Goal: Transaction & Acquisition: Purchase product/service

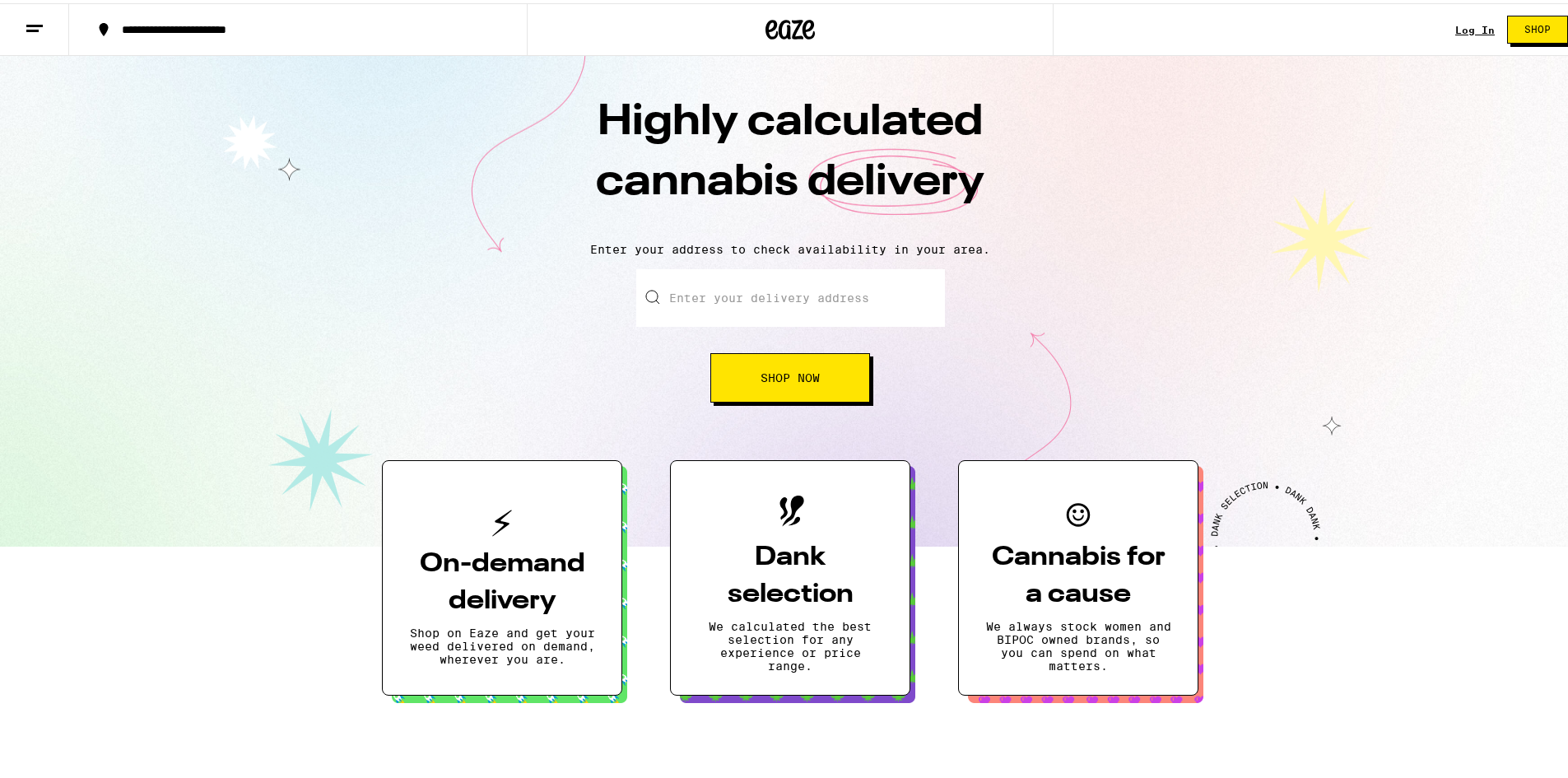
click at [797, 381] on span "Shop Now" at bounding box center [790, 374] width 60 height 12
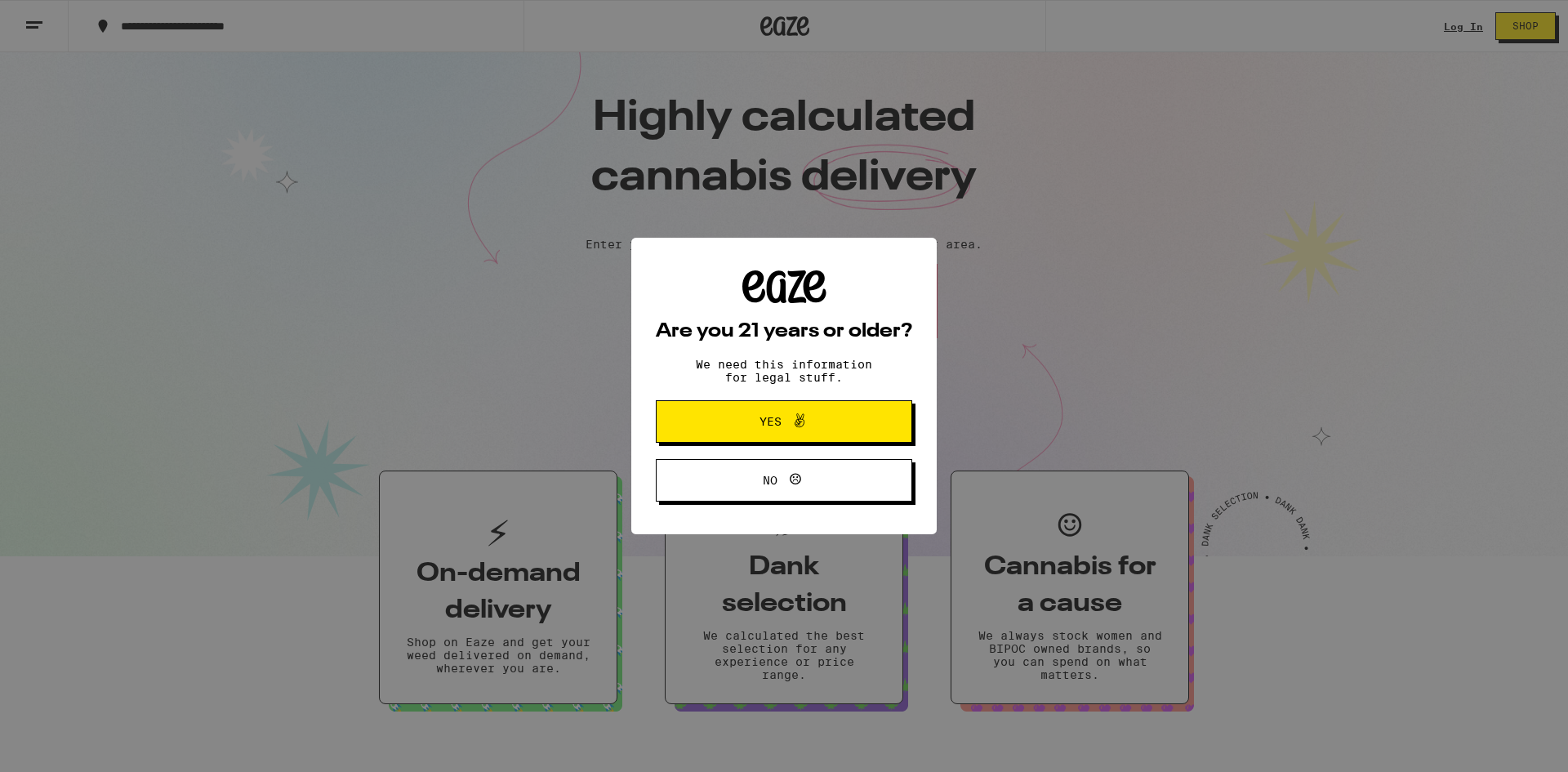
click at [795, 414] on icon at bounding box center [800, 421] width 20 height 20
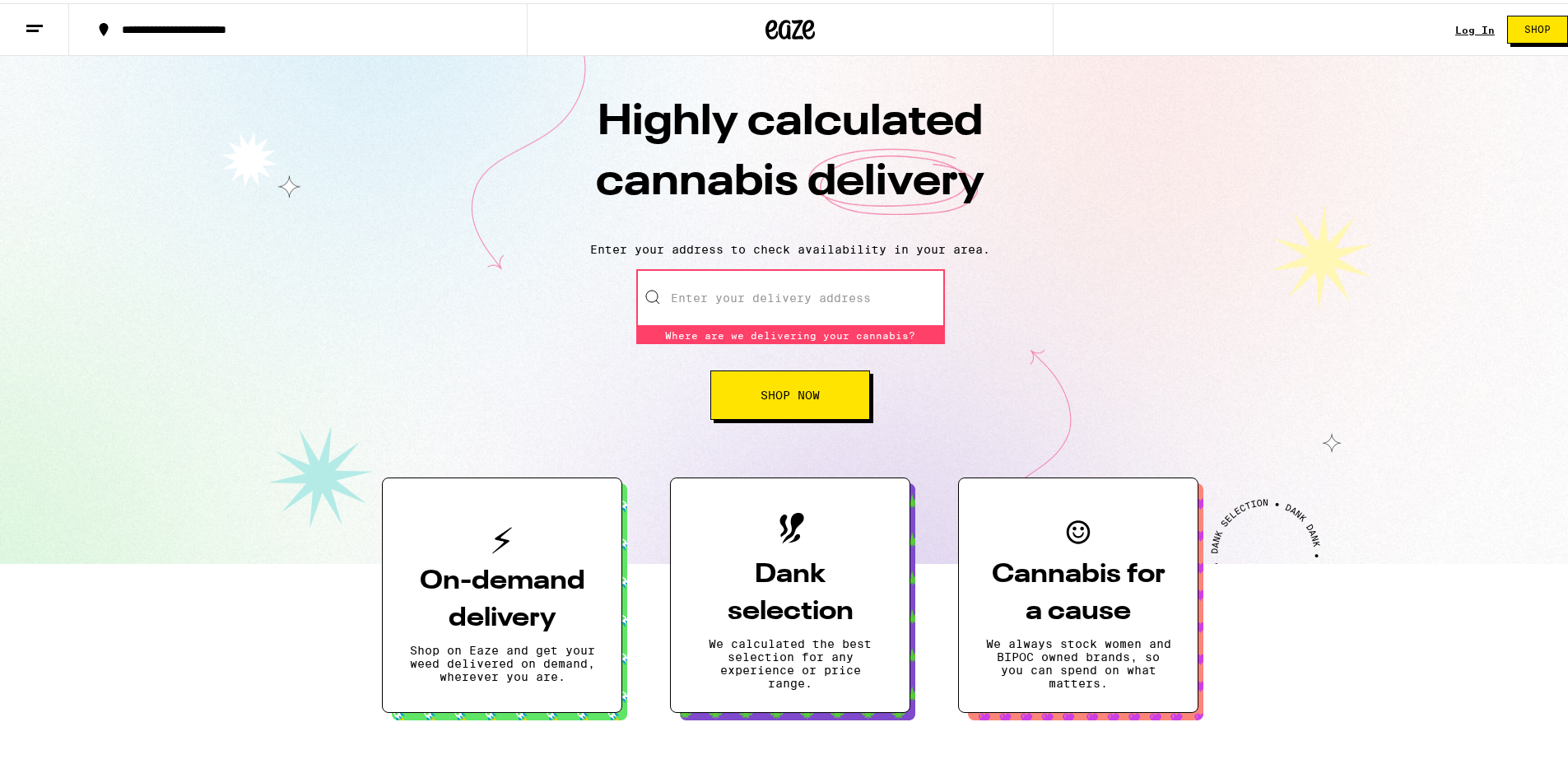
click at [1455, 28] on link "Log In" at bounding box center [1474, 27] width 39 height 11
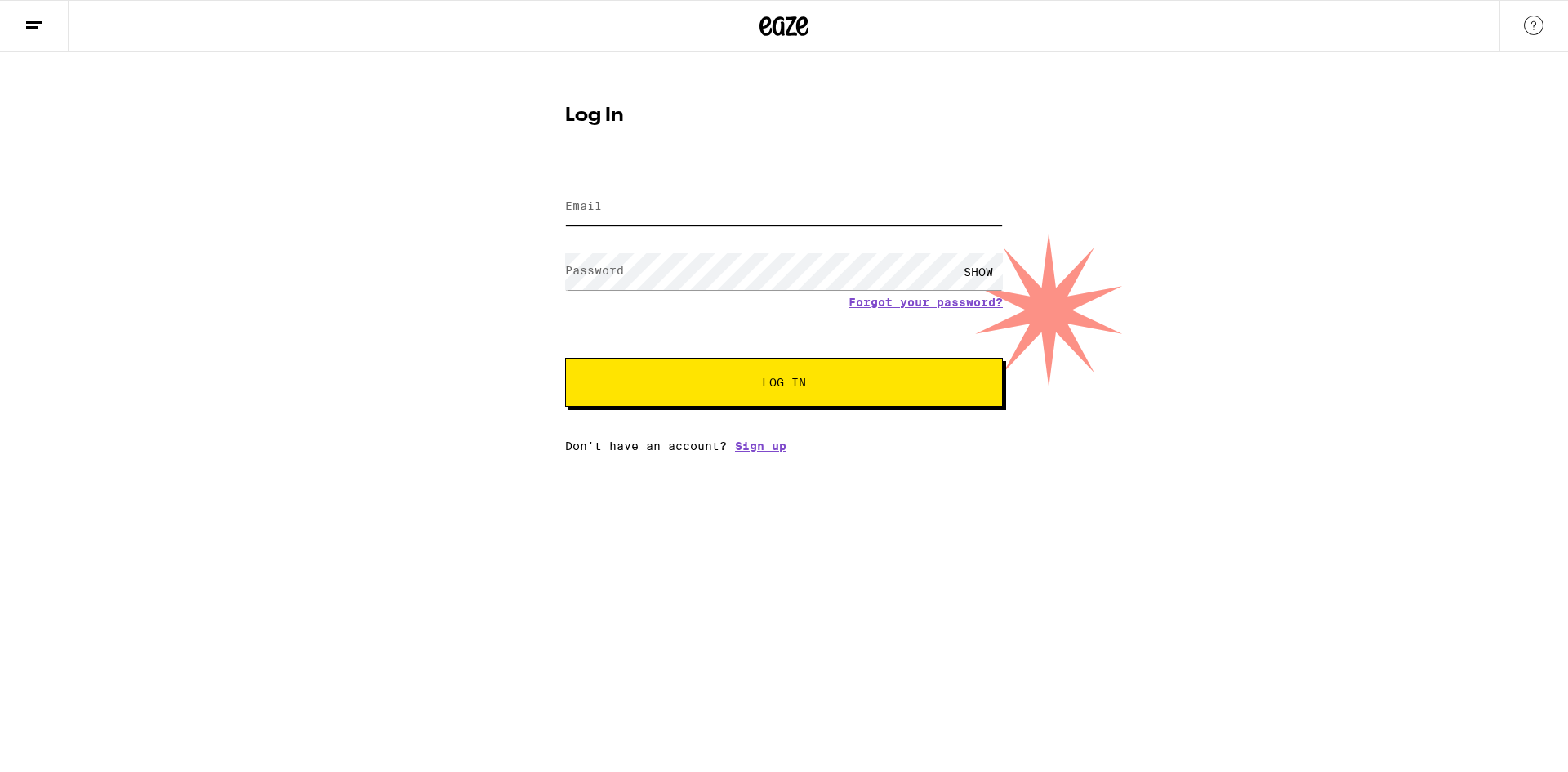
click at [654, 198] on input "Email" at bounding box center [784, 207] width 438 height 36
type input "[EMAIL_ADDRESS][DOMAIN_NAME]"
click at [667, 290] on form "Email Email [EMAIL_ADDRESS][DOMAIN_NAME] Password Password SHOW Forgot your pas…" at bounding box center [784, 287] width 438 height 240
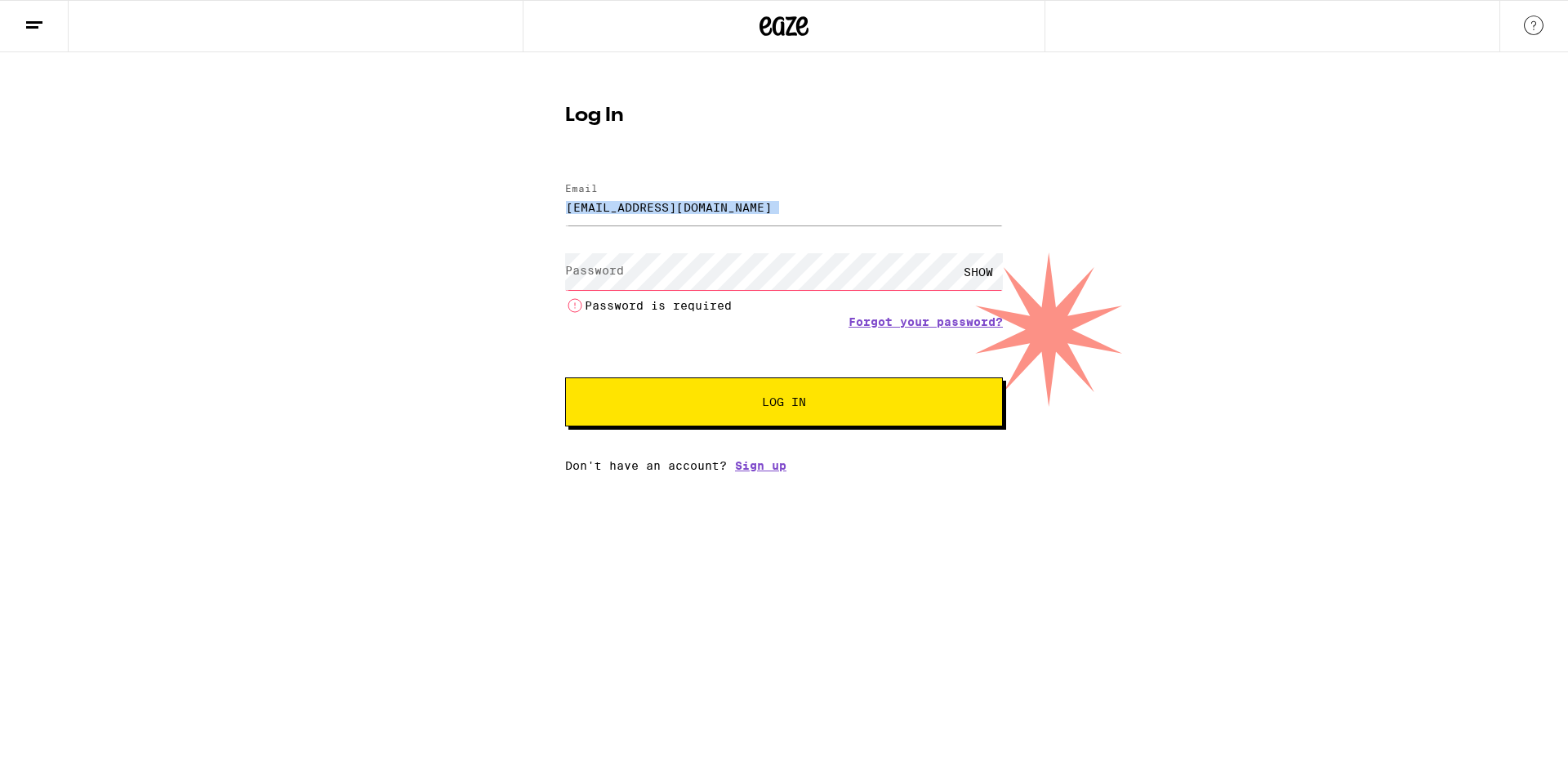
click at [667, 250] on div "SHOW Password is required" at bounding box center [784, 281] width 438 height 67
click at [903, 319] on link "Forgot your password?" at bounding box center [926, 321] width 155 height 13
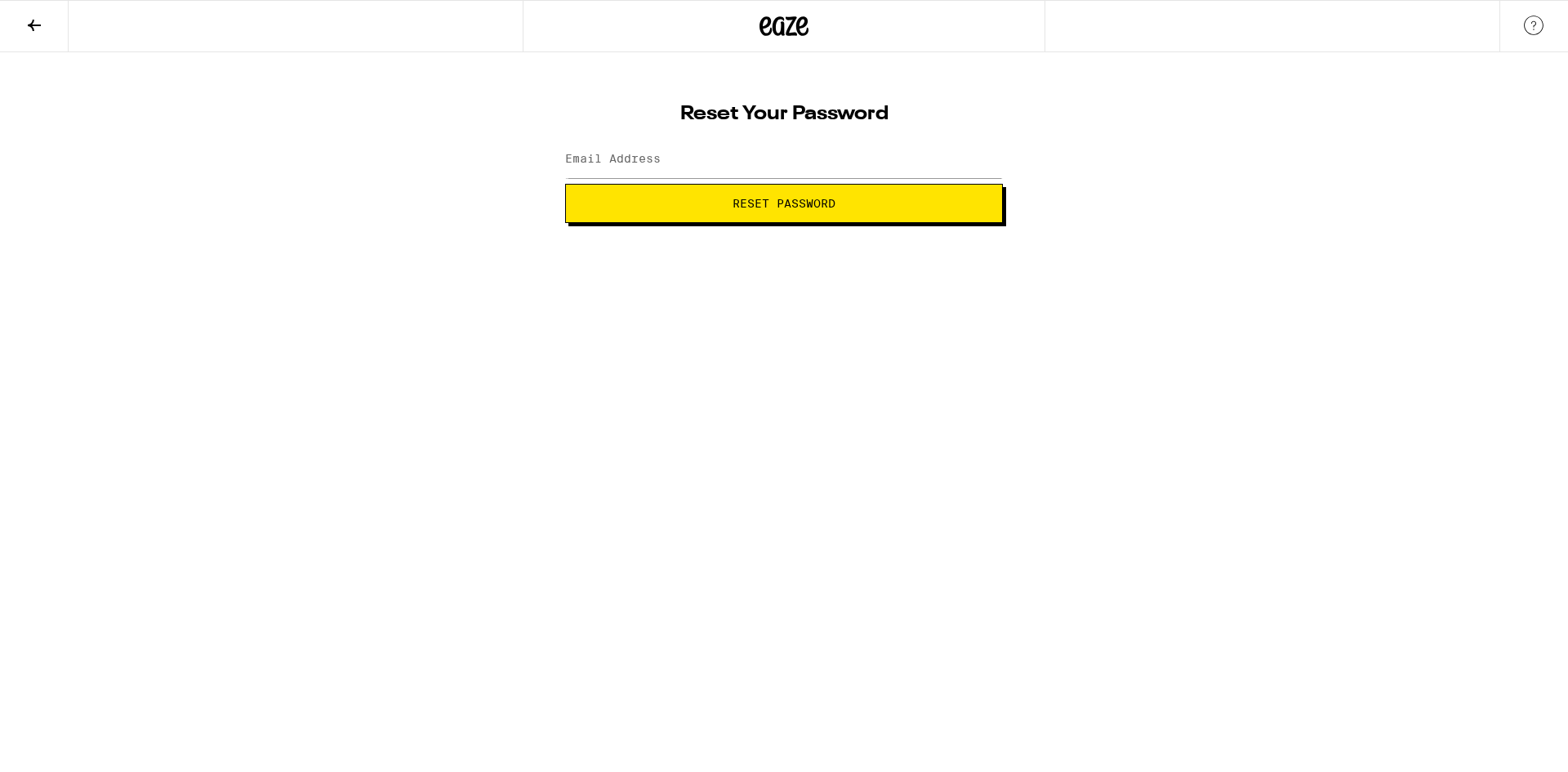
drag, startPoint x: 845, startPoint y: 211, endPoint x: 677, endPoint y: 130, distance: 186.5
click at [678, 131] on div "Reset Your Password Email Address Reset Password" at bounding box center [784, 157] width 470 height 130
click at [707, 153] on input "Email Address" at bounding box center [784, 159] width 438 height 36
type input "[EMAIL_ADDRESS][DOMAIN_NAME]"
click at [756, 203] on span "Reset Password" at bounding box center [784, 203] width 103 height 12
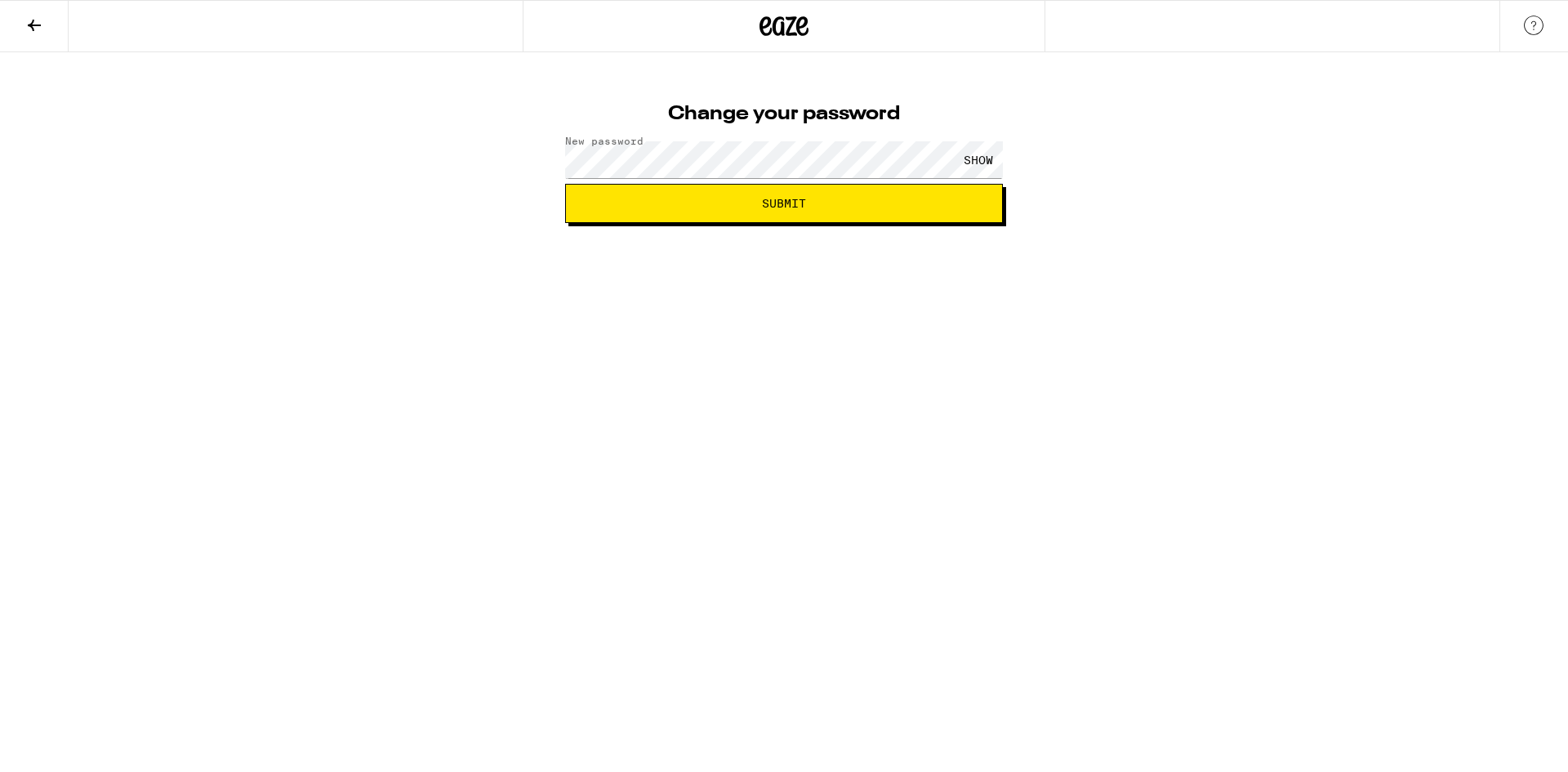
click at [692, 207] on span "Submit" at bounding box center [784, 203] width 410 height 12
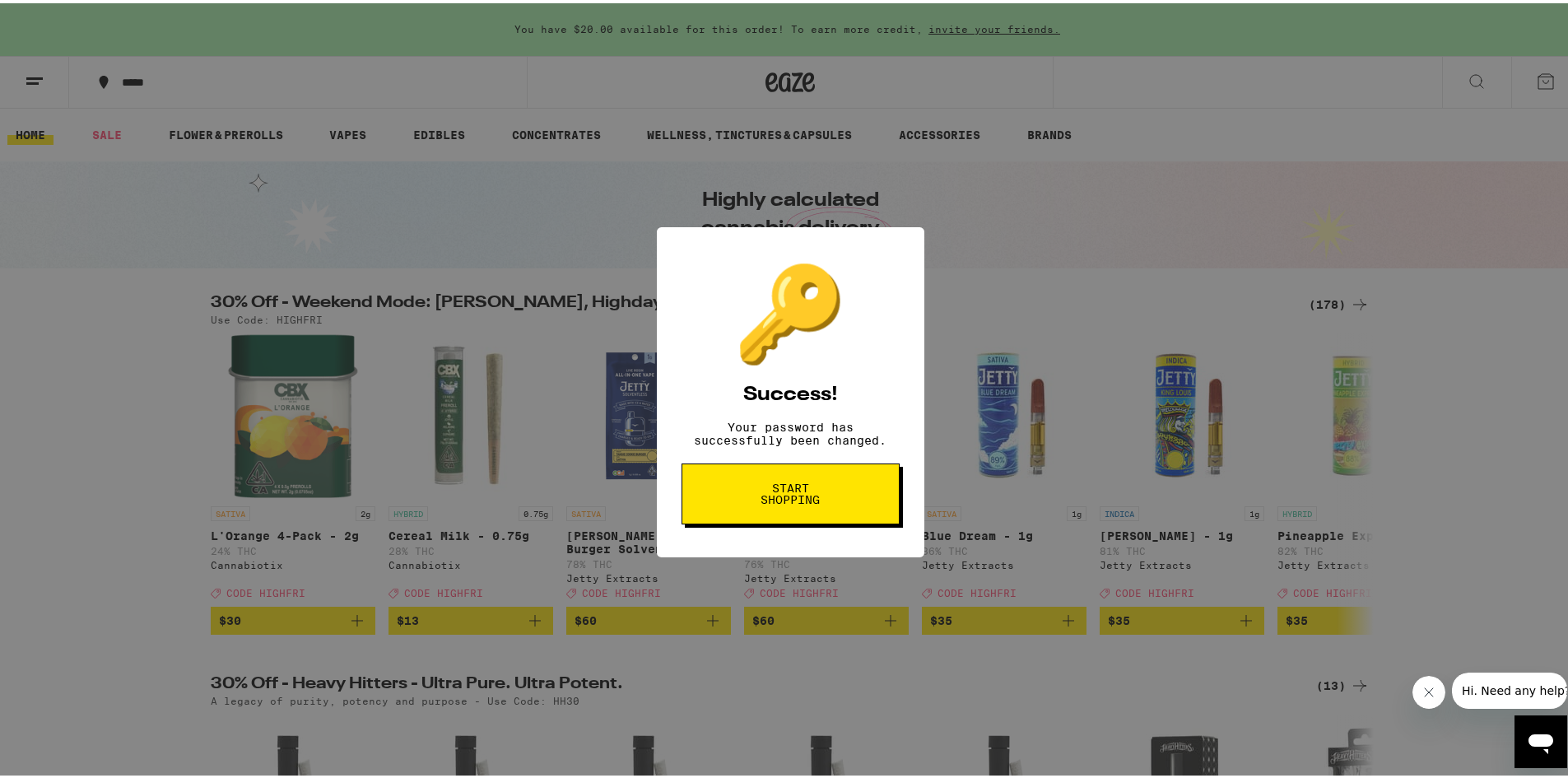
click at [809, 495] on span "Start shopping" at bounding box center [791, 490] width 84 height 23
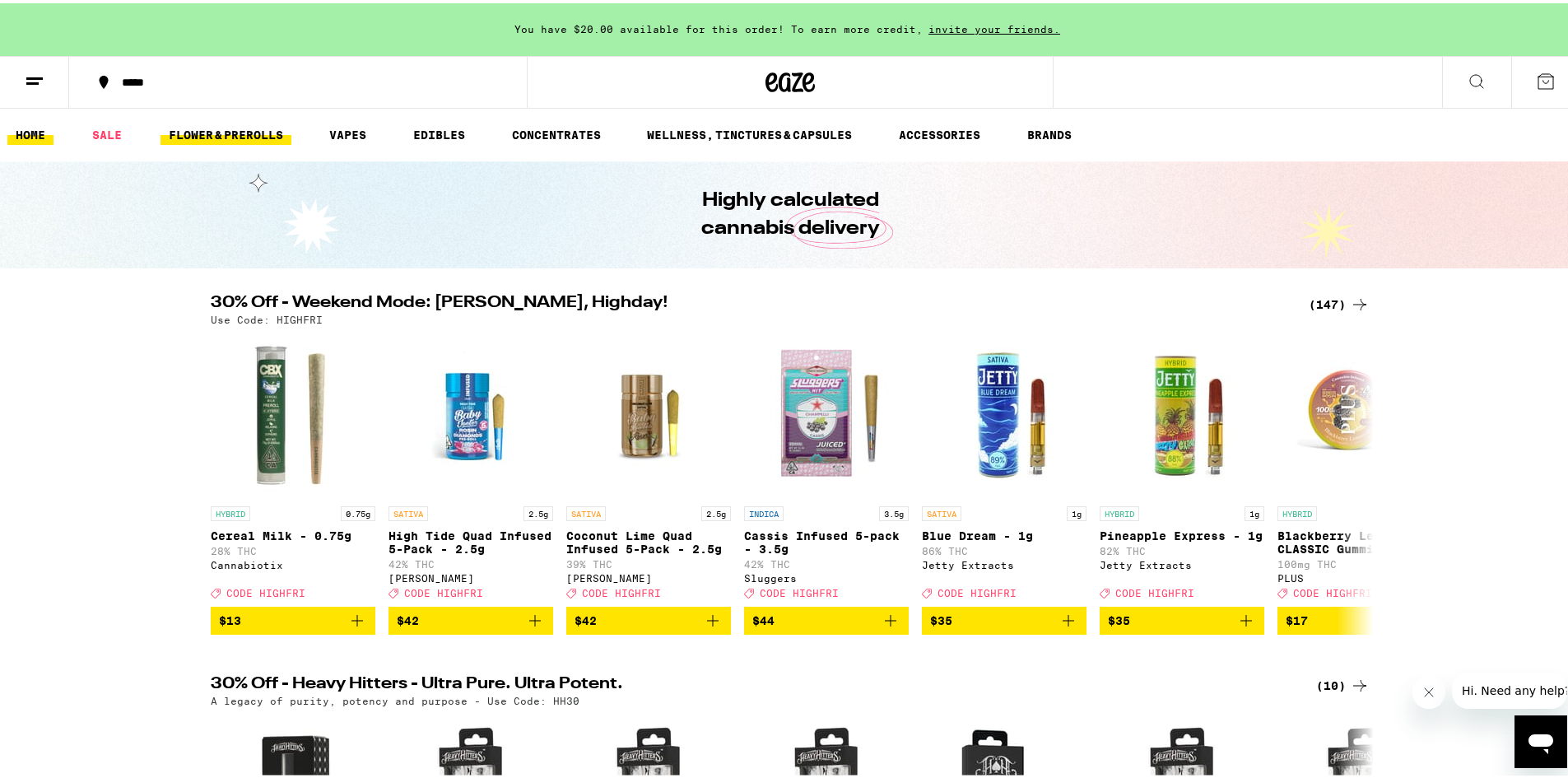
click at [233, 130] on link "FLOWER & PREROLLS" at bounding box center [226, 132] width 131 height 20
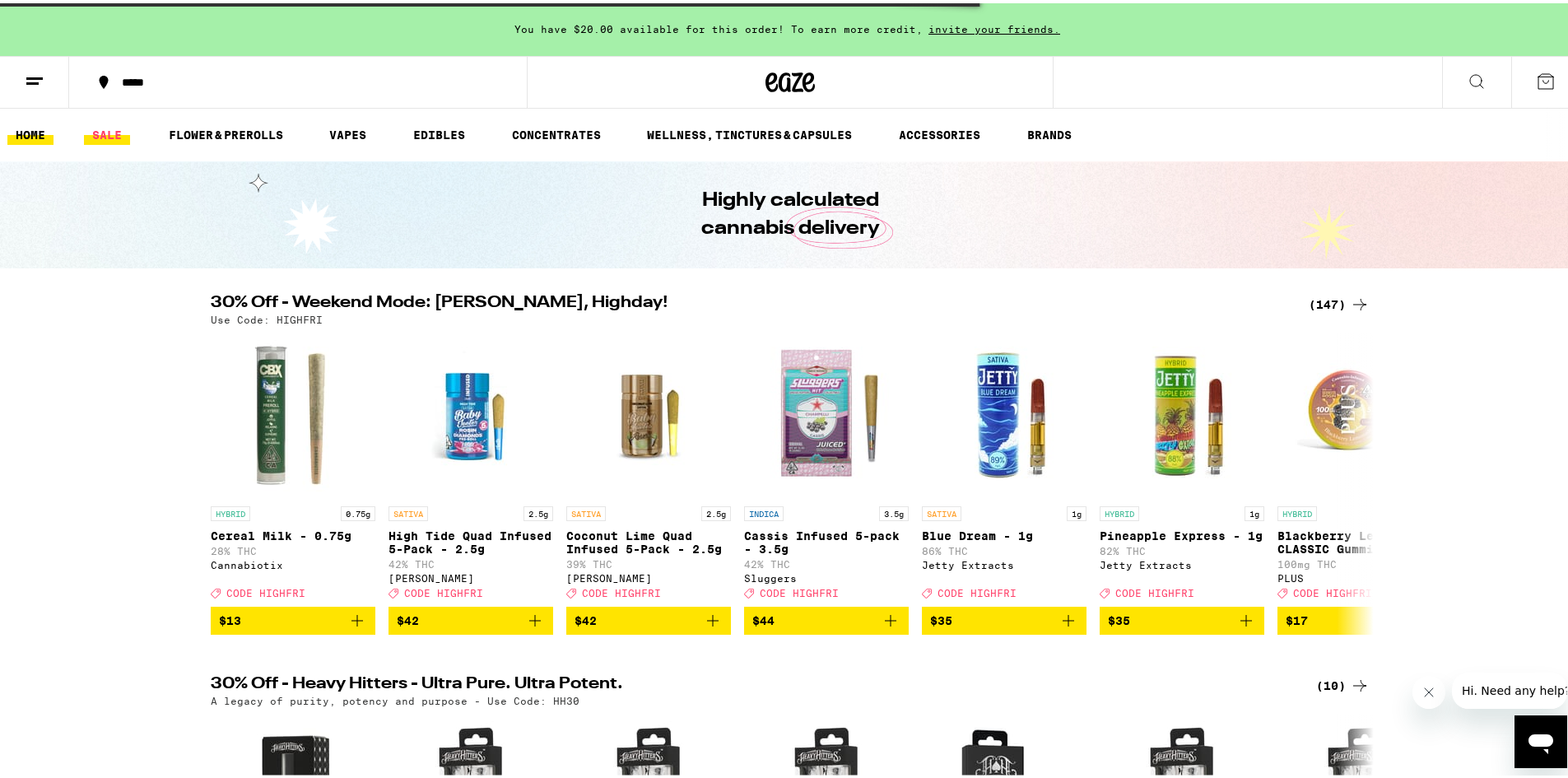
click at [100, 123] on link "SALE" at bounding box center [107, 132] width 46 height 20
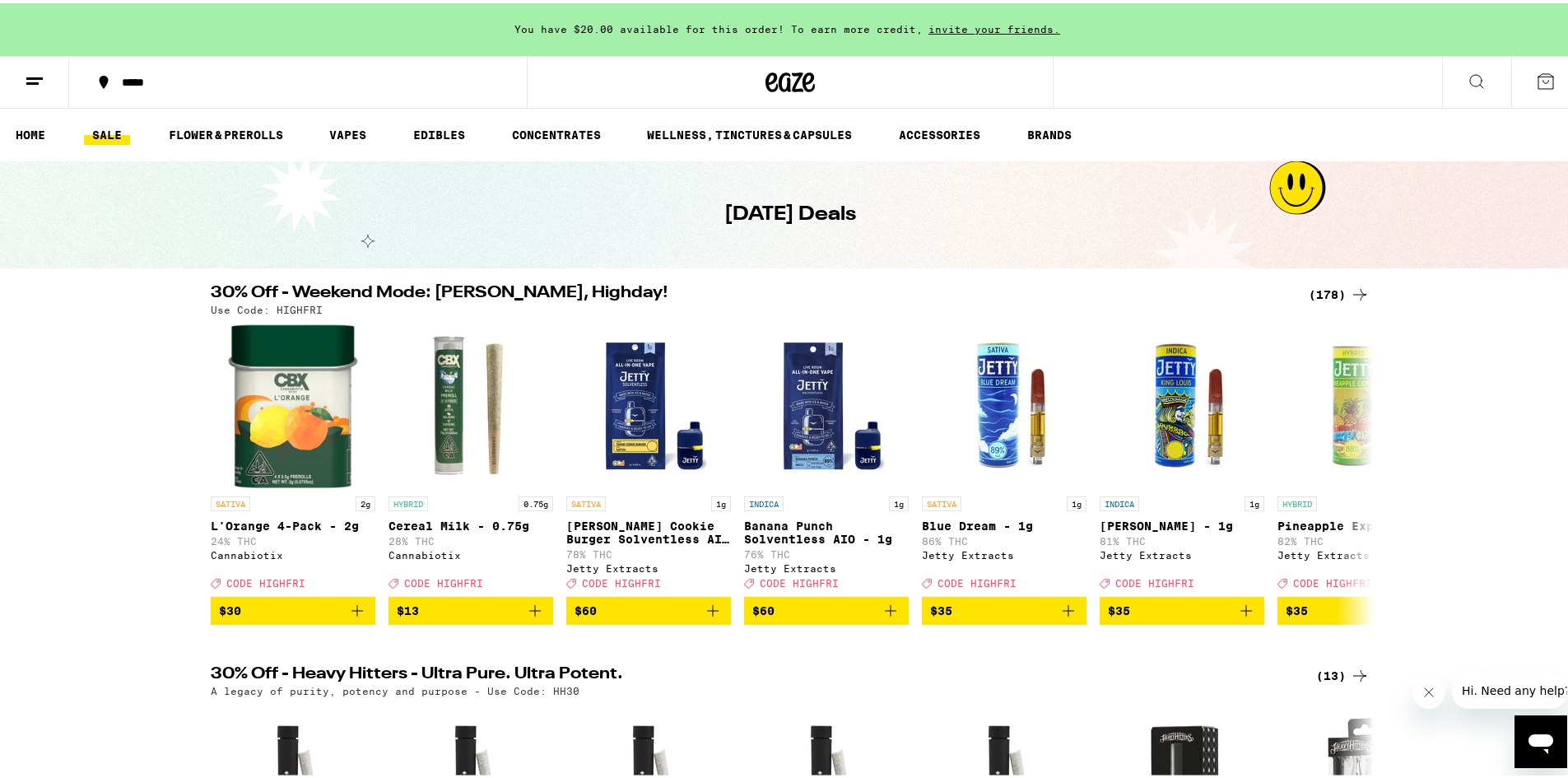
click at [115, 126] on link "SALE" at bounding box center [107, 132] width 46 height 20
click at [1353, 293] on icon at bounding box center [1361, 292] width 20 height 20
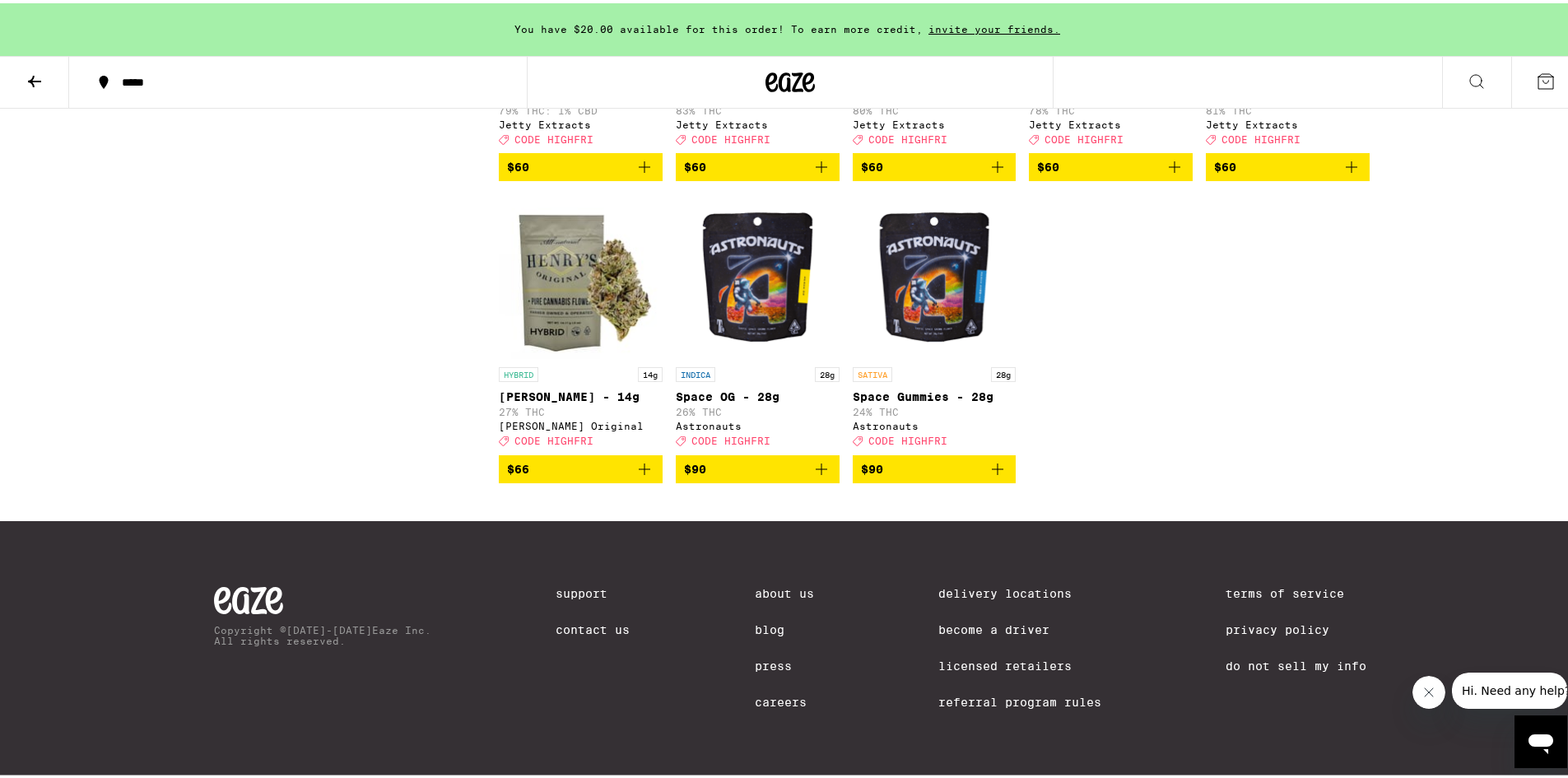
scroll to position [11278, 0]
click at [760, 356] on img "Open page for Space OG - 28g from Astronauts" at bounding box center [758, 272] width 164 height 164
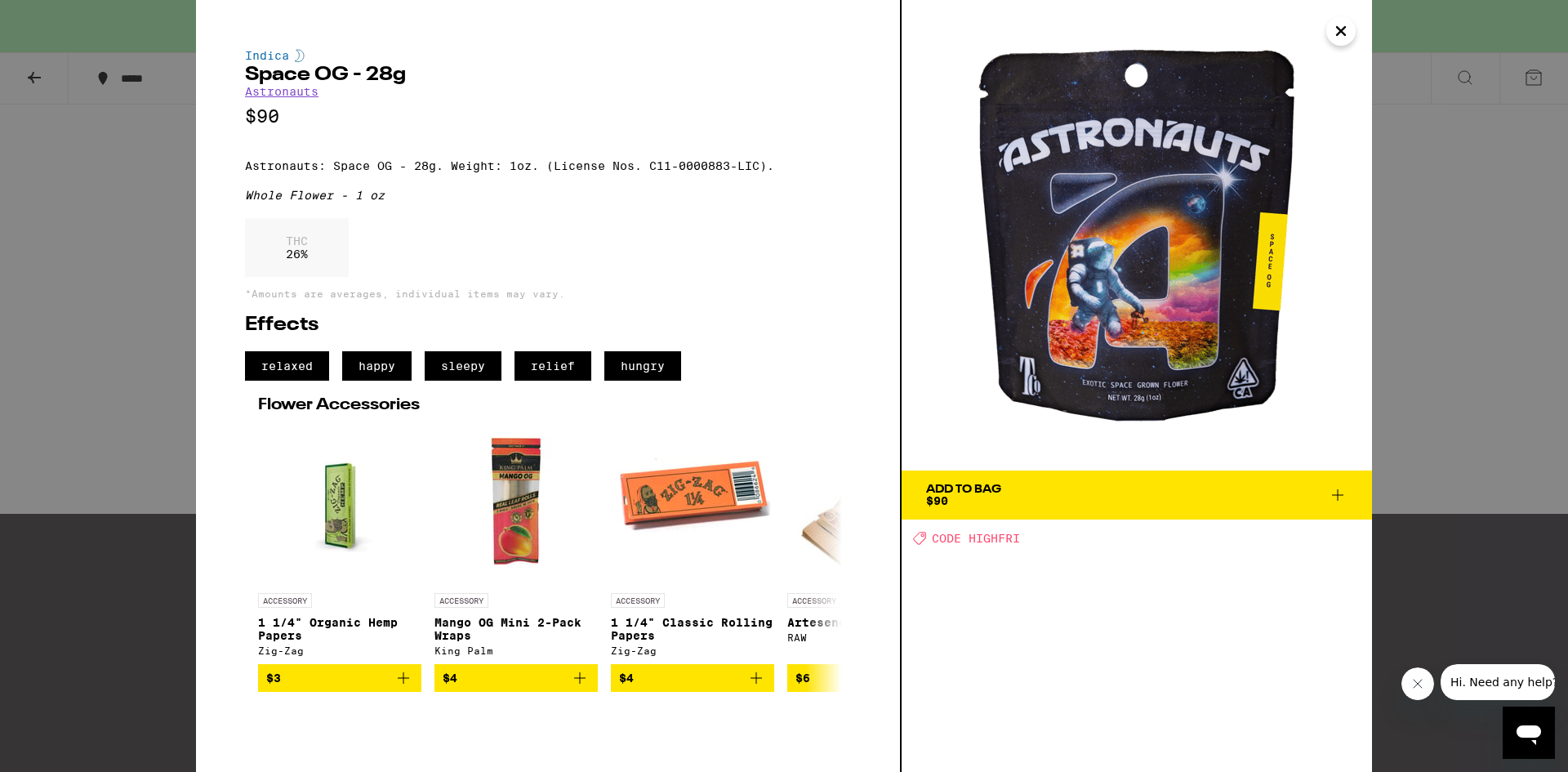
click at [82, 302] on div "Indica Space OG - 28g Astronauts $90 Astronauts: Space OG - 28g. Weight: 1oz. (…" at bounding box center [784, 386] width 1568 height 772
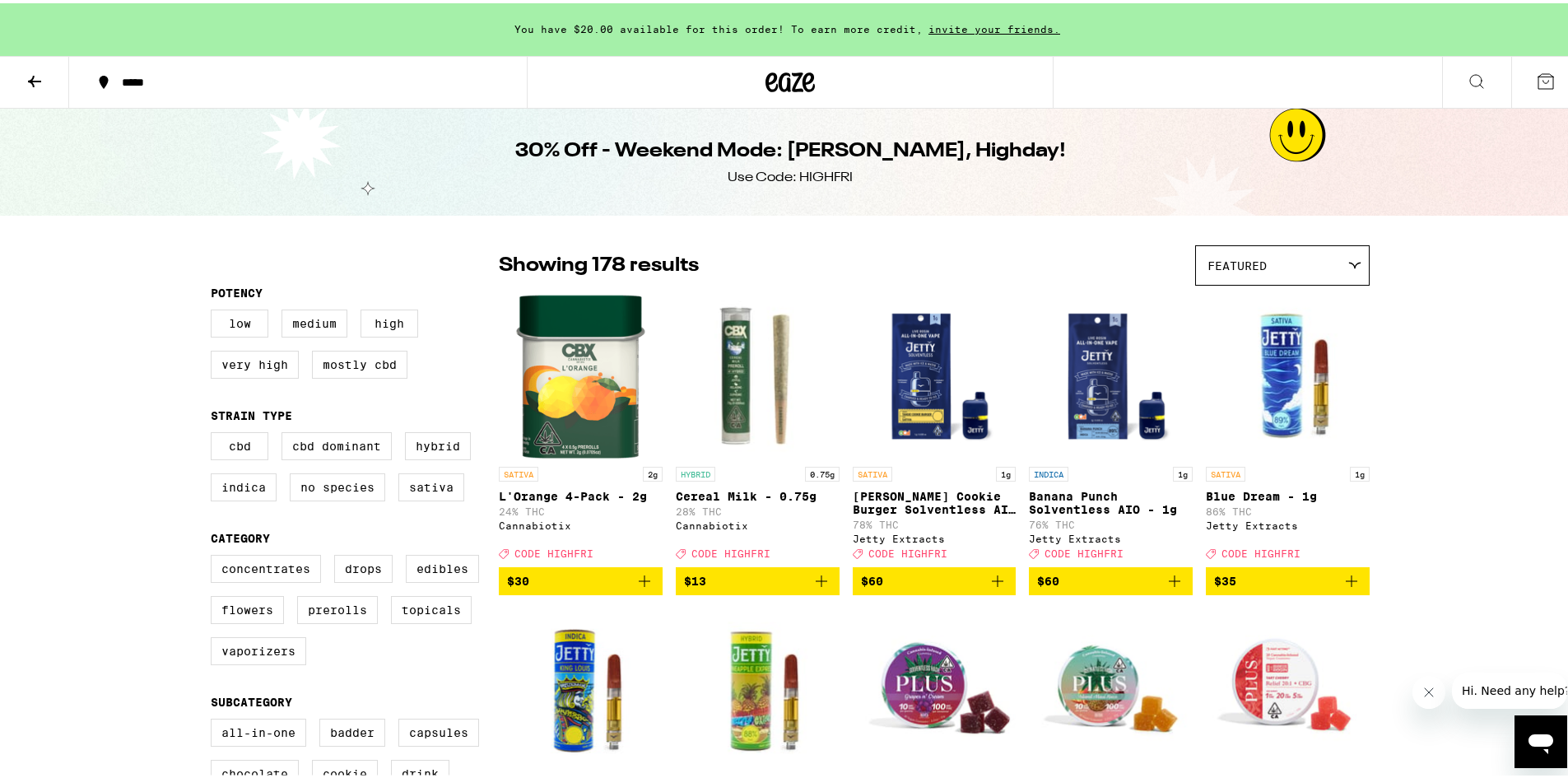
click at [1350, 261] on icon at bounding box center [1355, 262] width 12 height 6
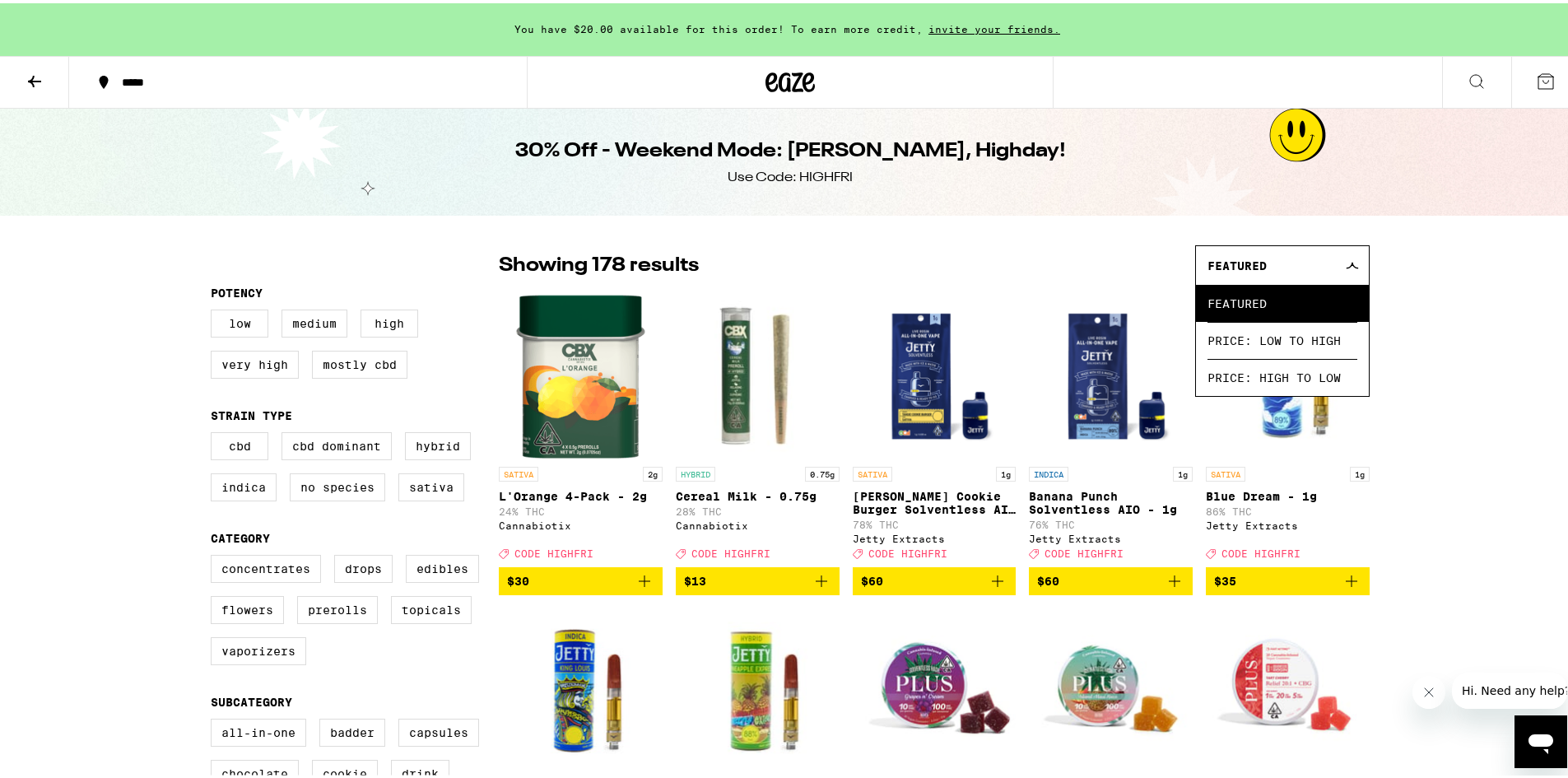
click at [1349, 261] on icon at bounding box center [1352, 262] width 13 height 7
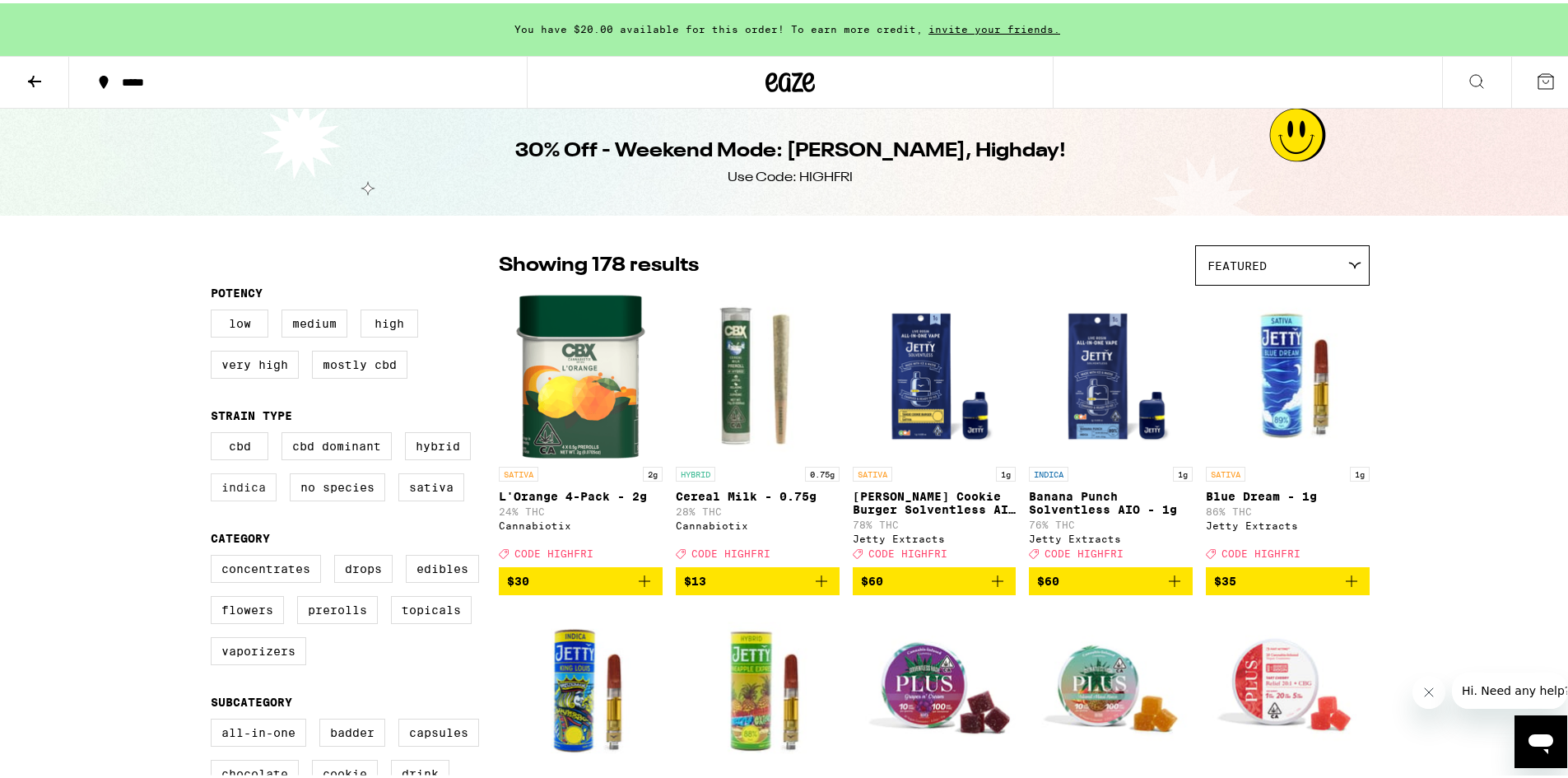
click at [223, 485] on label "Indica" at bounding box center [244, 483] width 66 height 28
click at [215, 432] on input "Indica" at bounding box center [214, 431] width 1 height 1
checkbox input "true"
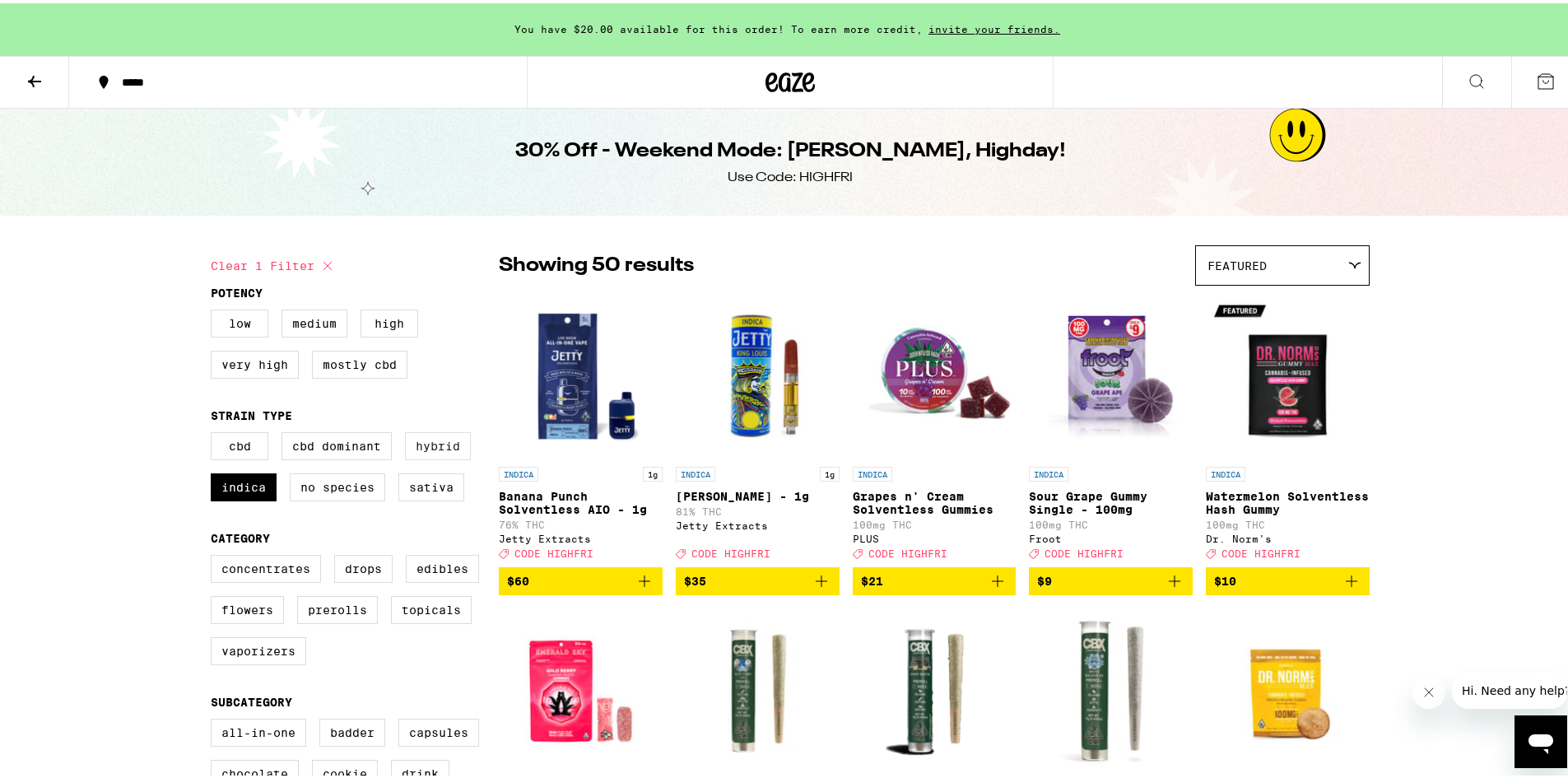
scroll to position [83, 0]
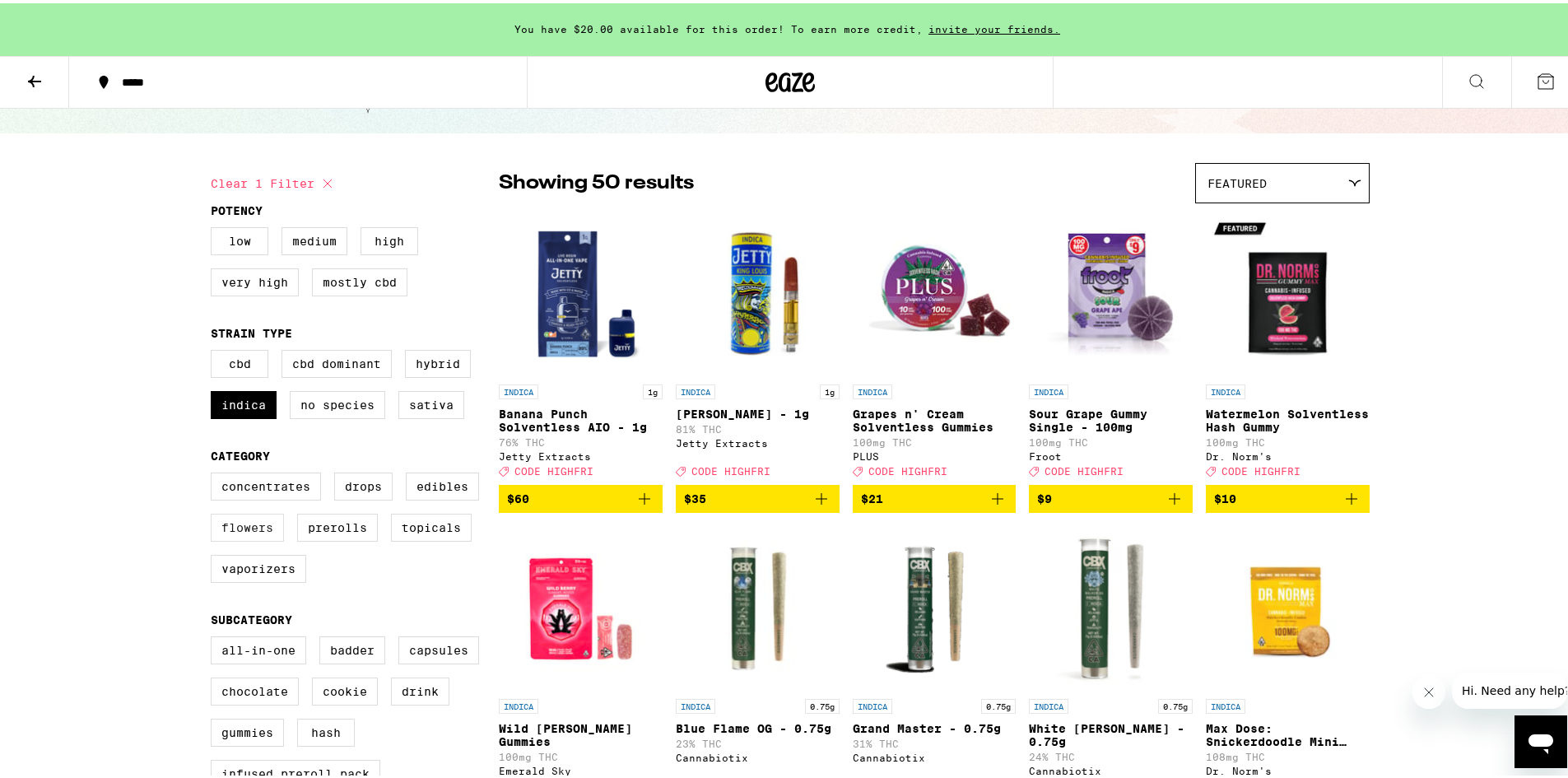
click at [233, 539] on label "Flowers" at bounding box center [248, 524] width 73 height 28
click at [215, 472] on input "Flowers" at bounding box center [214, 472] width 1 height 1
checkbox input "true"
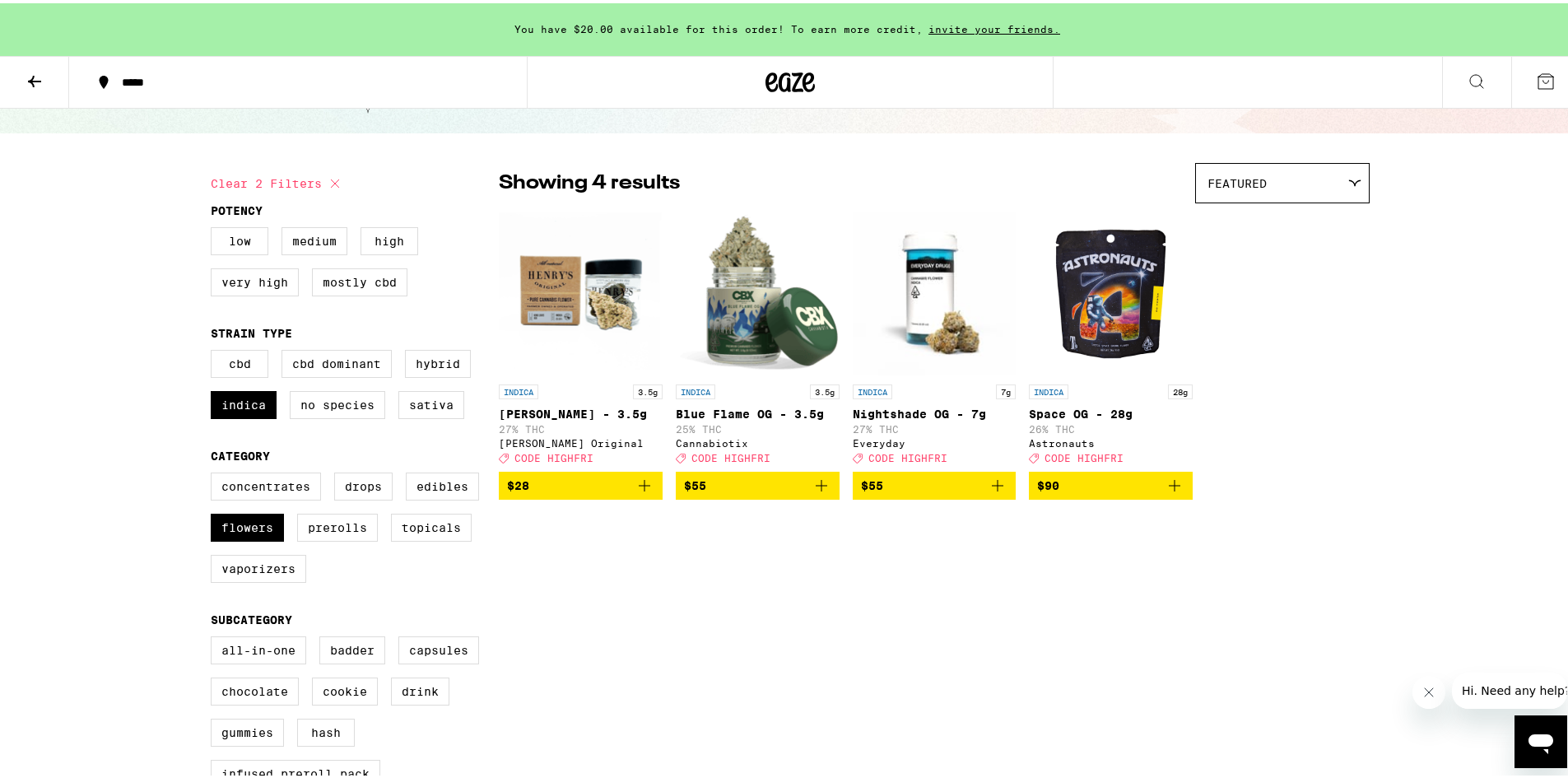
click at [548, 493] on span "$28" at bounding box center [581, 483] width 148 height 20
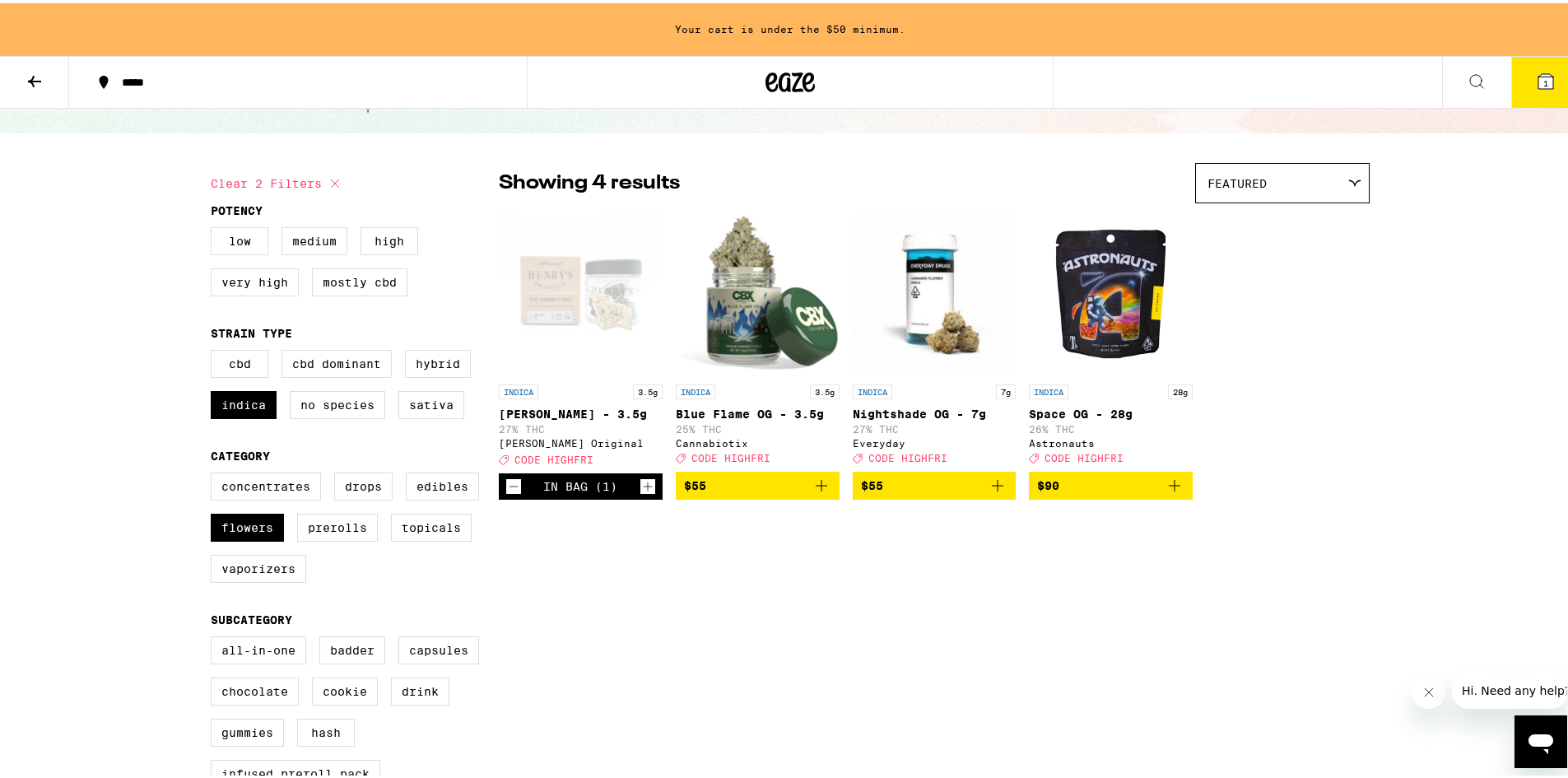
click at [988, 493] on icon "Add to bag" at bounding box center [998, 483] width 20 height 20
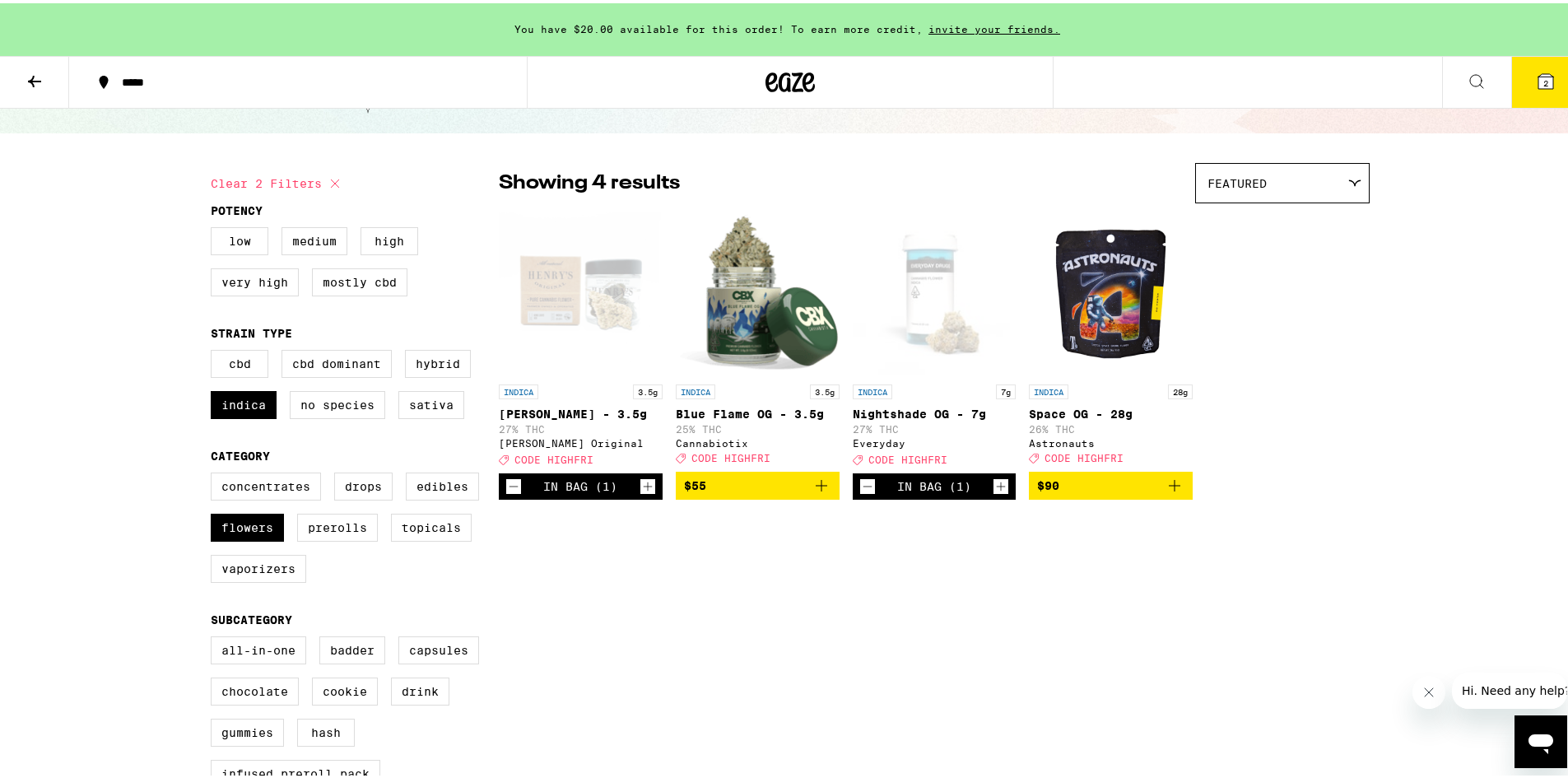
click at [1086, 493] on span "$90" at bounding box center [1111, 483] width 148 height 20
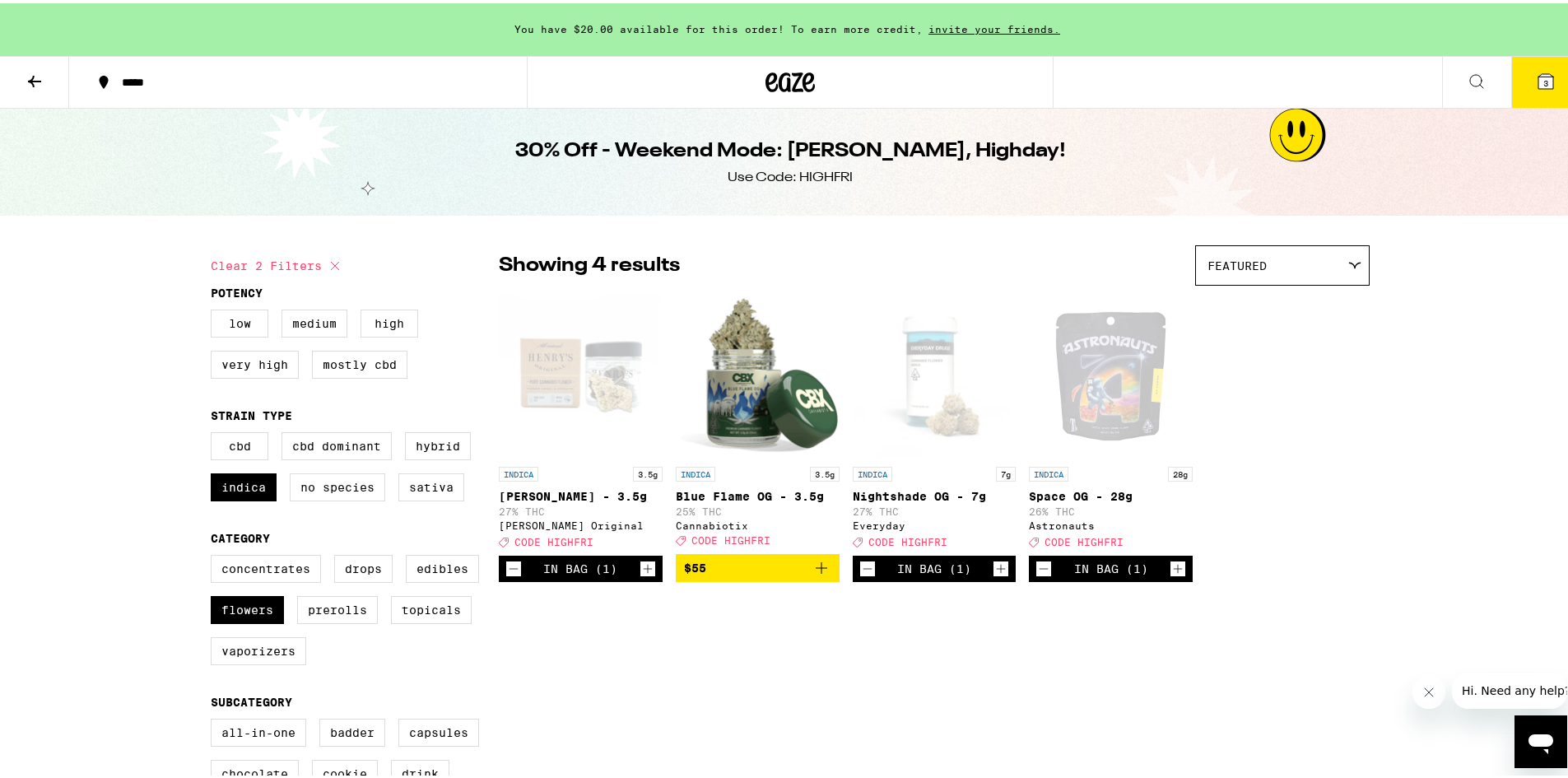
click at [1523, 79] on button "3" at bounding box center [1545, 79] width 69 height 51
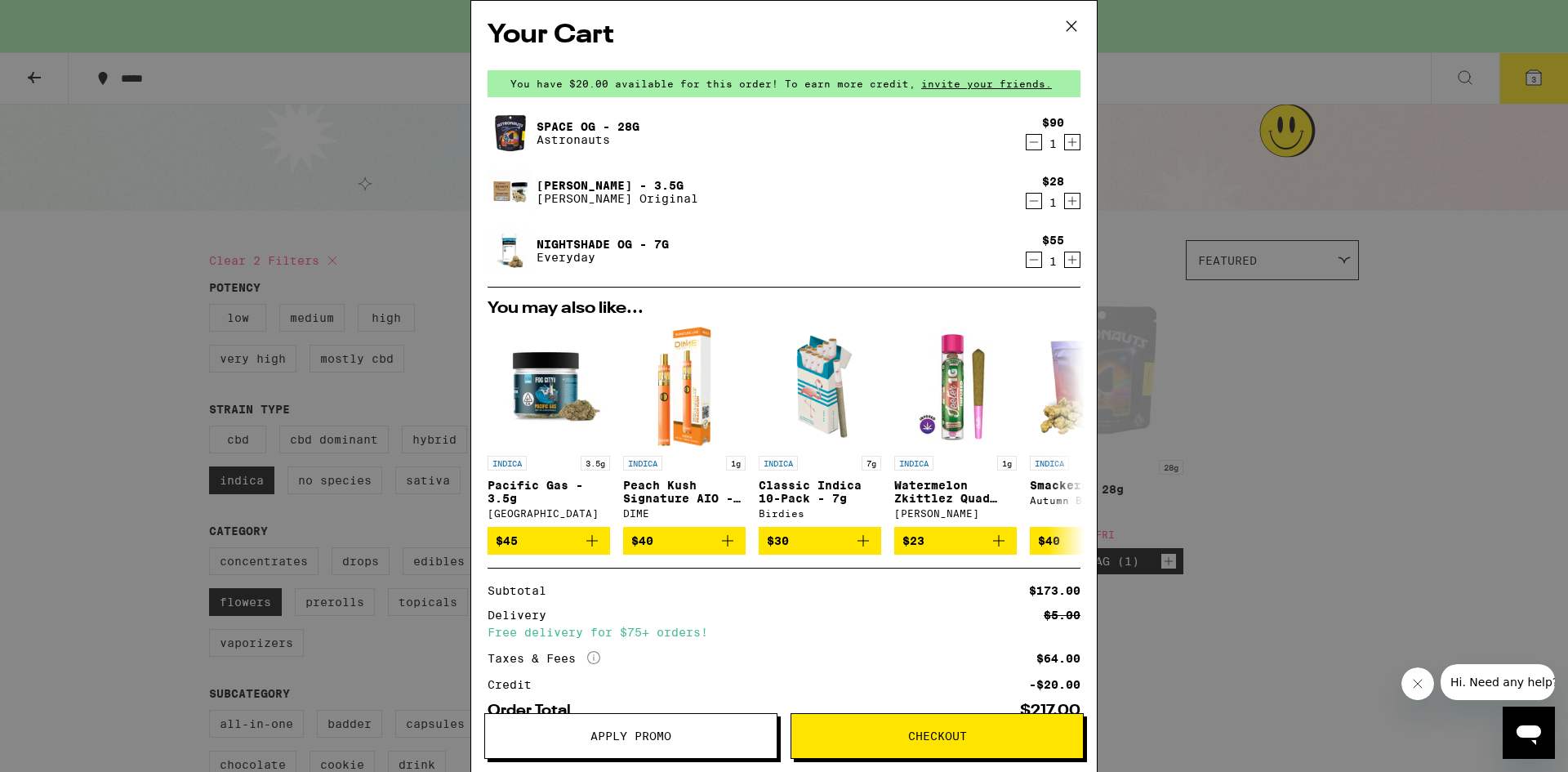
click at [670, 745] on button "Apply Promo" at bounding box center [631, 736] width 293 height 46
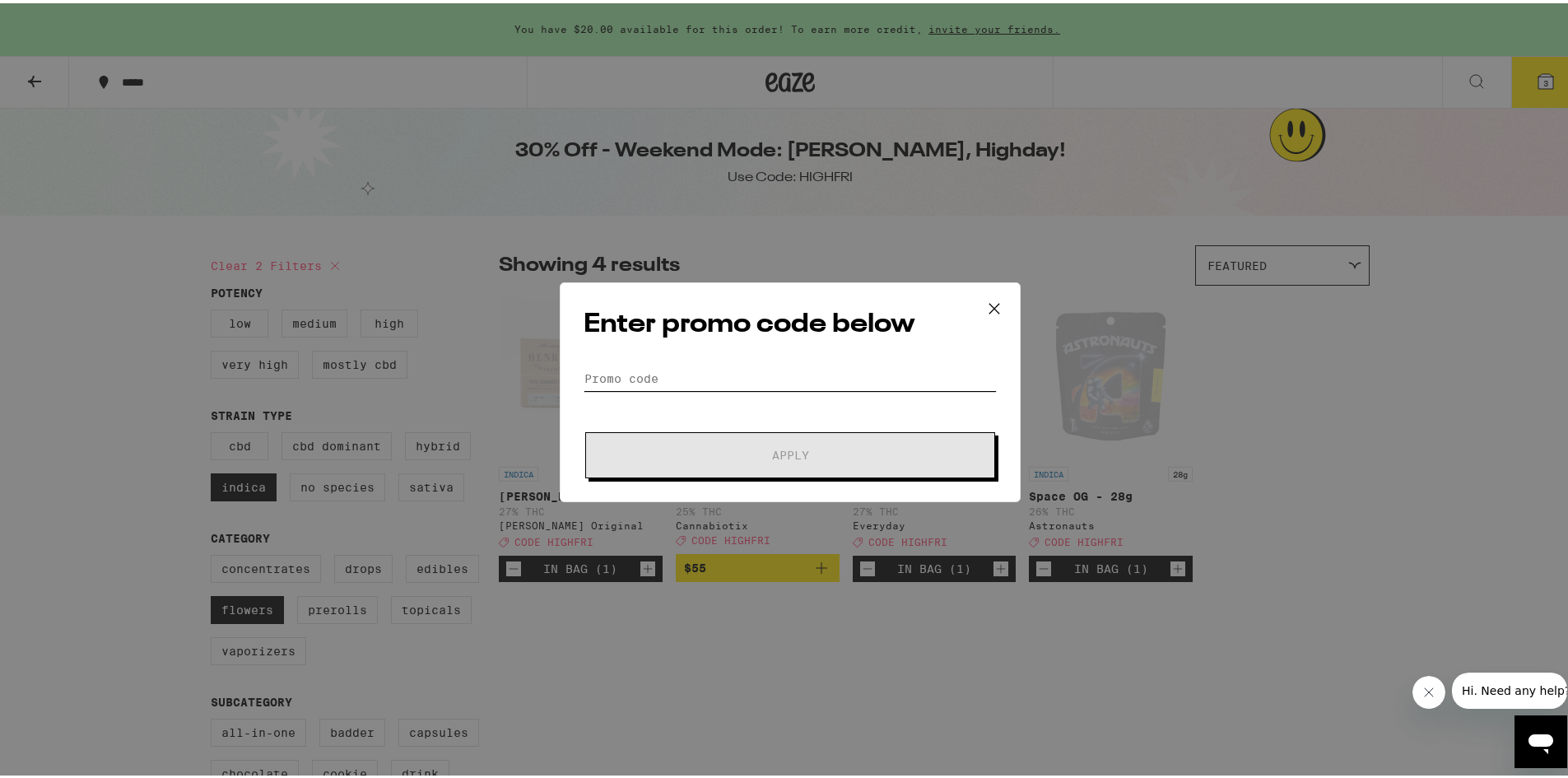
click at [786, 378] on input "Promo Code" at bounding box center [790, 375] width 413 height 25
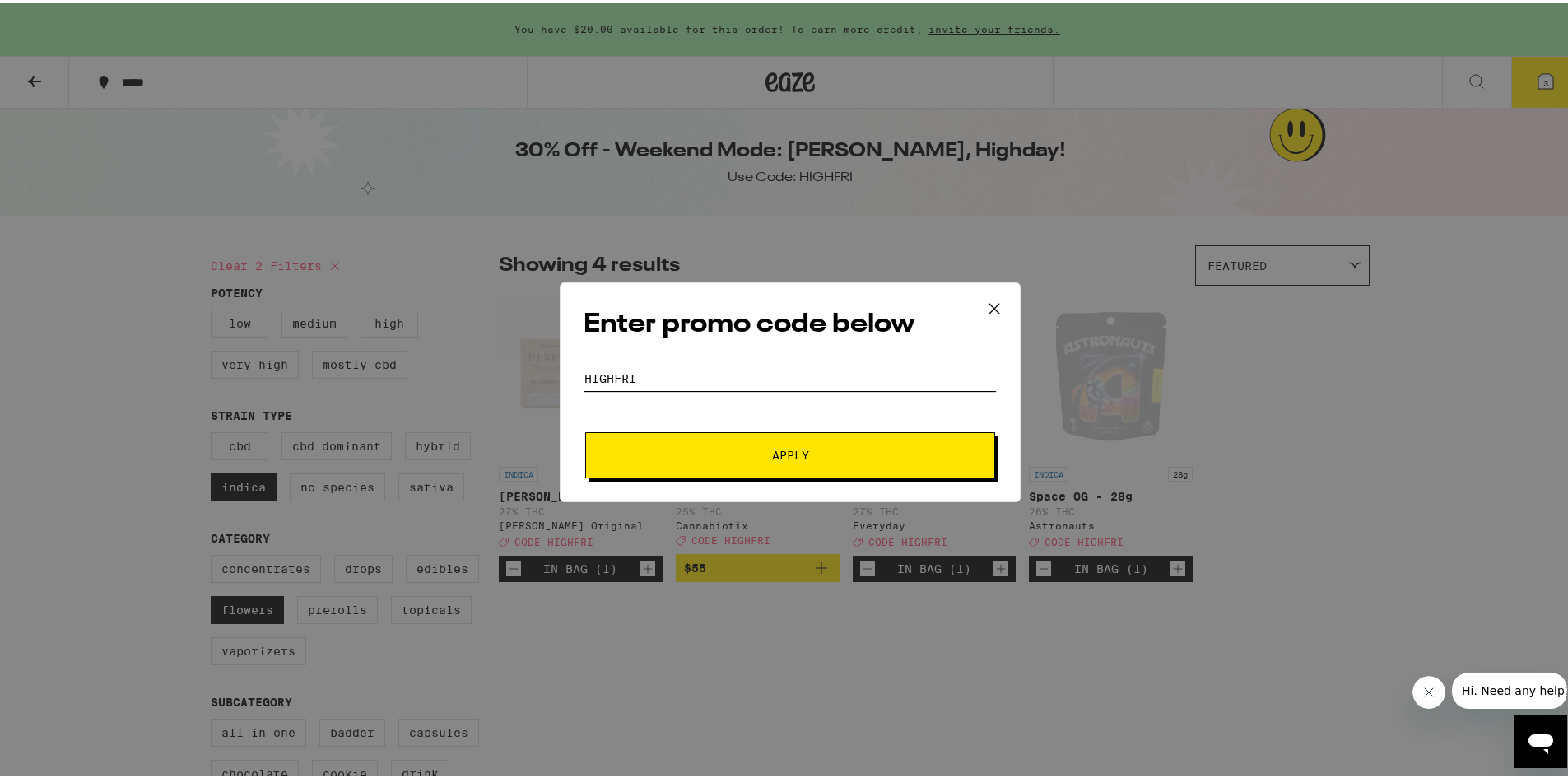
type input "HIGHFRI"
click at [878, 440] on button "Apply" at bounding box center [790, 451] width 410 height 46
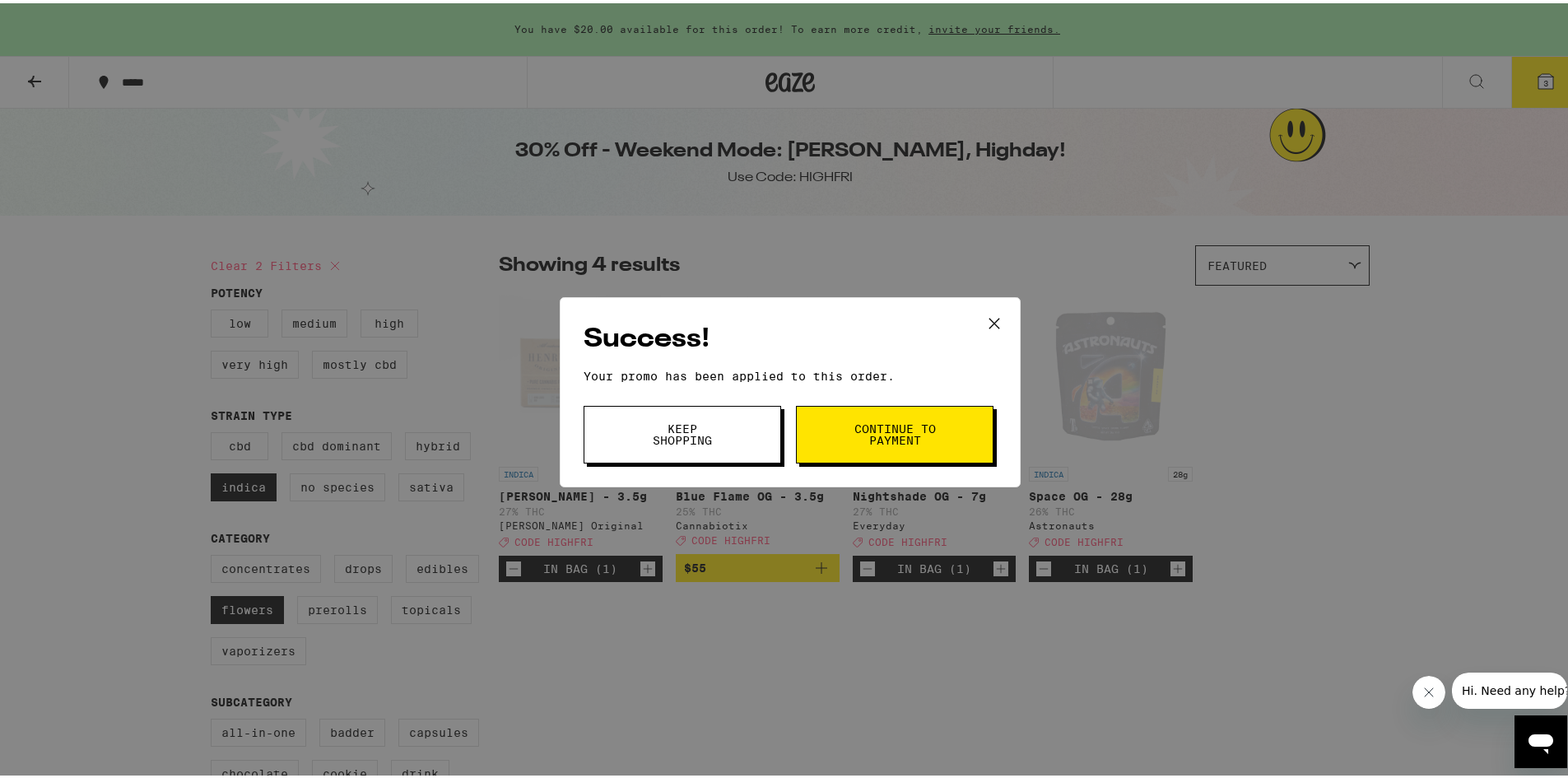
click at [888, 429] on span "Continue to payment" at bounding box center [895, 431] width 84 height 23
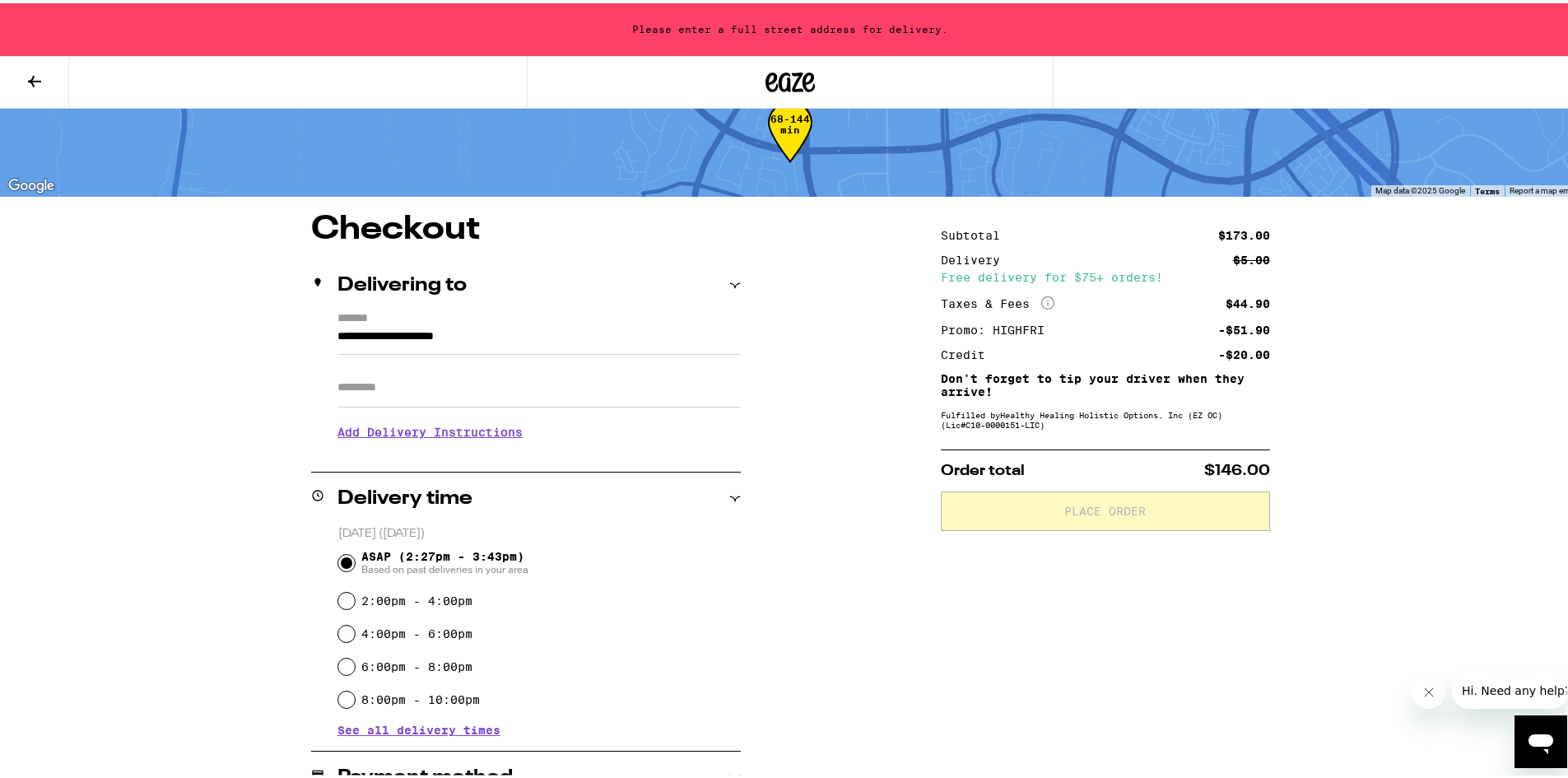
scroll to position [83, 0]
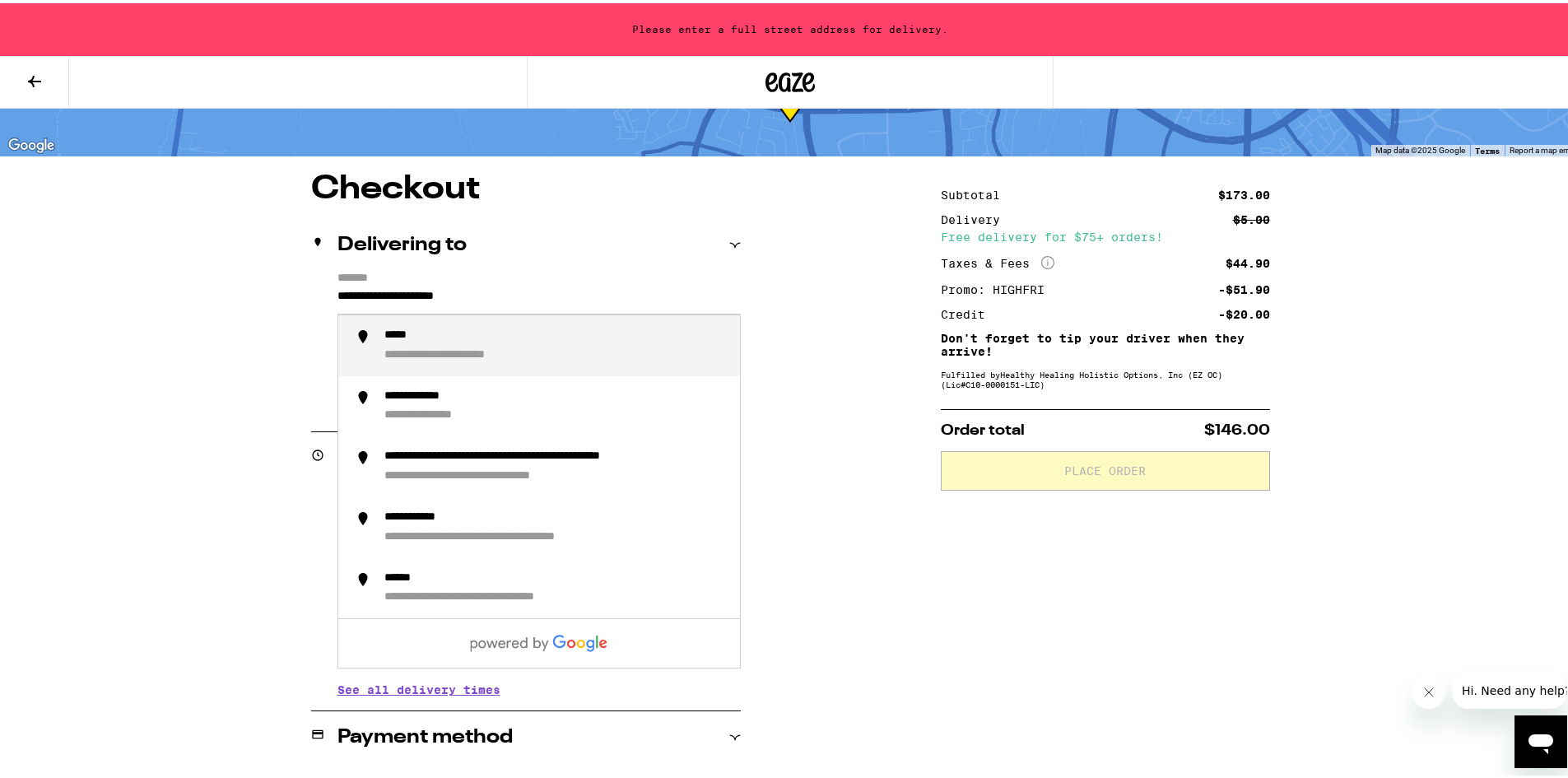
drag, startPoint x: 570, startPoint y: 295, endPoint x: 0, endPoint y: 237, distance: 572.9
click at [0, 238] on div "**********" at bounding box center [790, 525] width 1581 height 1215
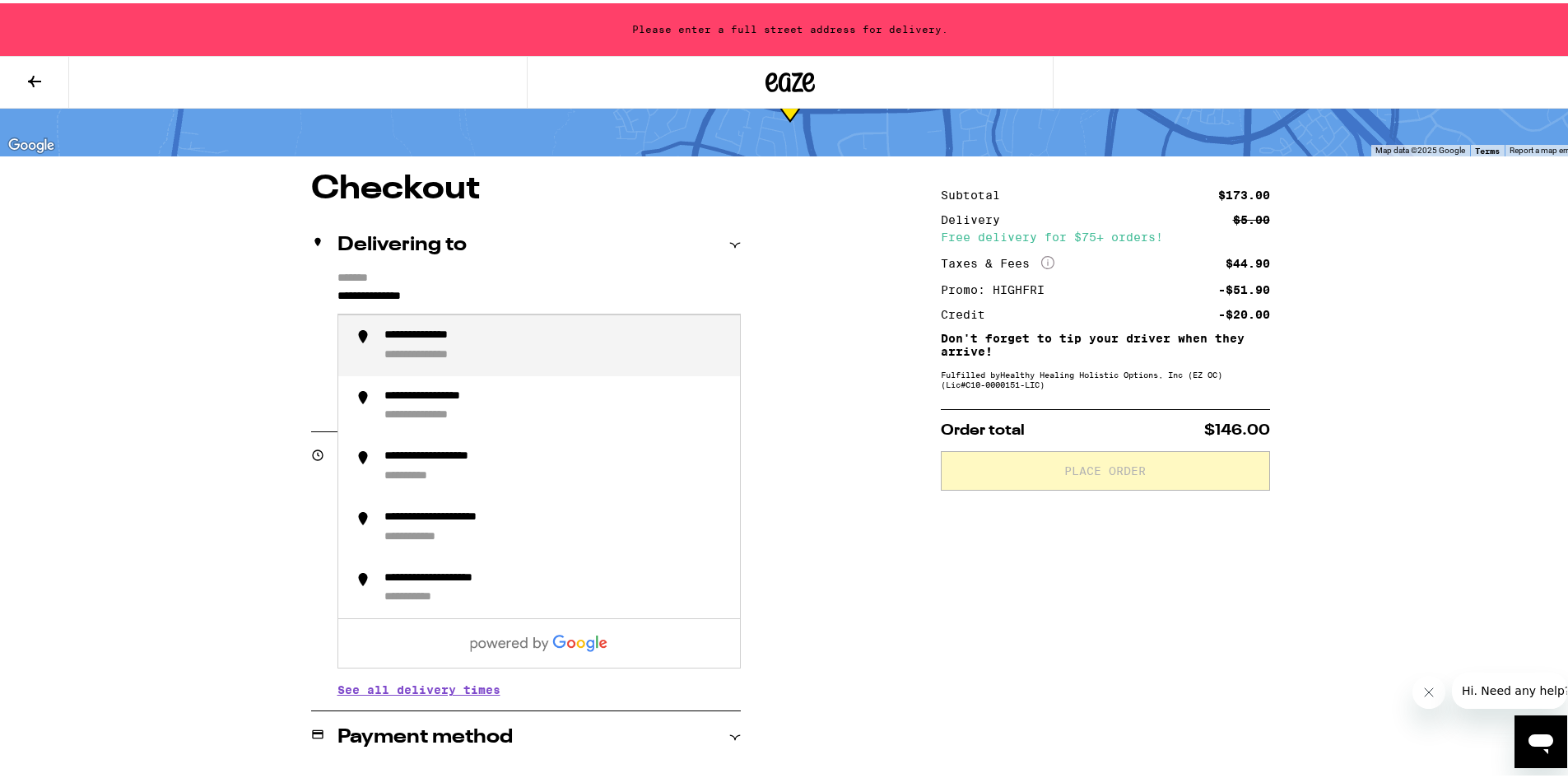
click at [439, 357] on div "**********" at bounding box center [440, 352] width 112 height 15
type input "**********"
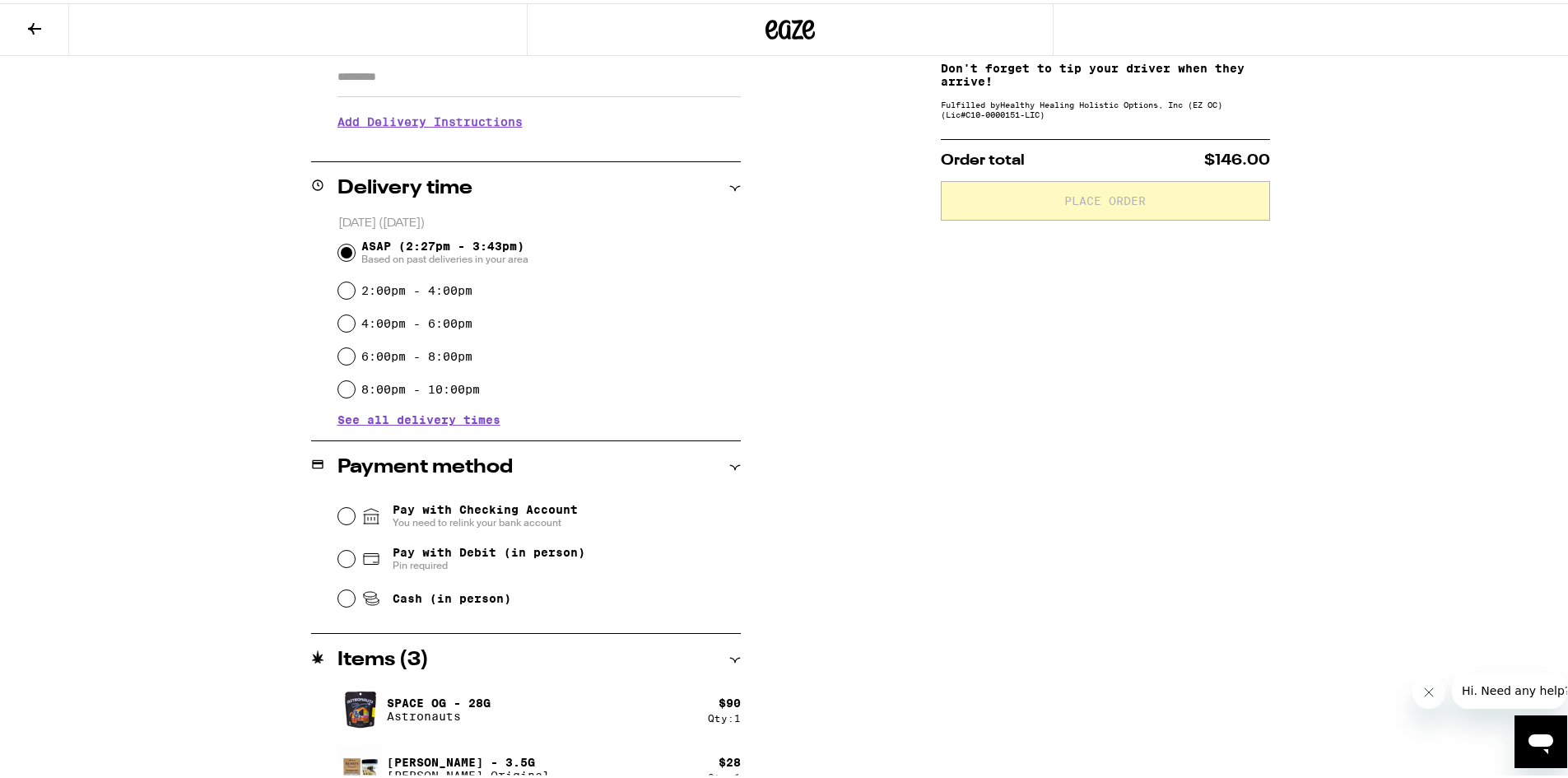
scroll to position [359, 0]
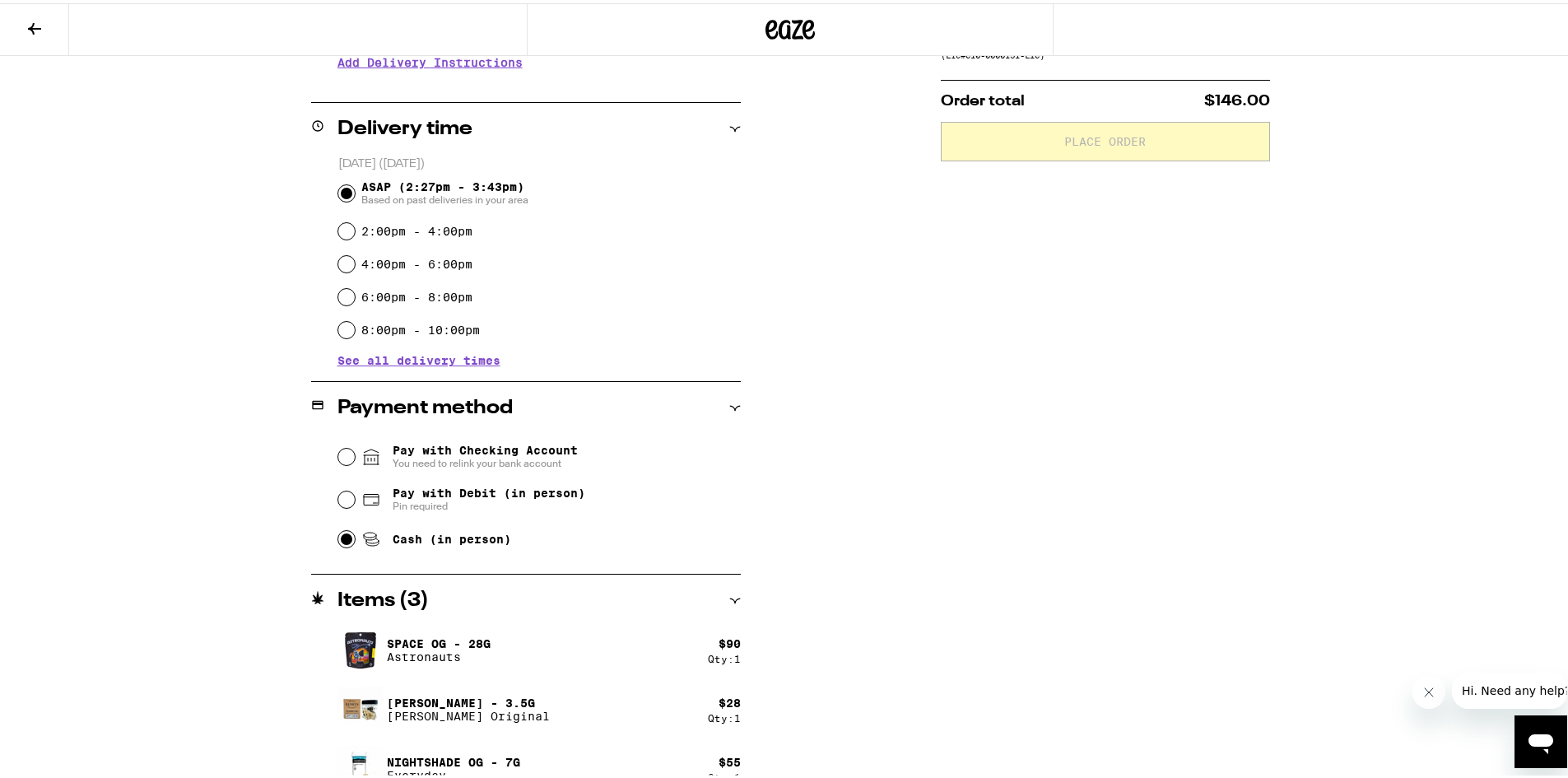
click at [339, 544] on input "Cash (in person)" at bounding box center [347, 536] width 17 height 17
radio input "true"
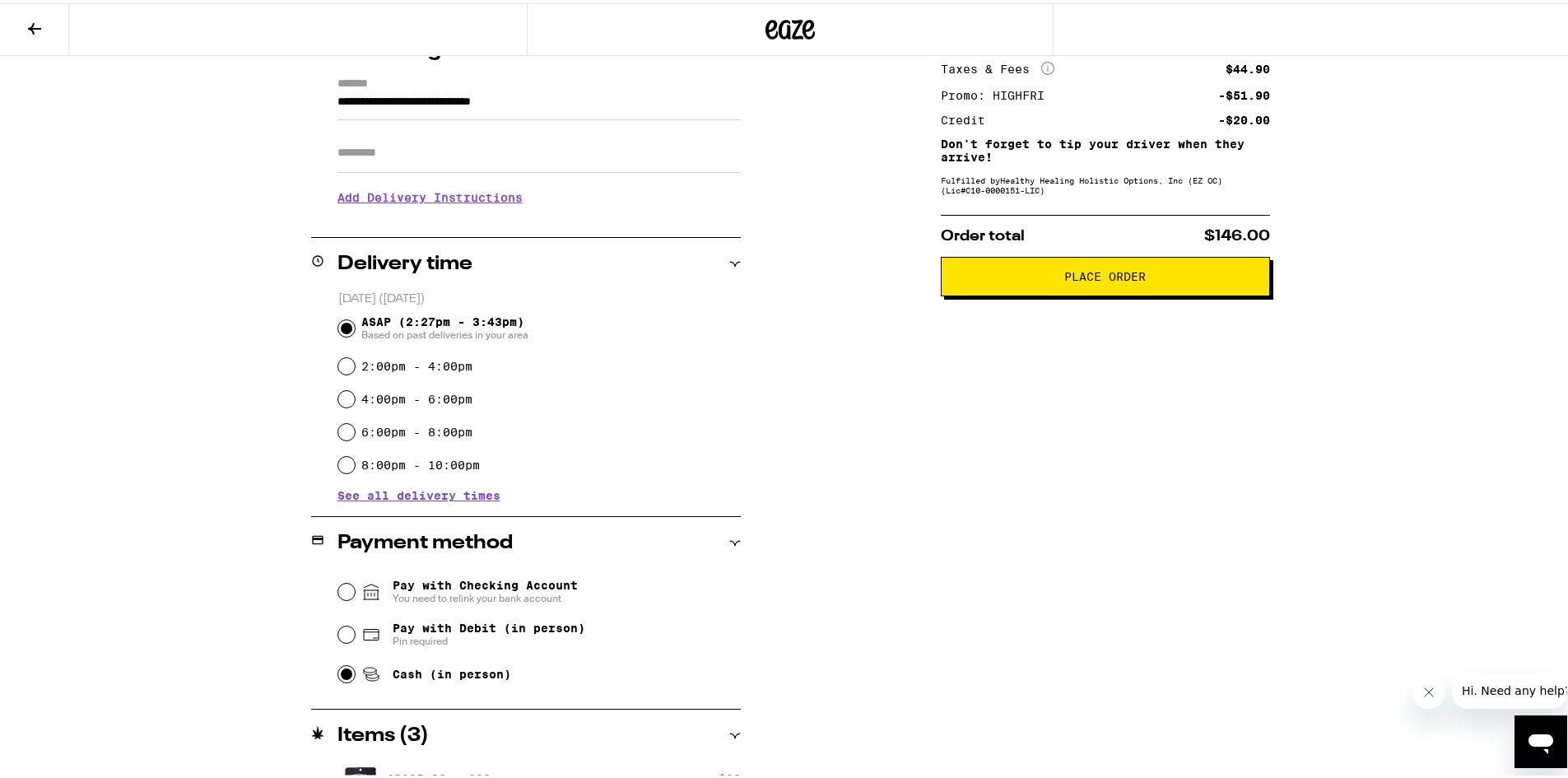
scroll to position [137, 0]
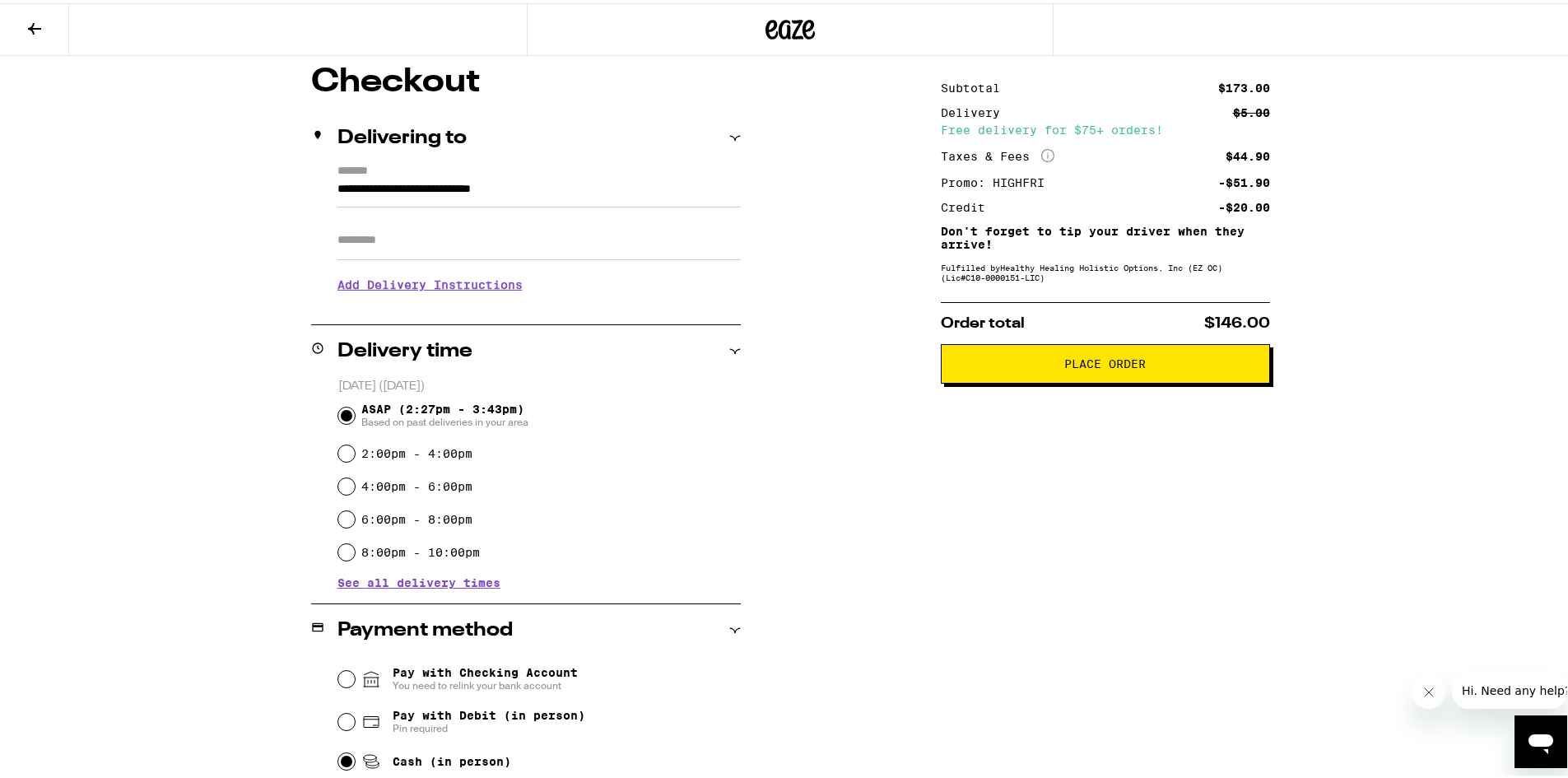
click at [1224, 366] on span "Place Order" at bounding box center [1106, 361] width 301 height 12
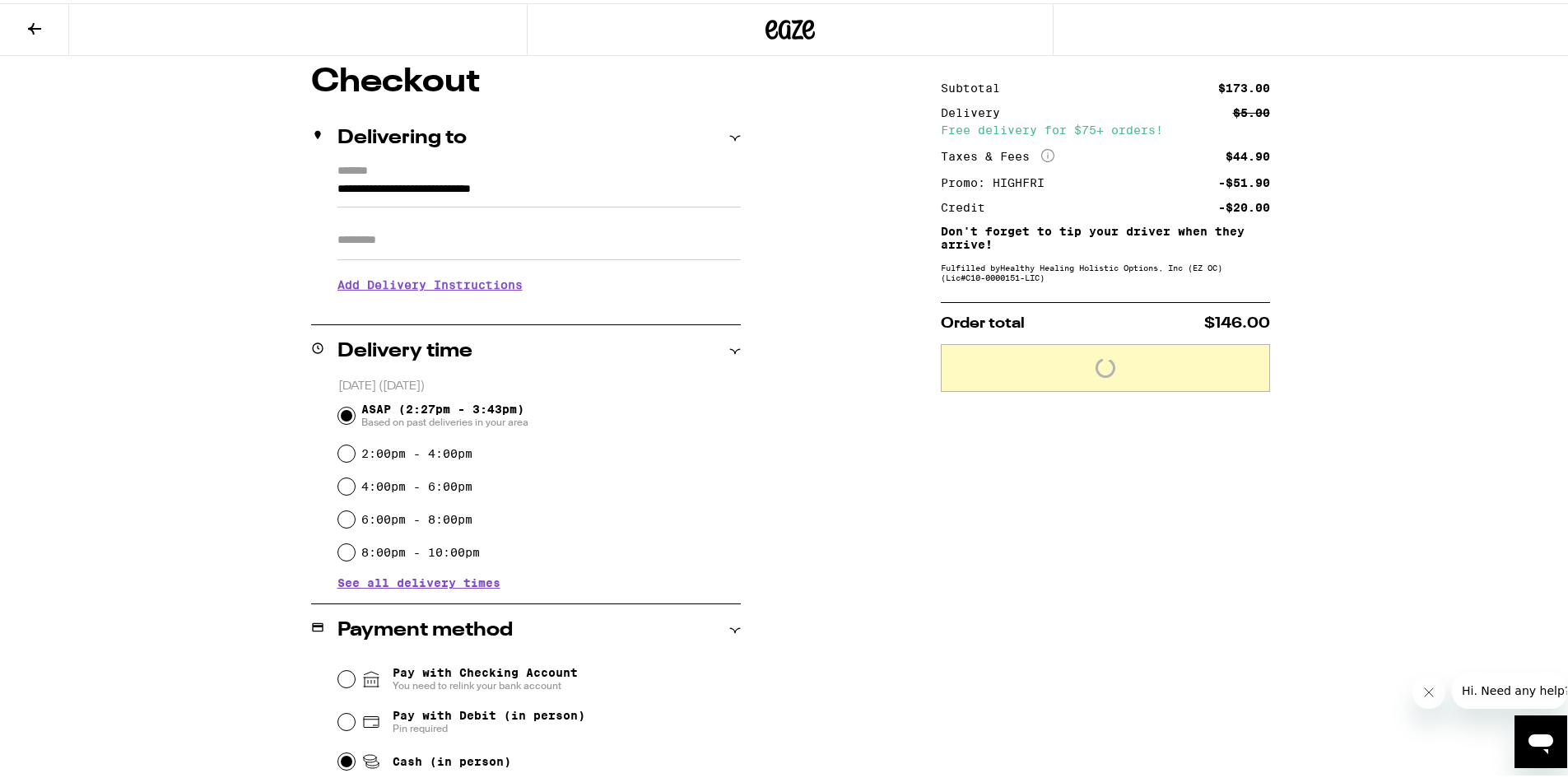
scroll to position [189, 0]
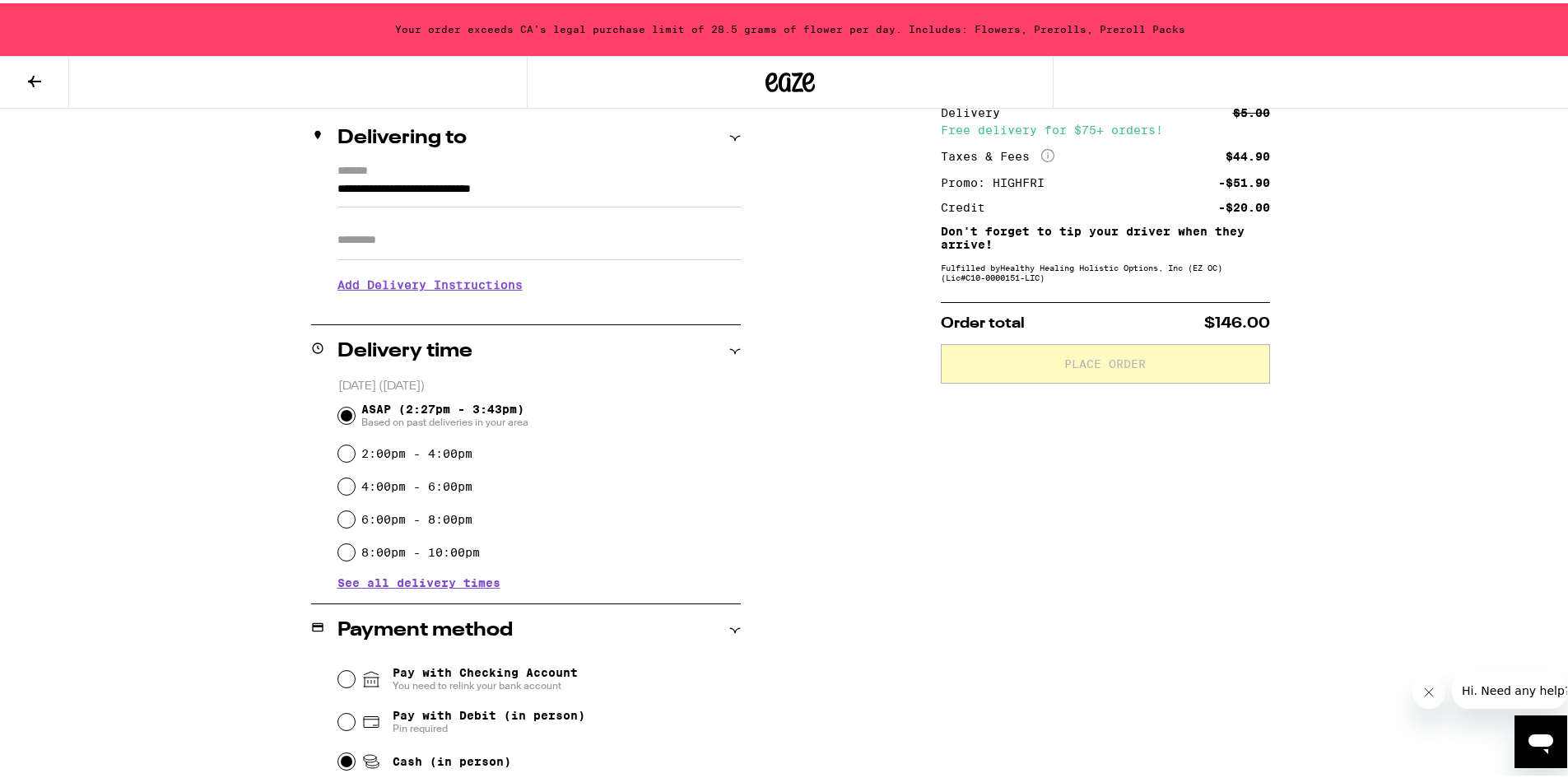
drag, startPoint x: 1432, startPoint y: 492, endPoint x: 1387, endPoint y: 427, distance: 79.1
click at [1432, 491] on div "**********" at bounding box center [790, 418] width 1581 height 1215
click at [83, 215] on div "**********" at bounding box center [790, 418] width 1581 height 1215
click at [1564, 108] on div "**********" at bounding box center [790, 418] width 1581 height 1215
click at [33, 75] on icon at bounding box center [35, 78] width 13 height 12
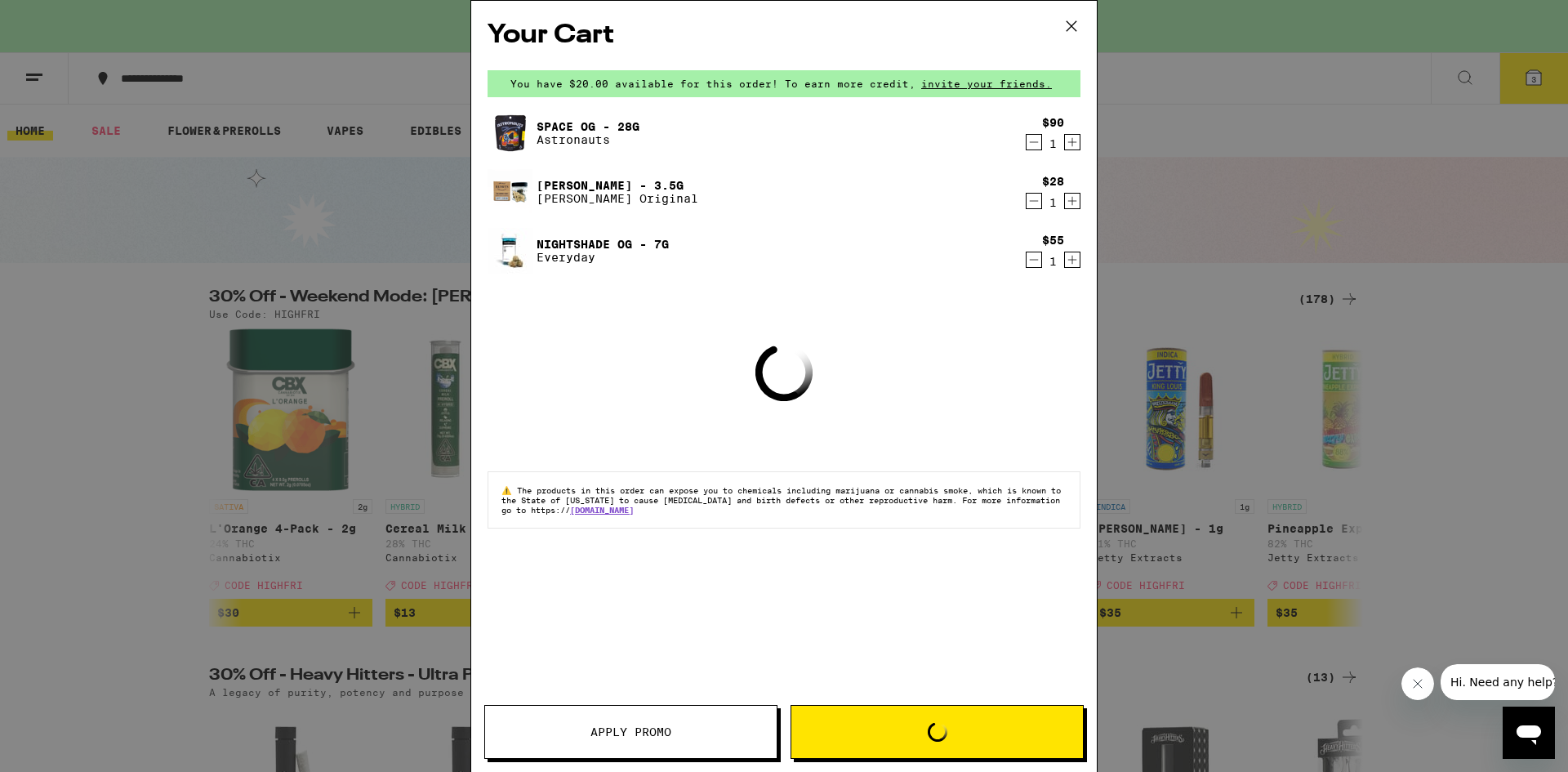
click at [1031, 142] on icon "Decrement" at bounding box center [1034, 142] width 15 height 20
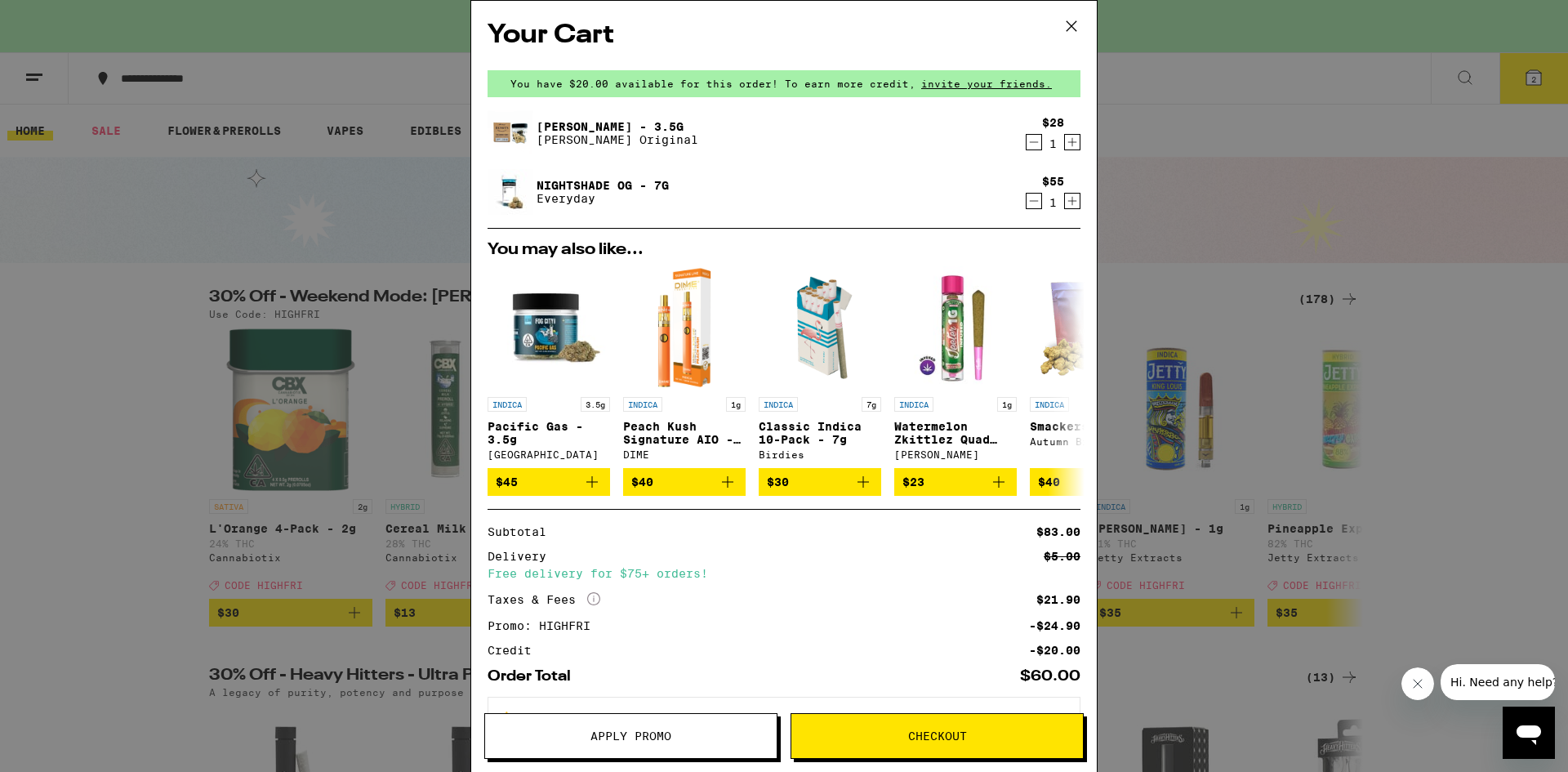
click at [28, 242] on div "Your Cart You have $20.00 available for this order! To earn more credit, invite…" at bounding box center [784, 386] width 1568 height 772
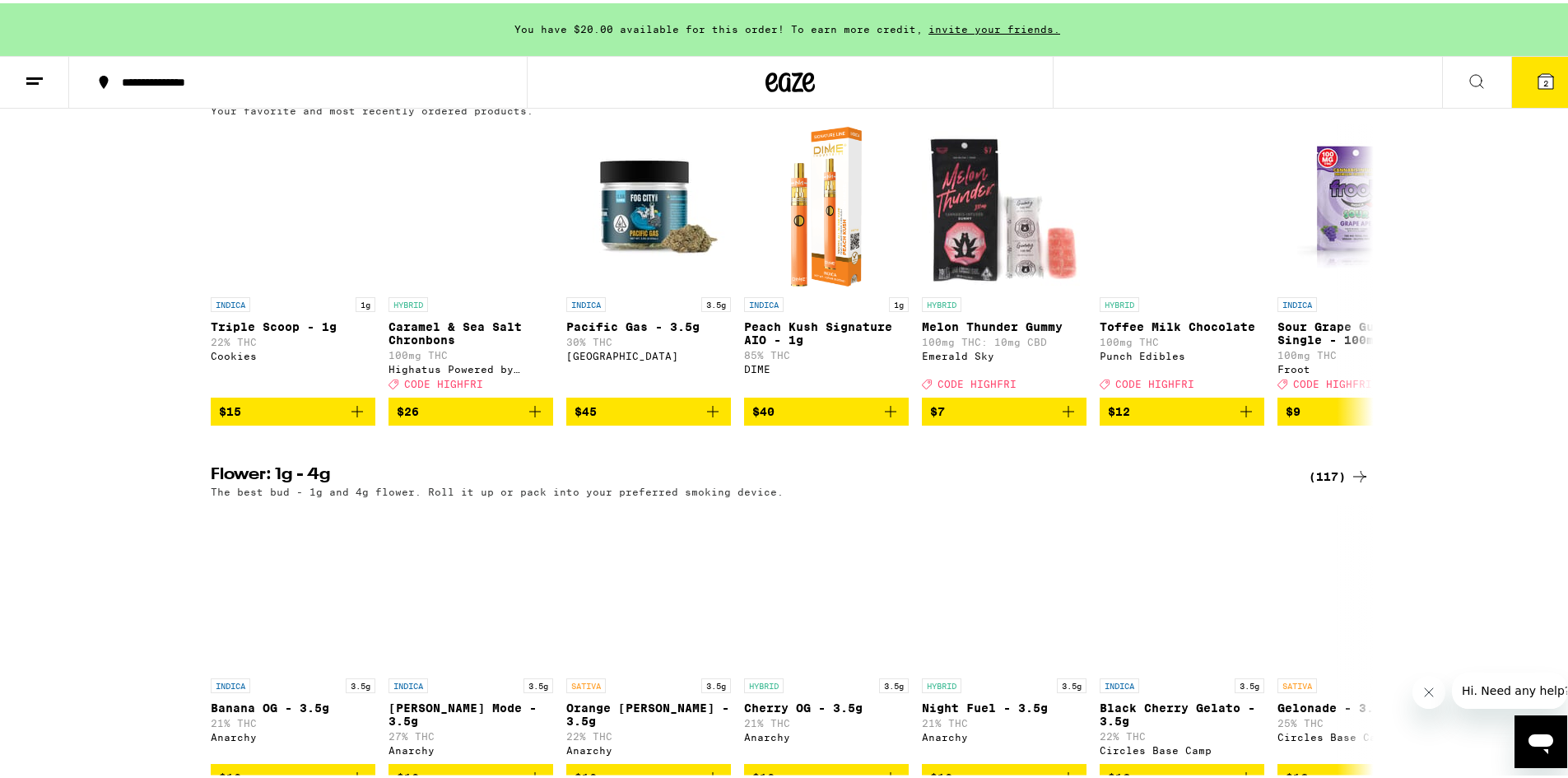
scroll to position [1811, 0]
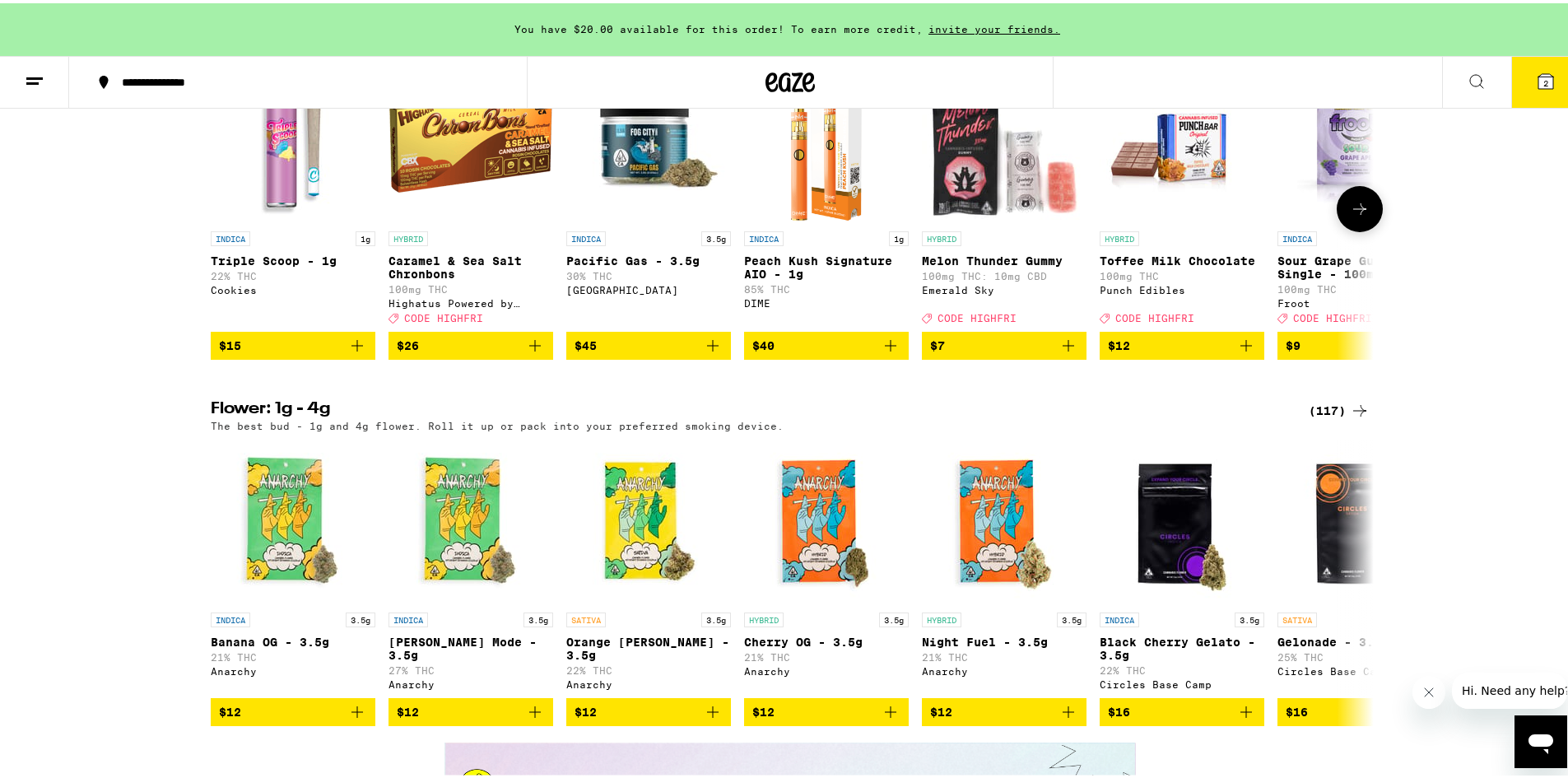
click at [357, 352] on icon "Add to bag" at bounding box center [358, 343] width 20 height 20
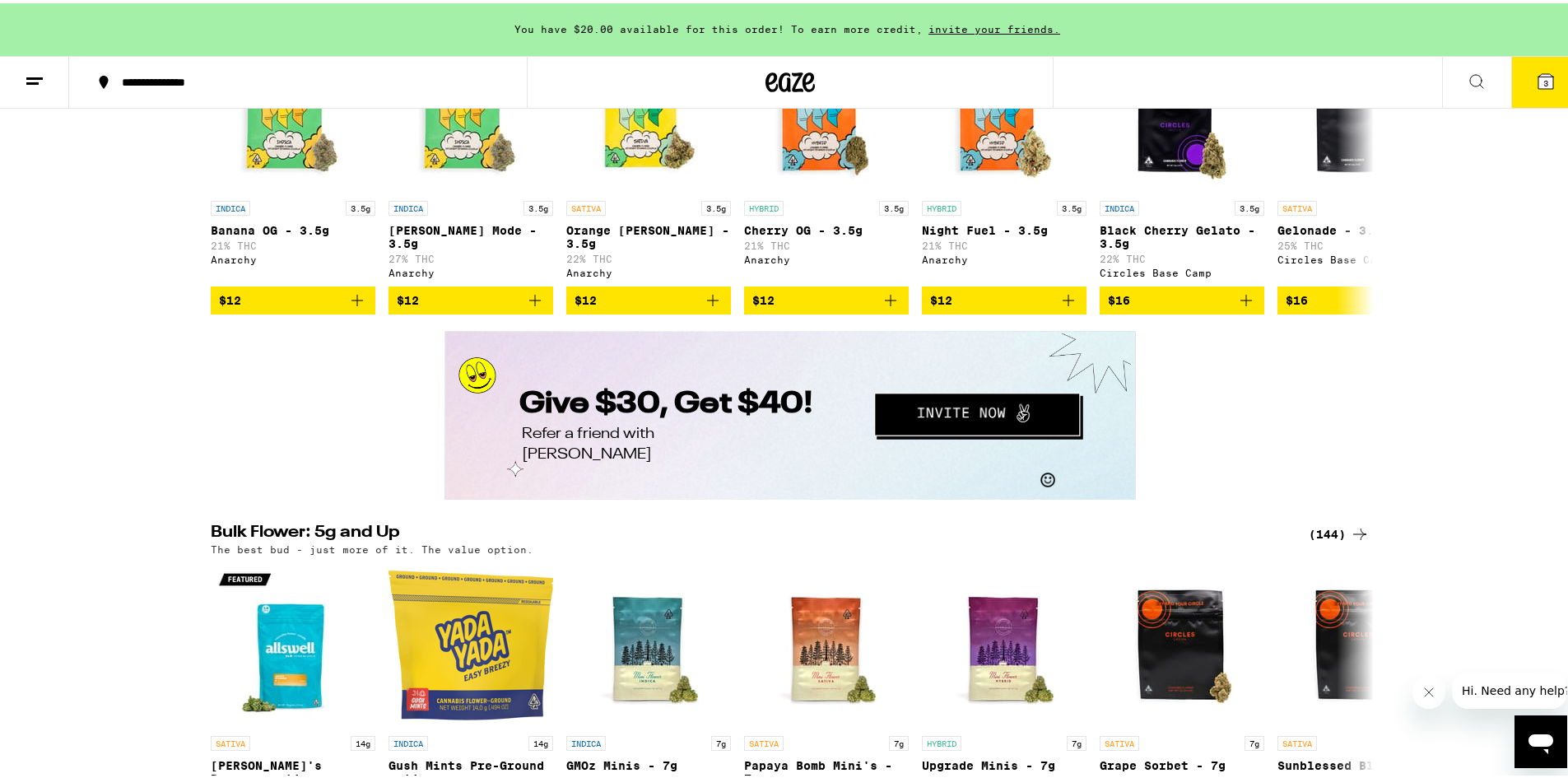
scroll to position [2634, 0]
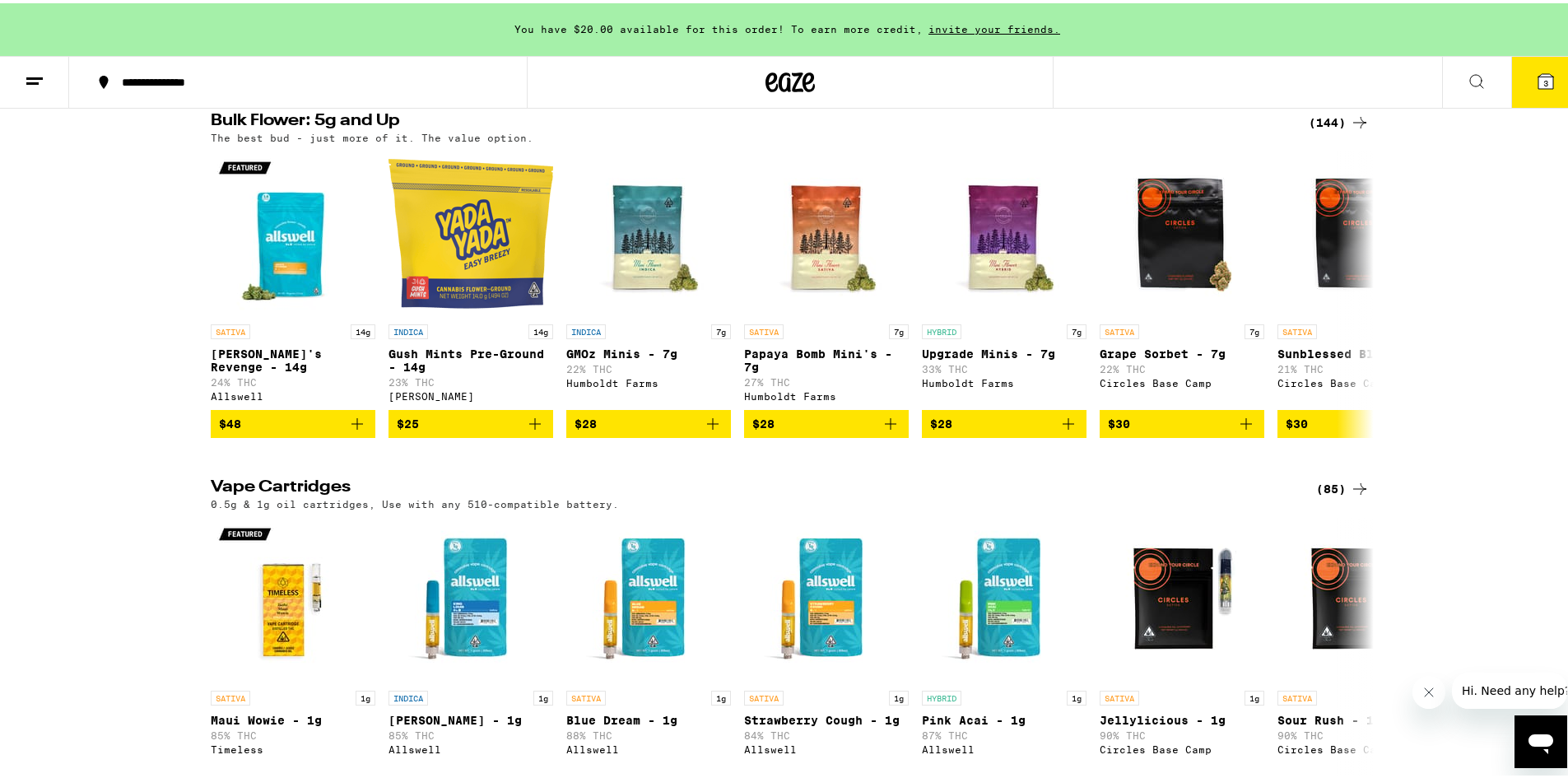
click at [1351, 129] on icon at bounding box center [1361, 119] width 20 height 20
click at [1359, 129] on icon at bounding box center [1361, 119] width 20 height 20
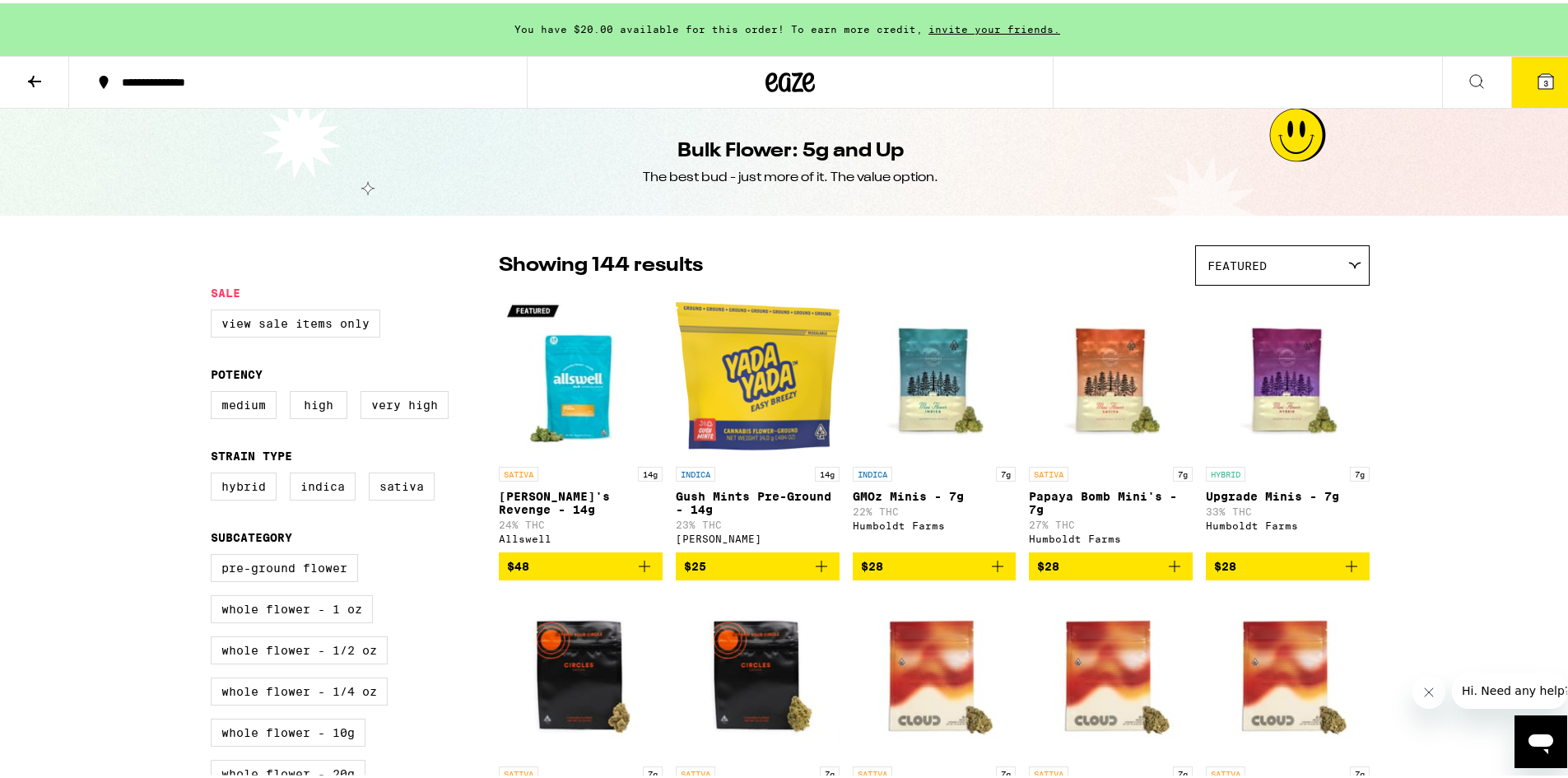
click at [38, 79] on icon at bounding box center [35, 78] width 20 height 20
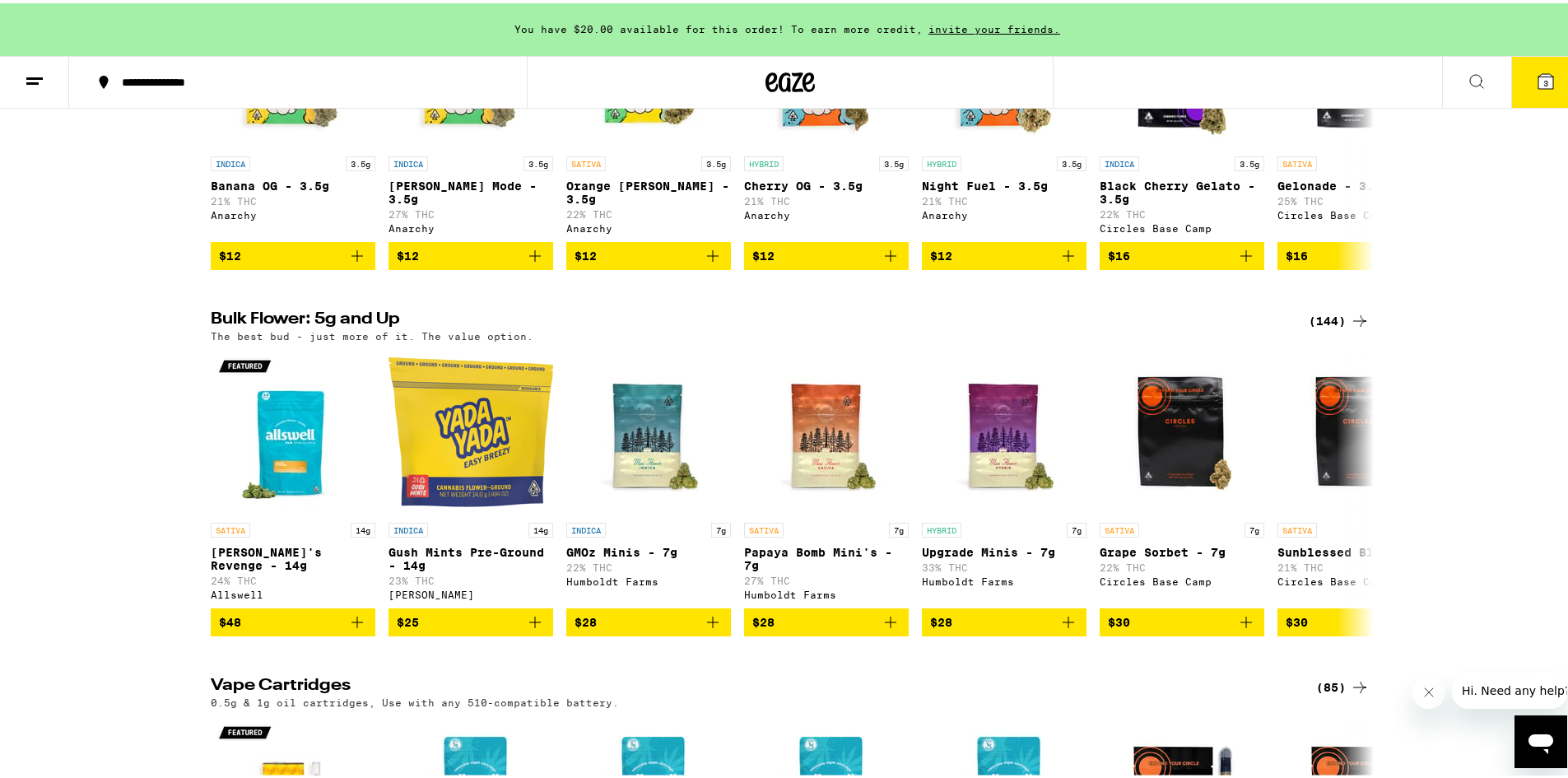
scroll to position [2387, 0]
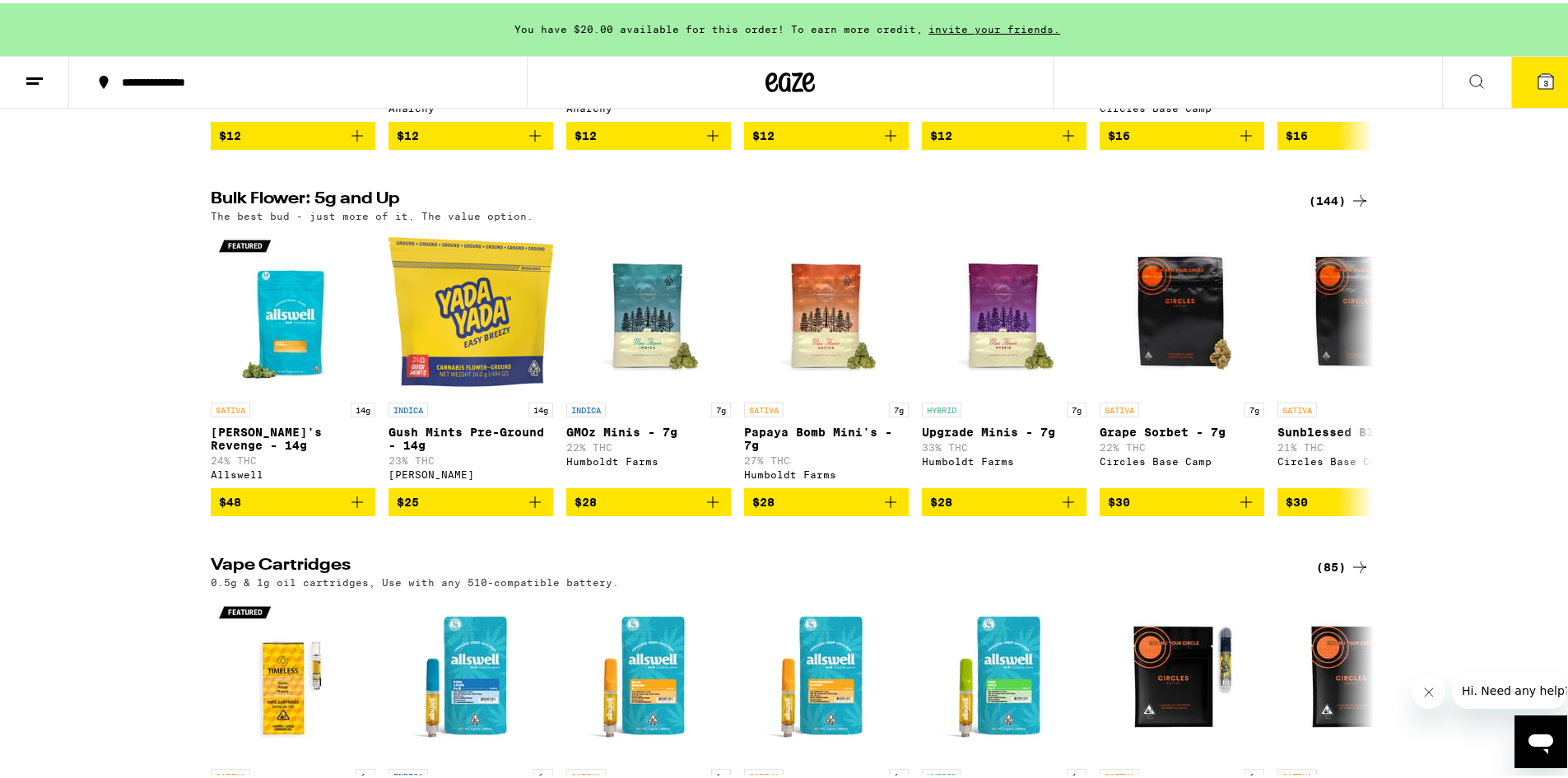
click at [1351, 207] on icon at bounding box center [1361, 198] width 20 height 20
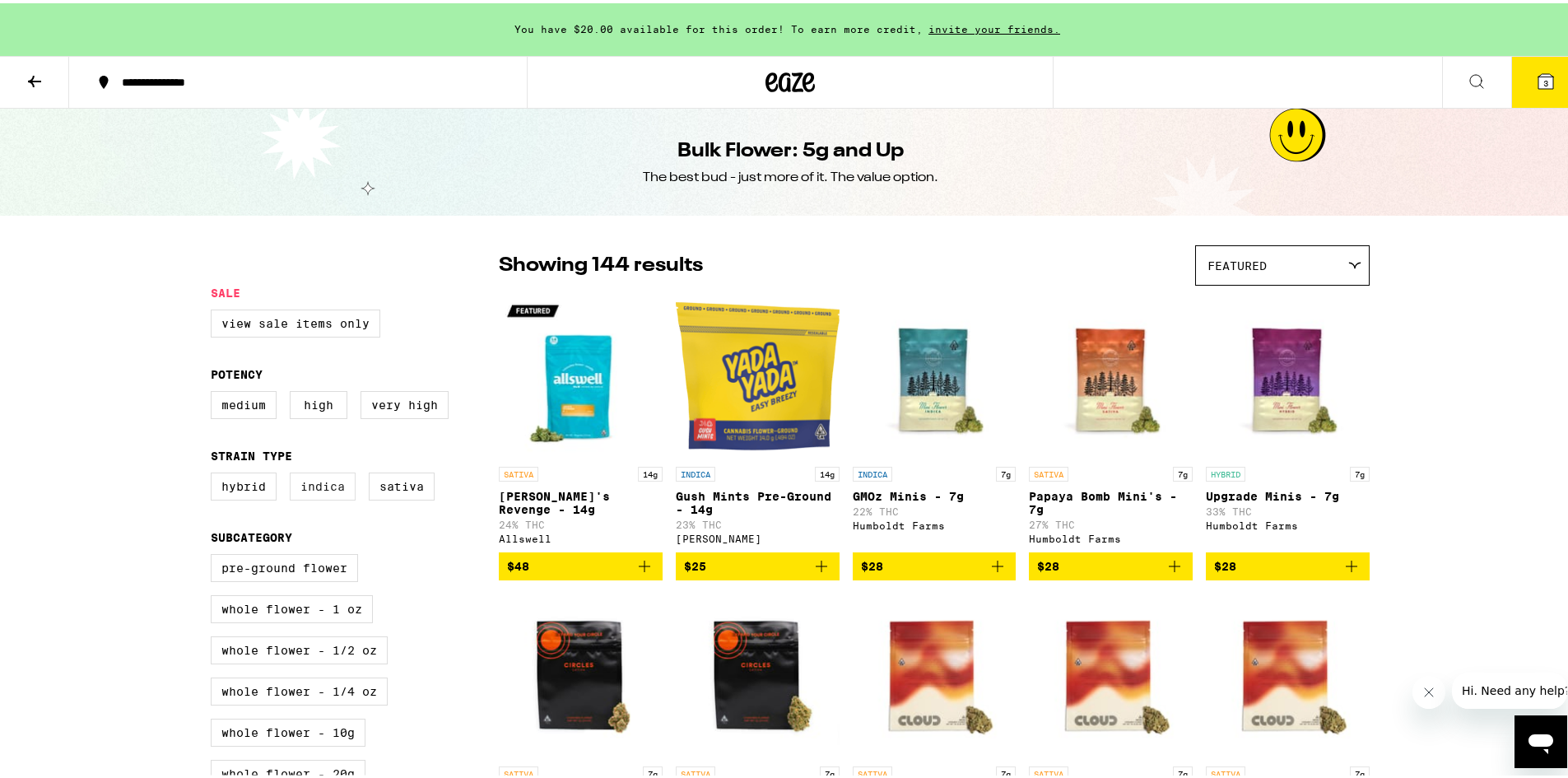
click at [316, 485] on label "Indica" at bounding box center [323, 483] width 66 height 28
click at [215, 472] on input "Indica" at bounding box center [214, 472] width 1 height 1
checkbox input "true"
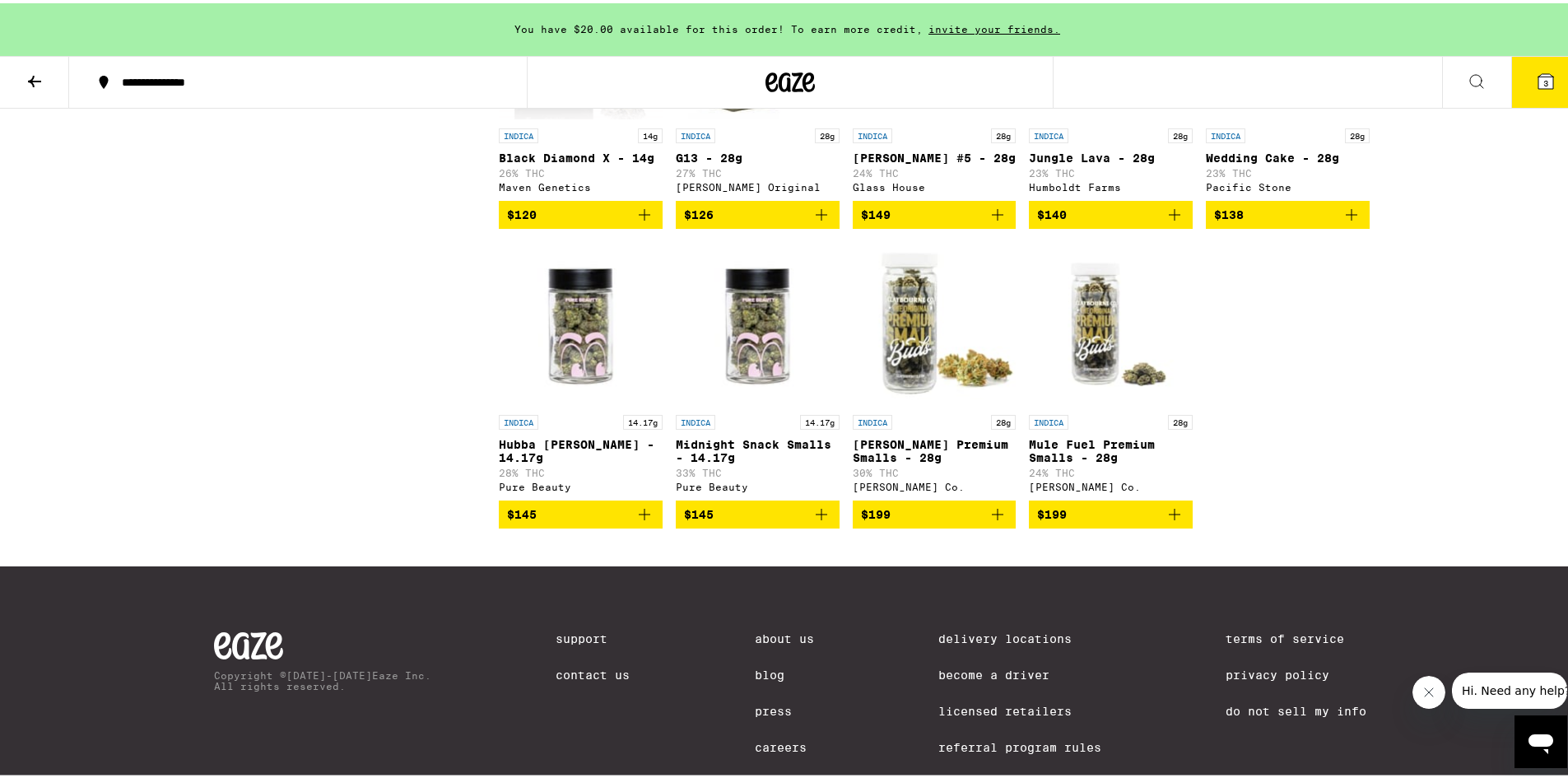
scroll to position [2470, 0]
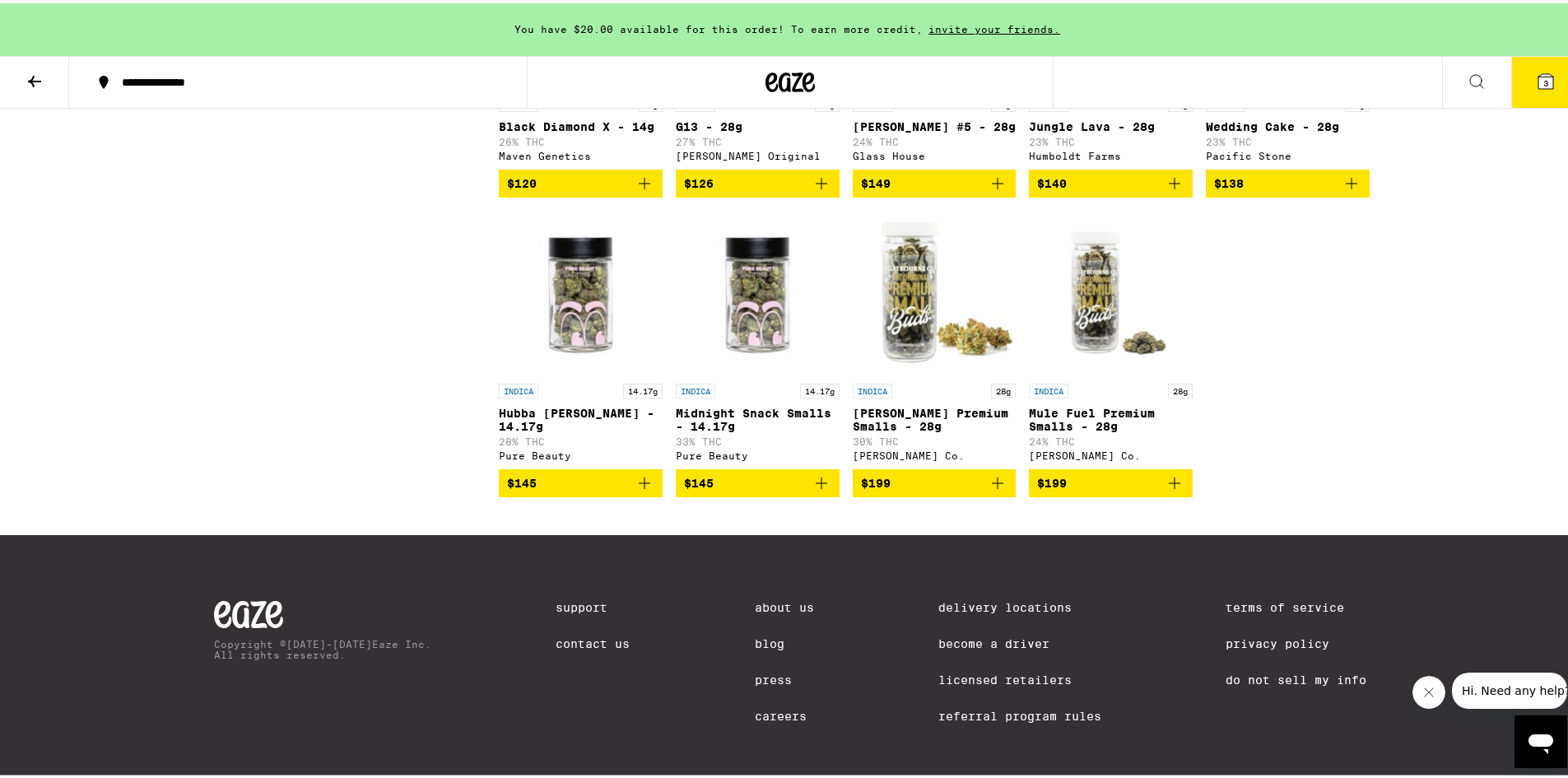
click at [732, 494] on button "$145" at bounding box center [758, 480] width 164 height 28
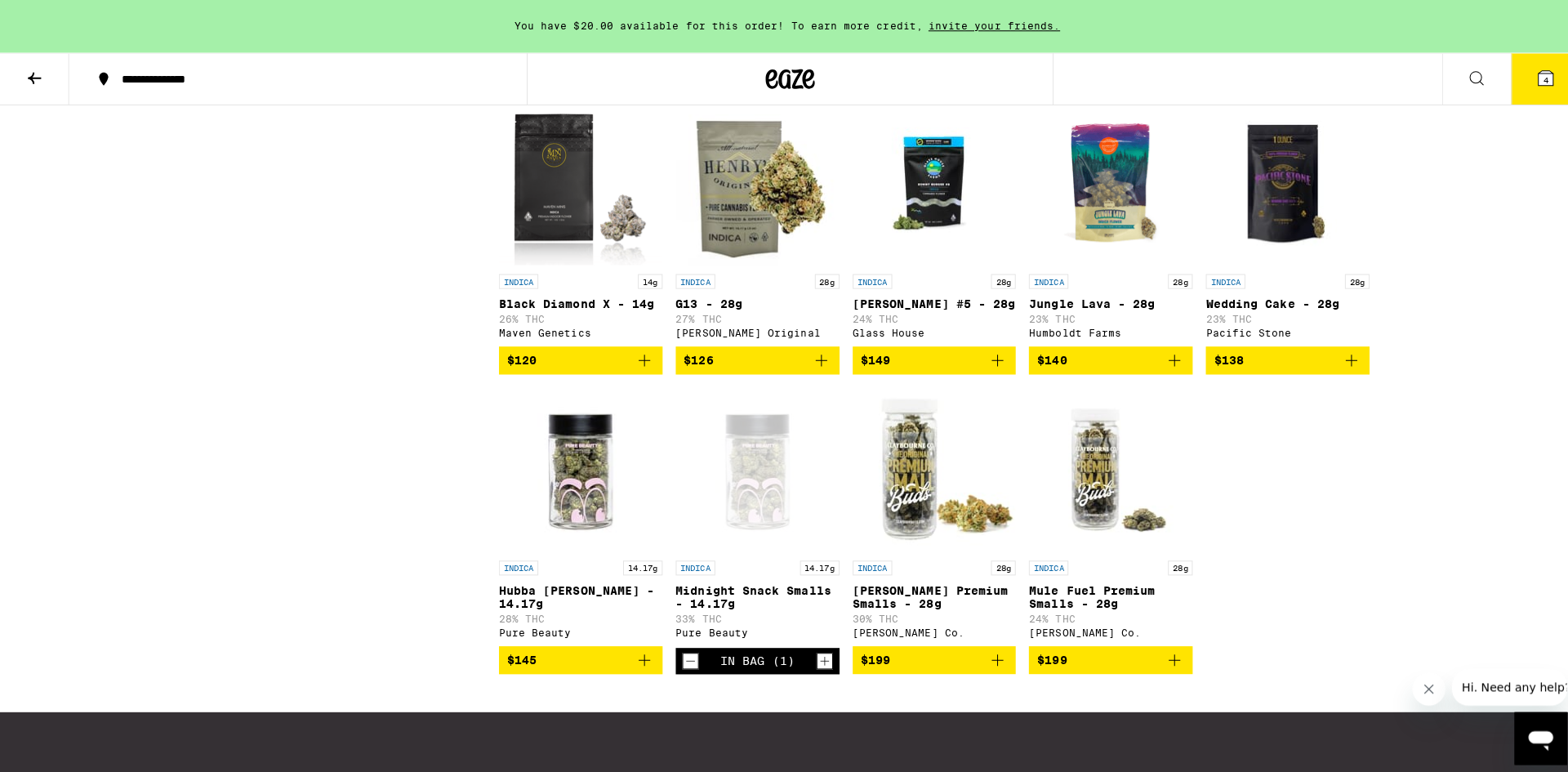
scroll to position [2124, 0]
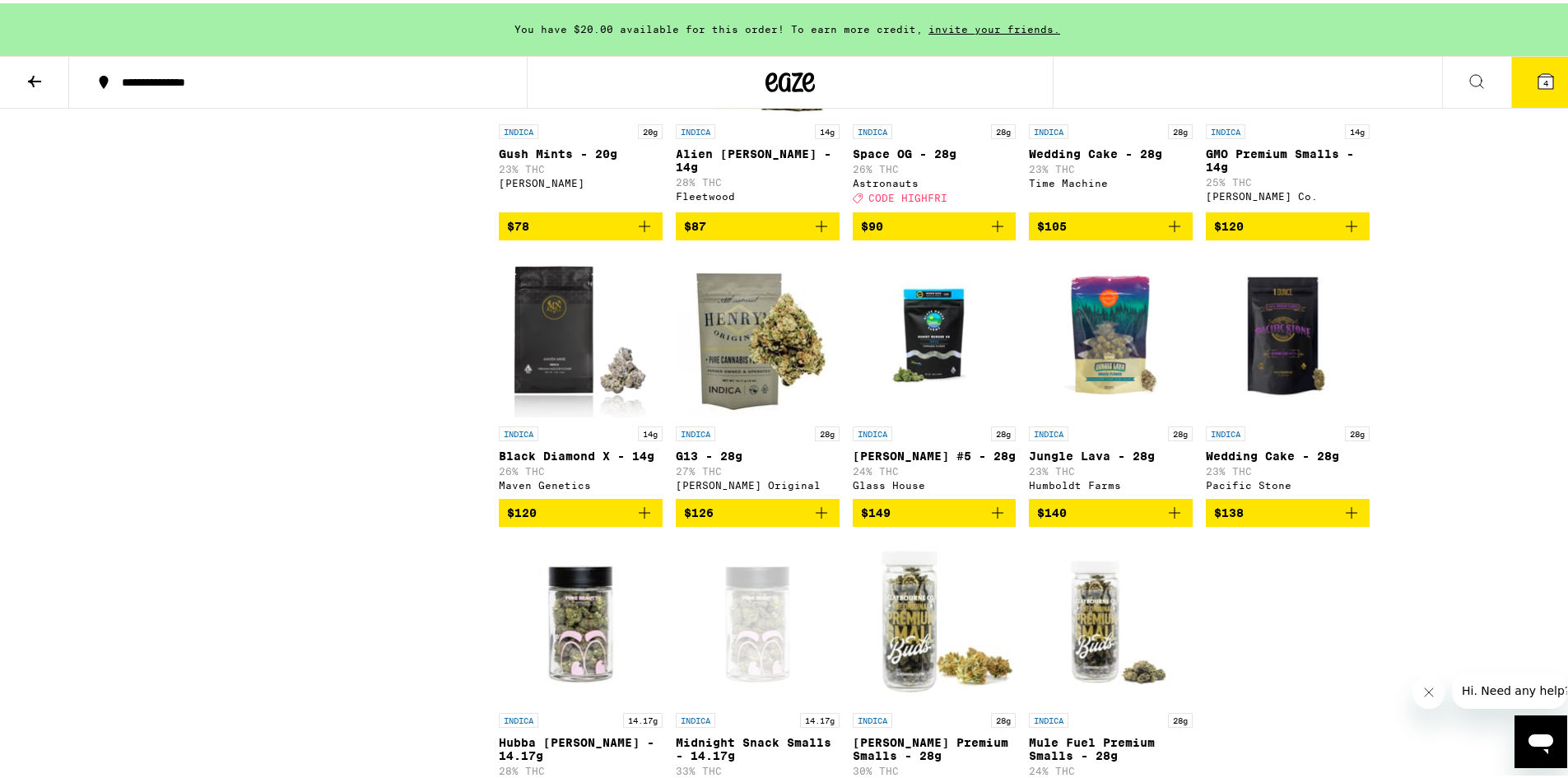
click at [1546, 73] on button "4" at bounding box center [1545, 79] width 69 height 51
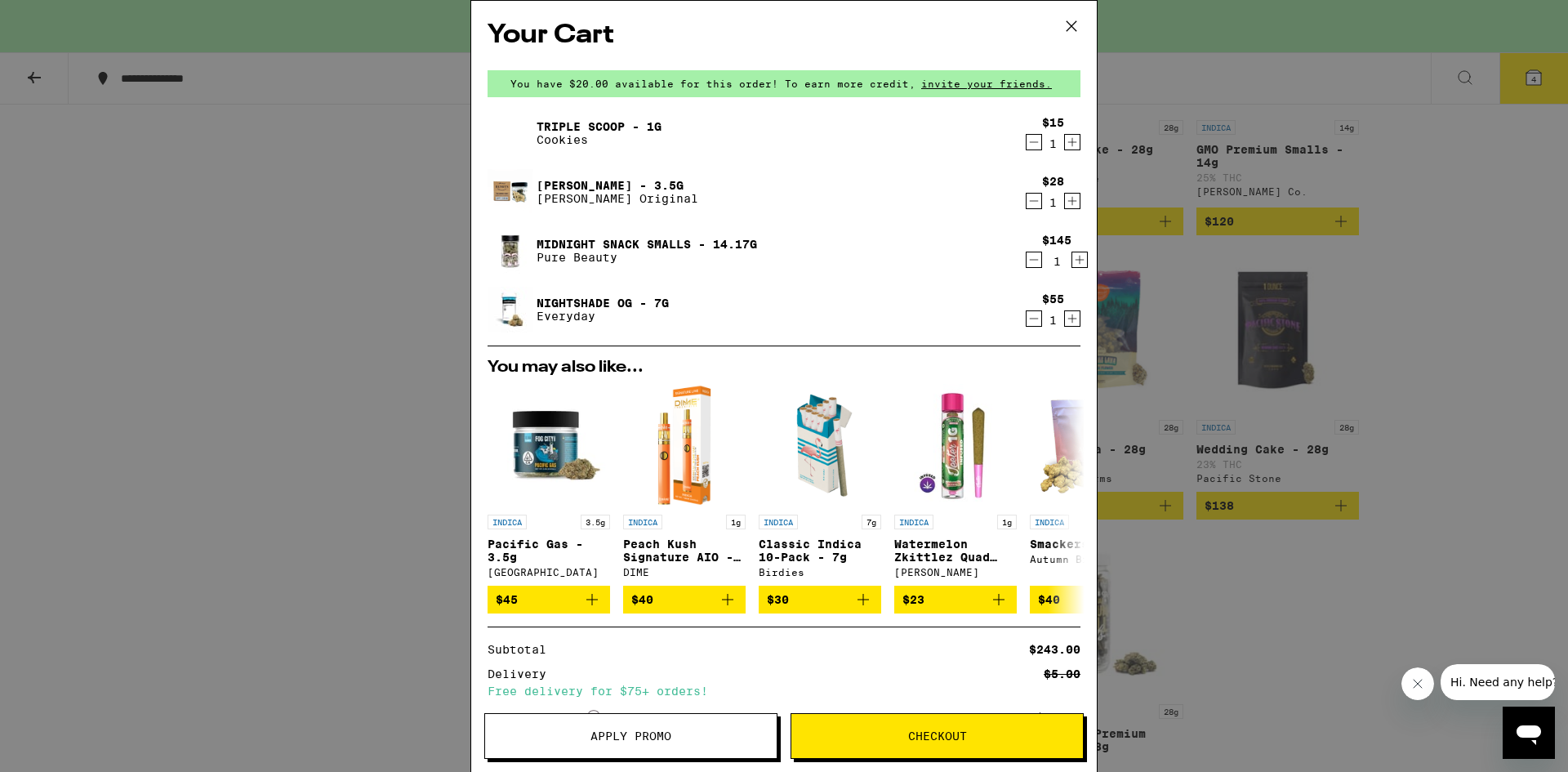
click at [1027, 256] on icon "Decrement" at bounding box center [1034, 260] width 15 height 20
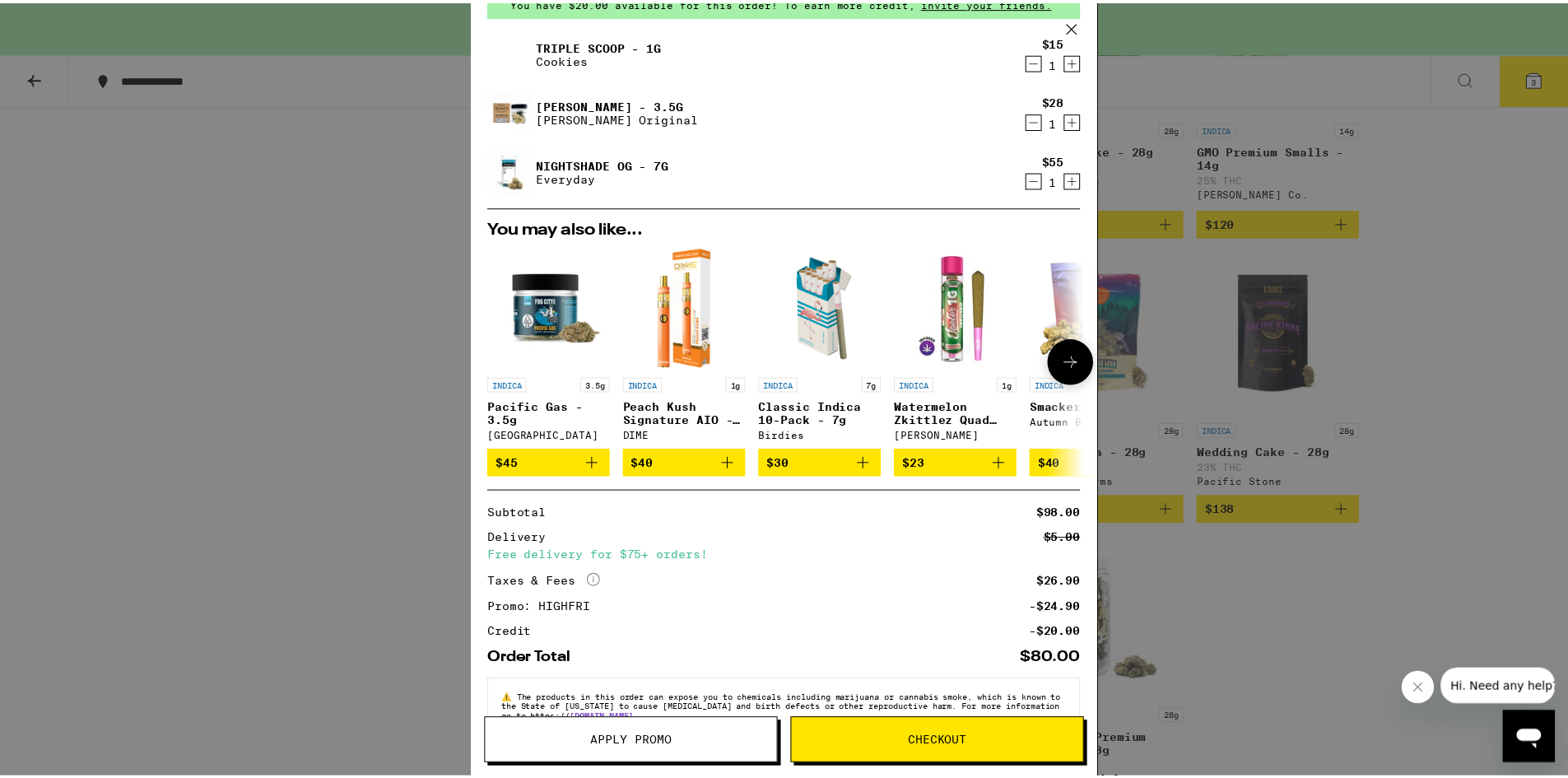
scroll to position [130, 0]
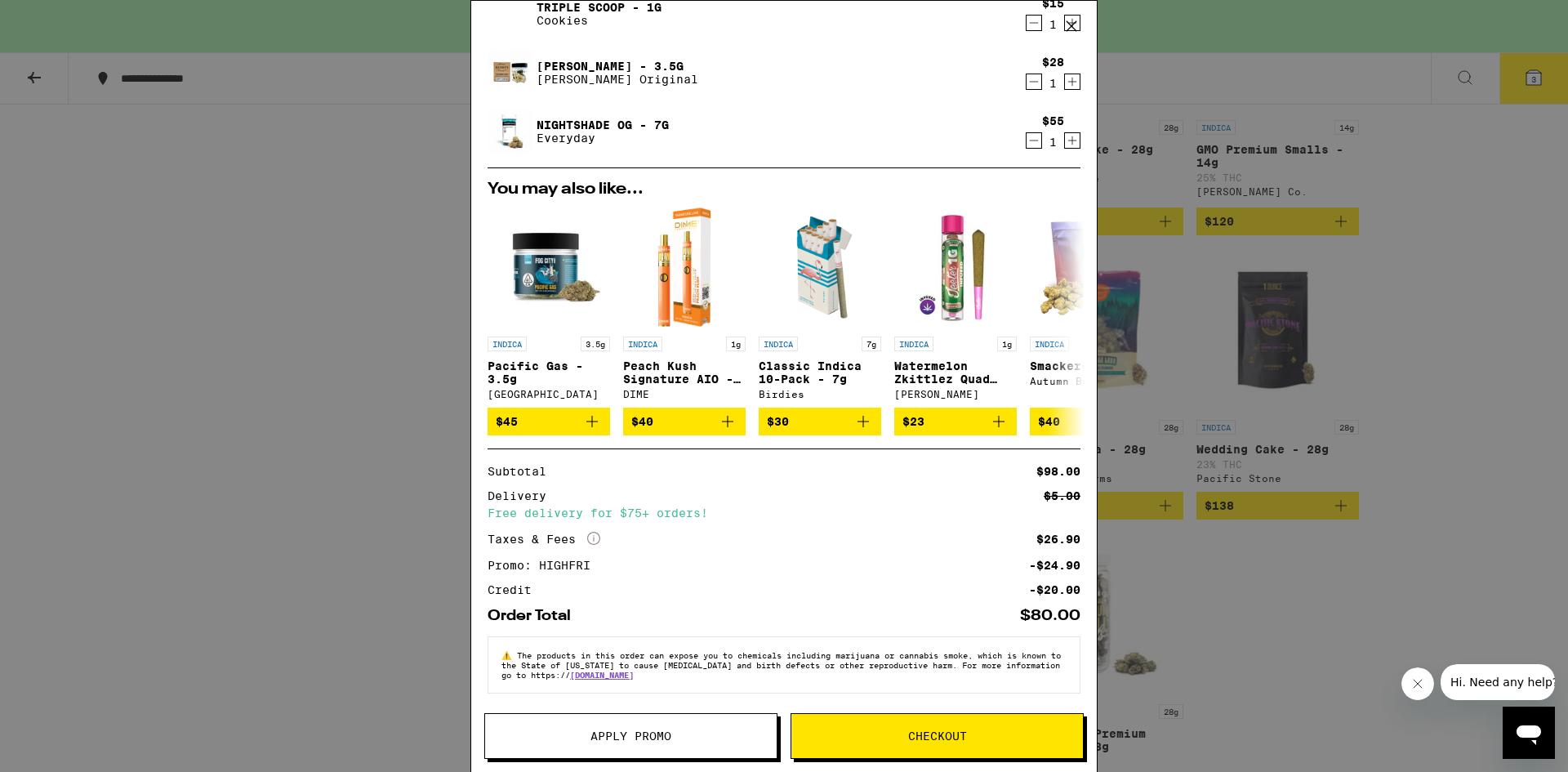
click at [203, 465] on div "Your Cart You have $20.00 available for this order! To earn more credit, invite…" at bounding box center [784, 386] width 1568 height 772
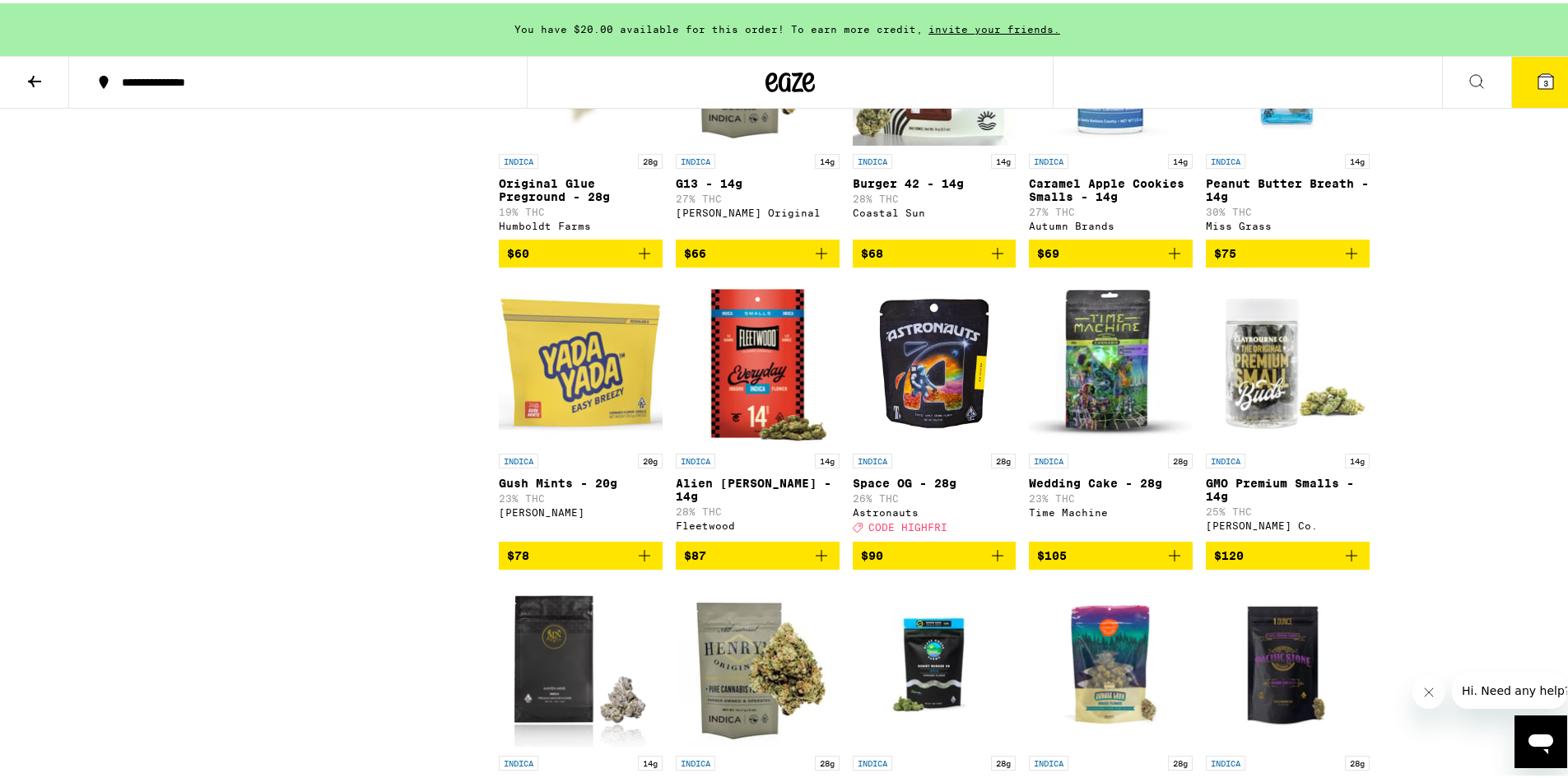
scroll to position [1564, 0]
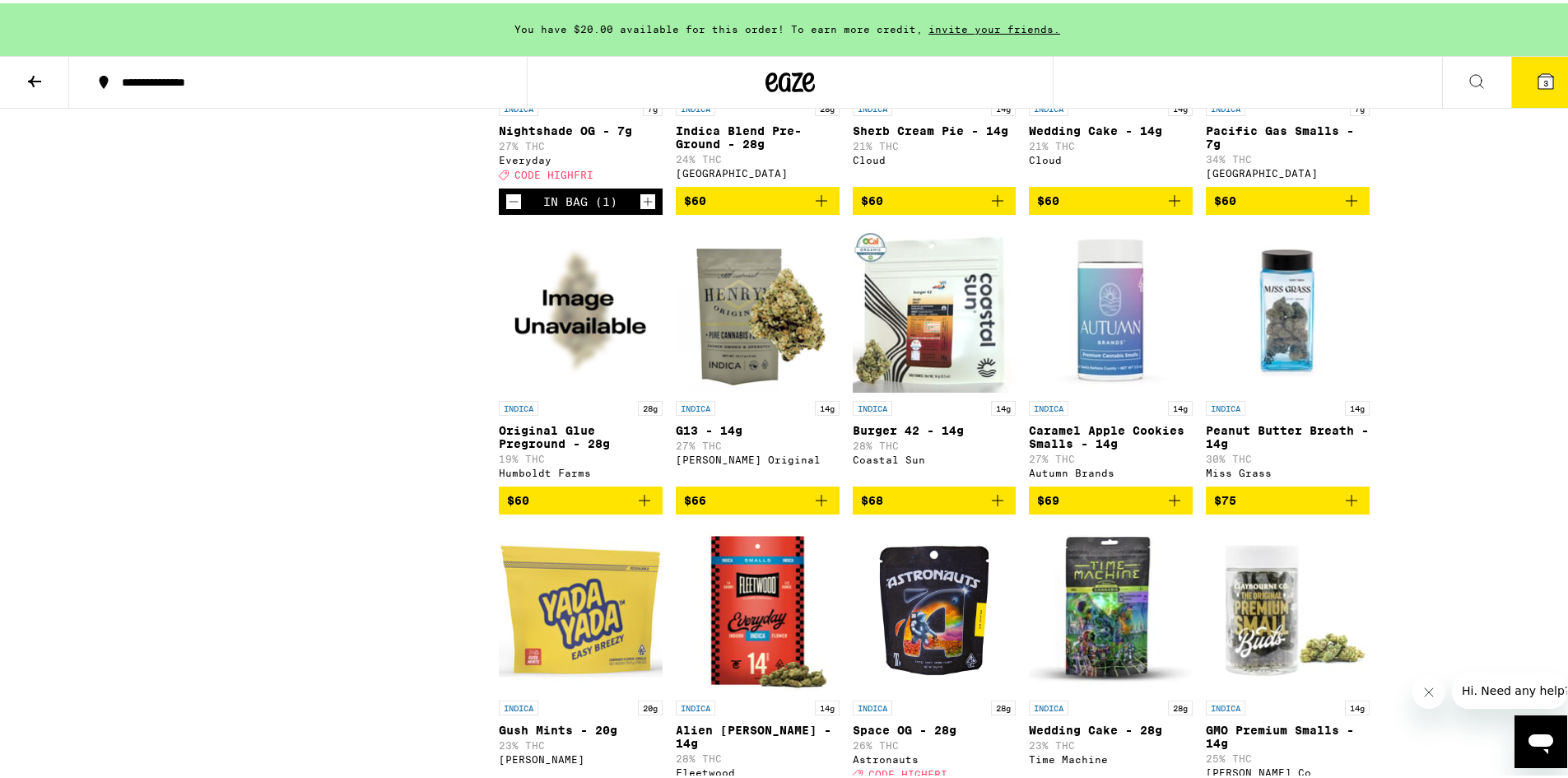
click at [36, 81] on icon at bounding box center [35, 78] width 20 height 20
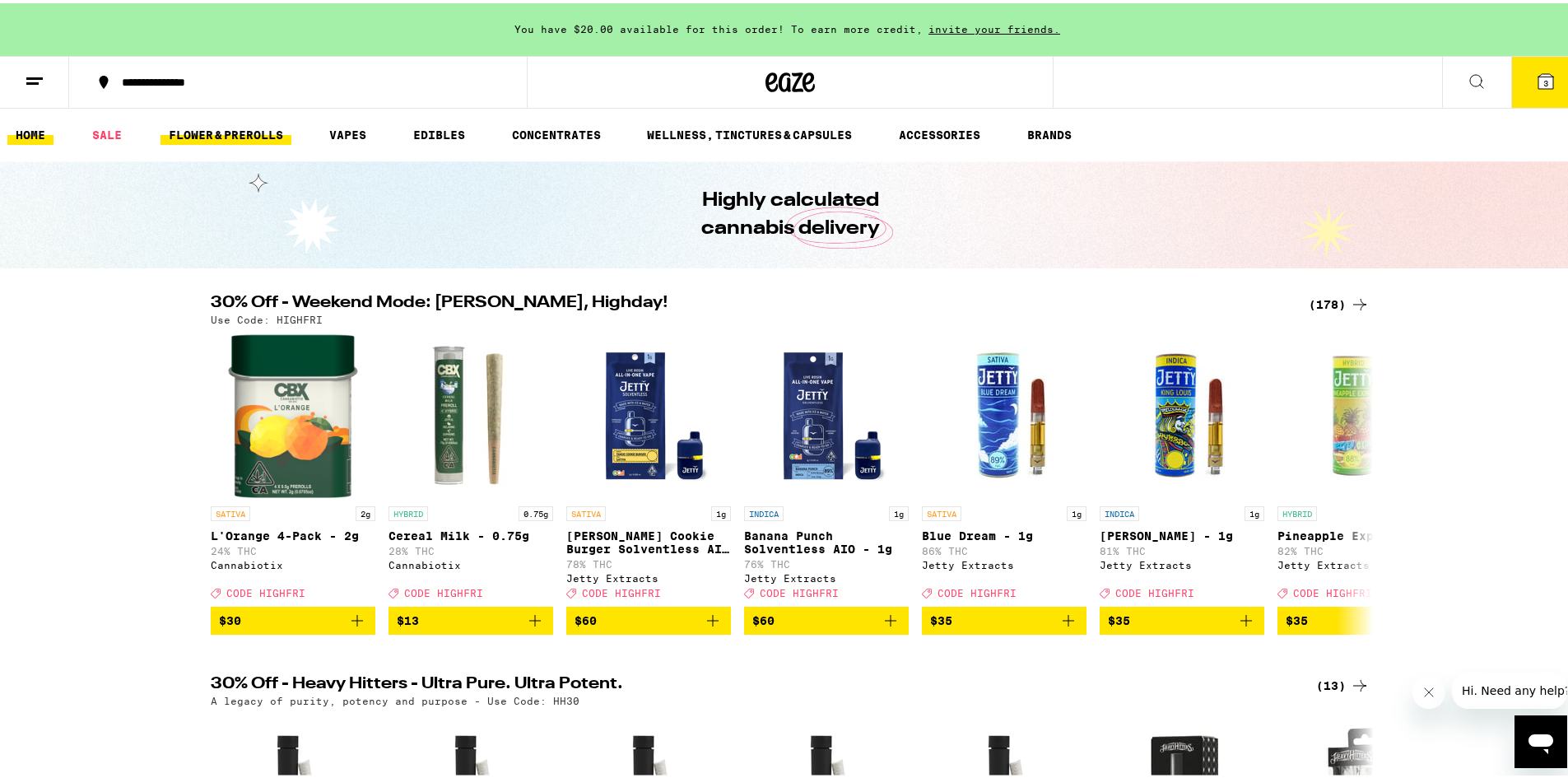
click at [244, 128] on link "FLOWER & PREROLLS" at bounding box center [226, 132] width 131 height 20
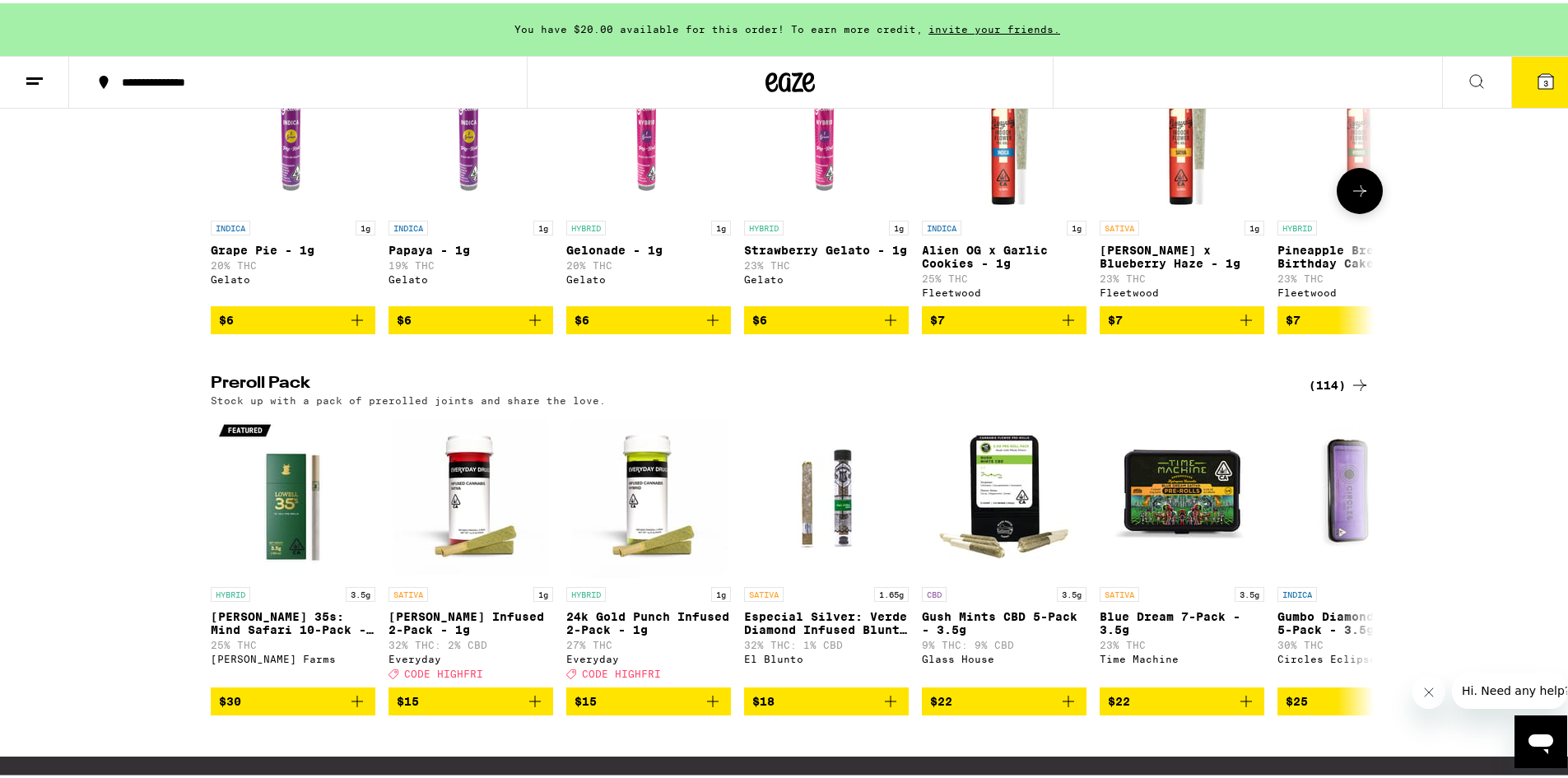
scroll to position [1070, 0]
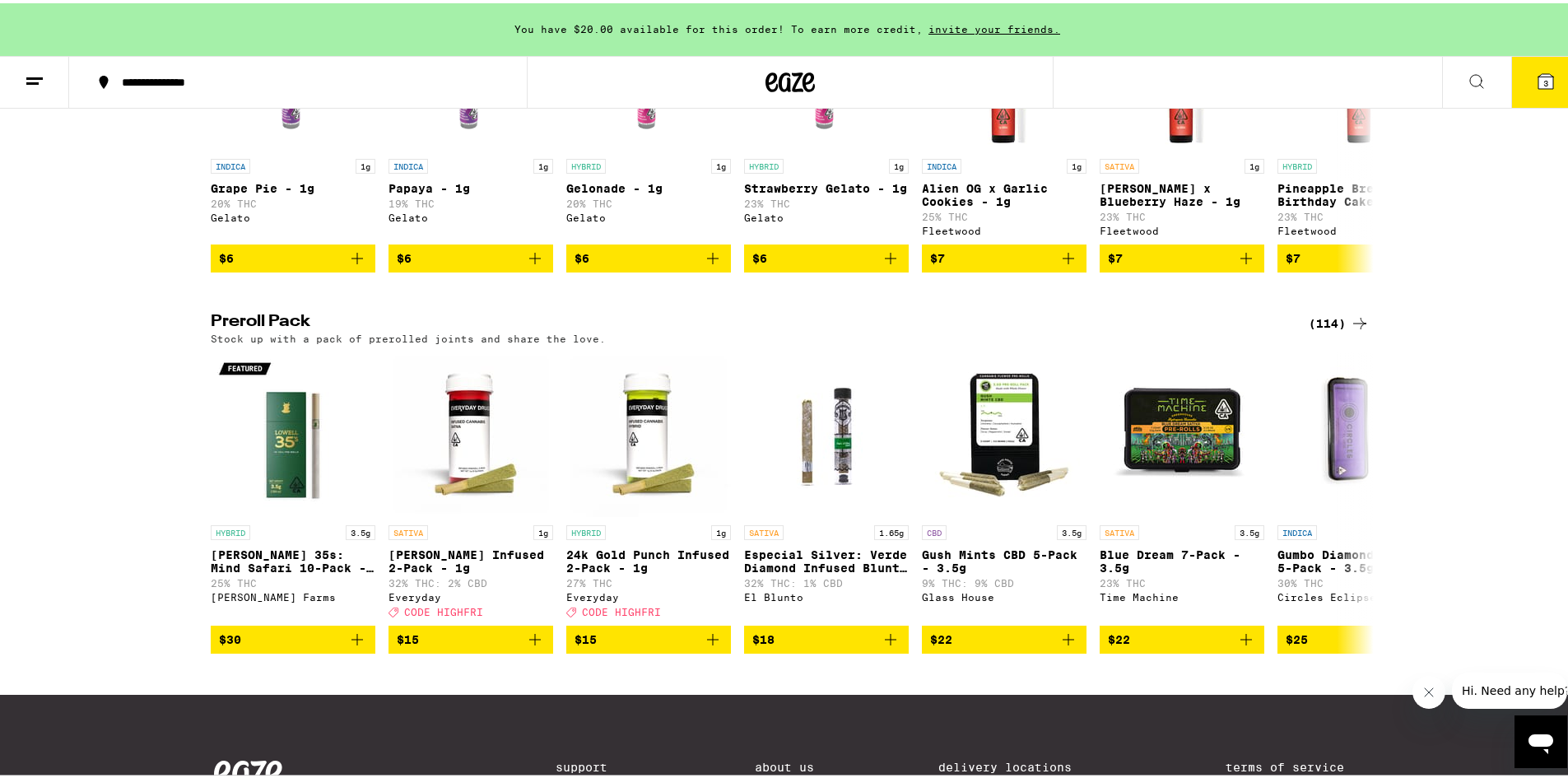
click at [1352, 330] on icon at bounding box center [1361, 320] width 20 height 20
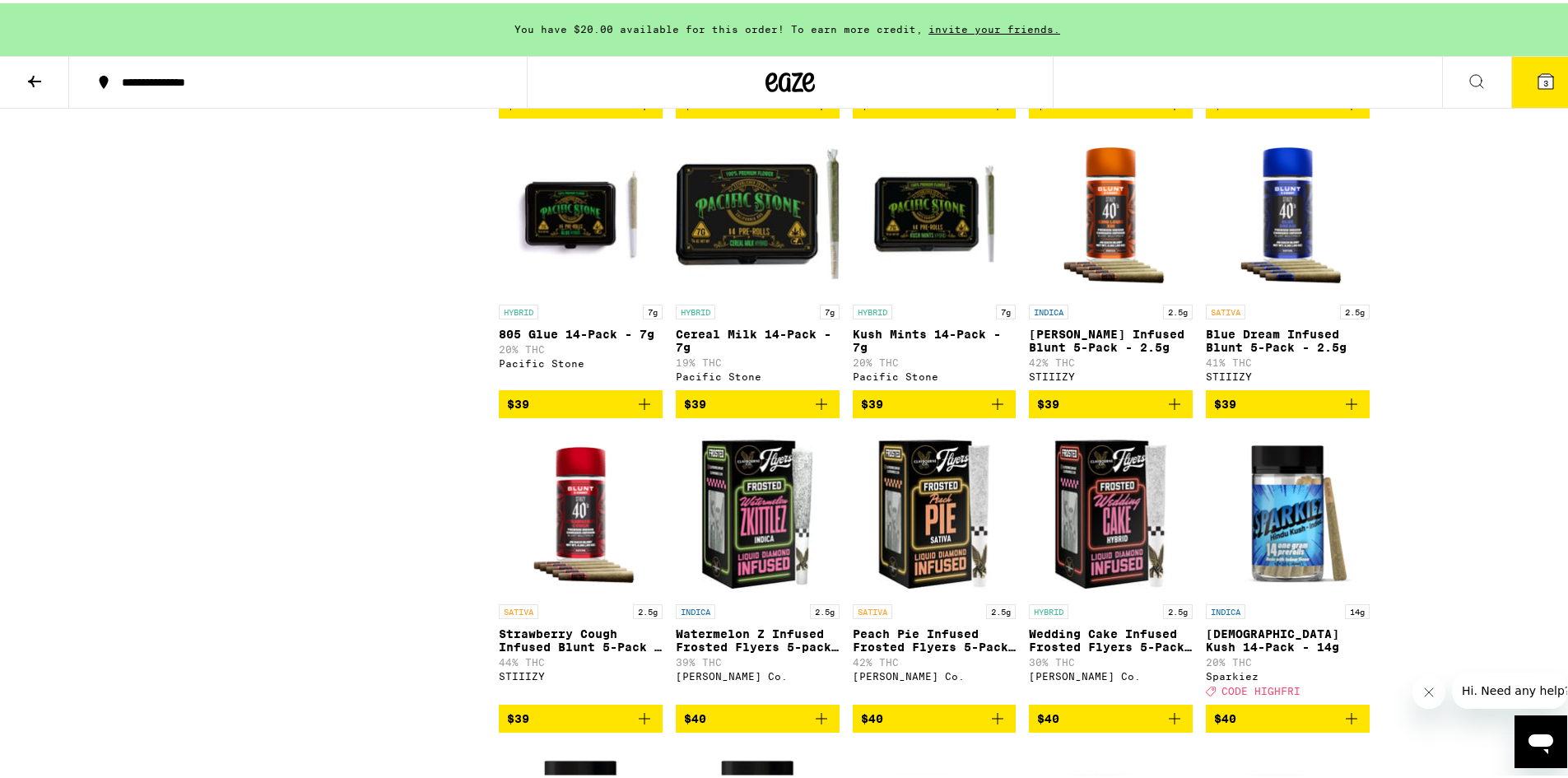
scroll to position [4281, 0]
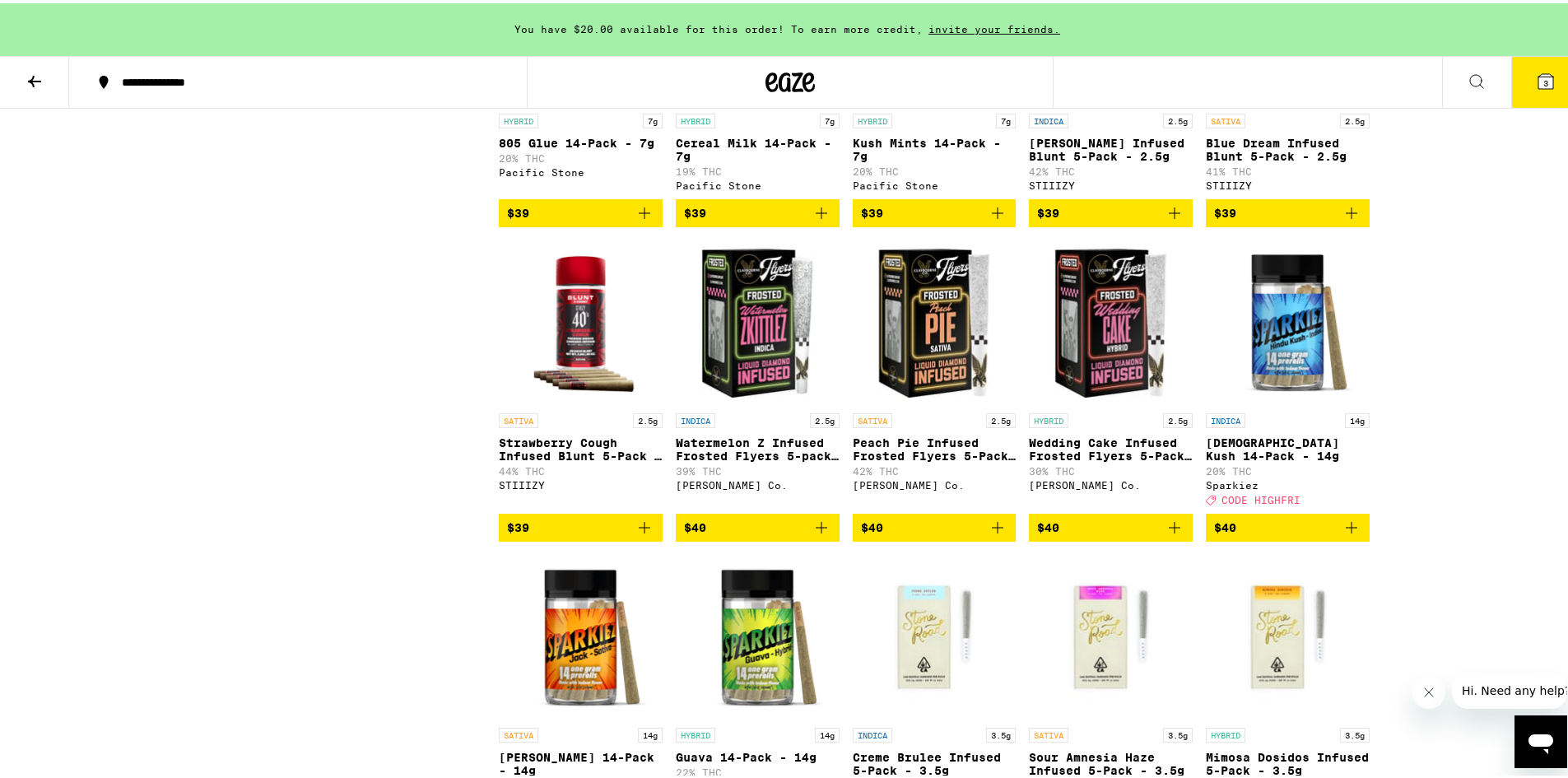
click at [1253, 510] on link "INDICA 14g Hindu Kush 14-Pack - 14g 20% THC Sparkiez Deal Created with Sketch. …" at bounding box center [1288, 373] width 164 height 273
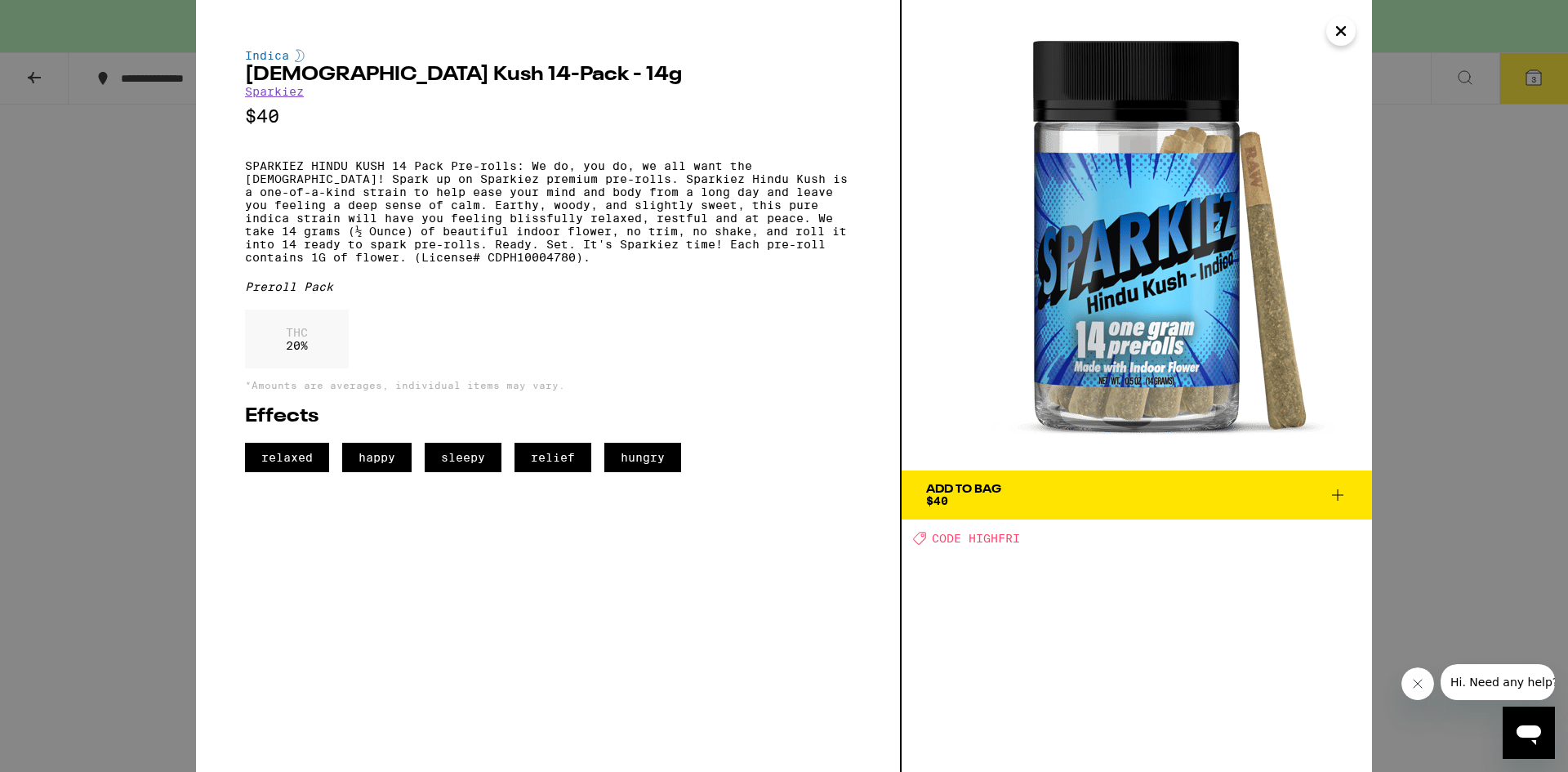
click at [1056, 481] on button "Add To Bag $40" at bounding box center [1137, 495] width 470 height 49
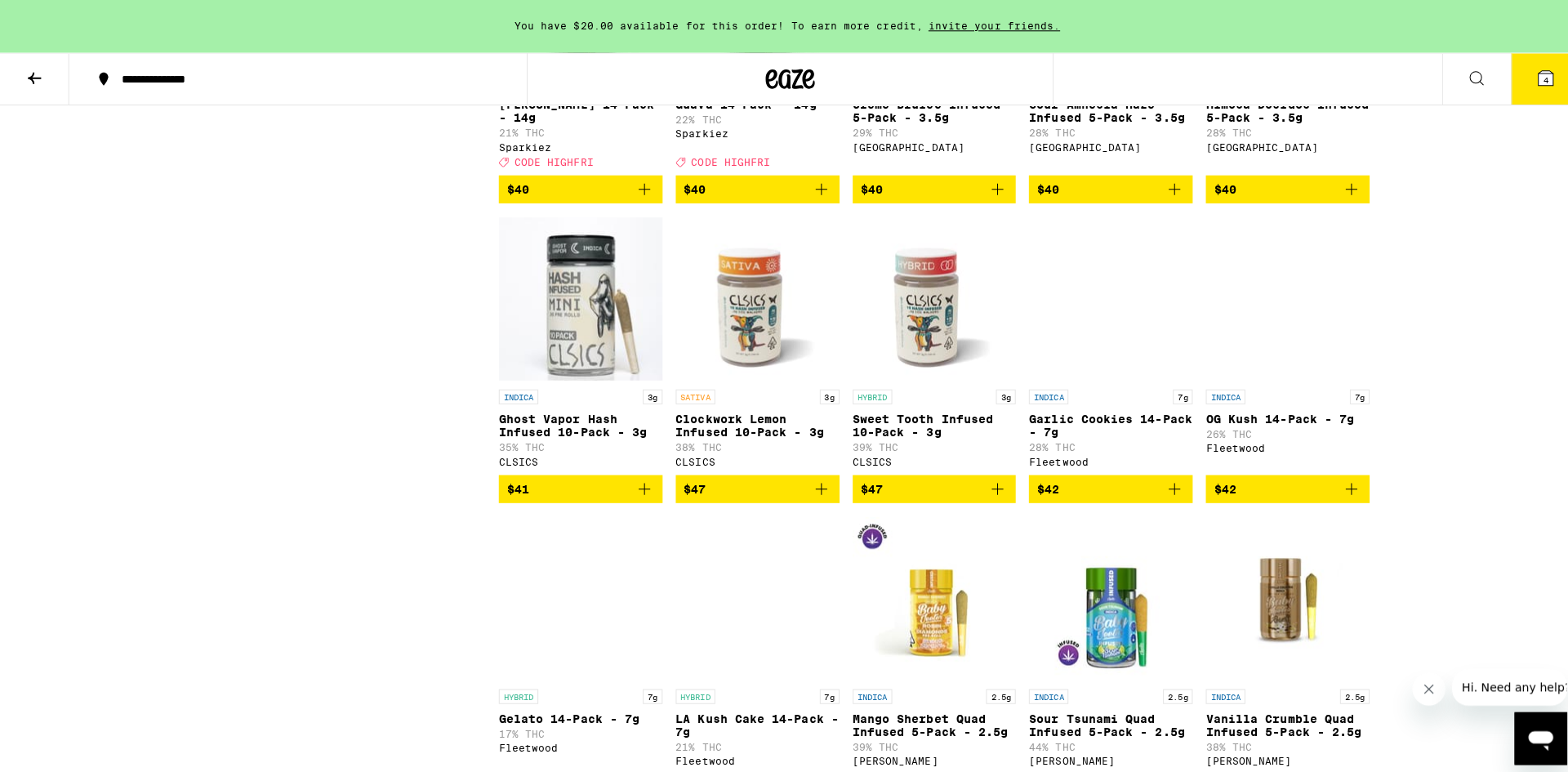
scroll to position [4901, 0]
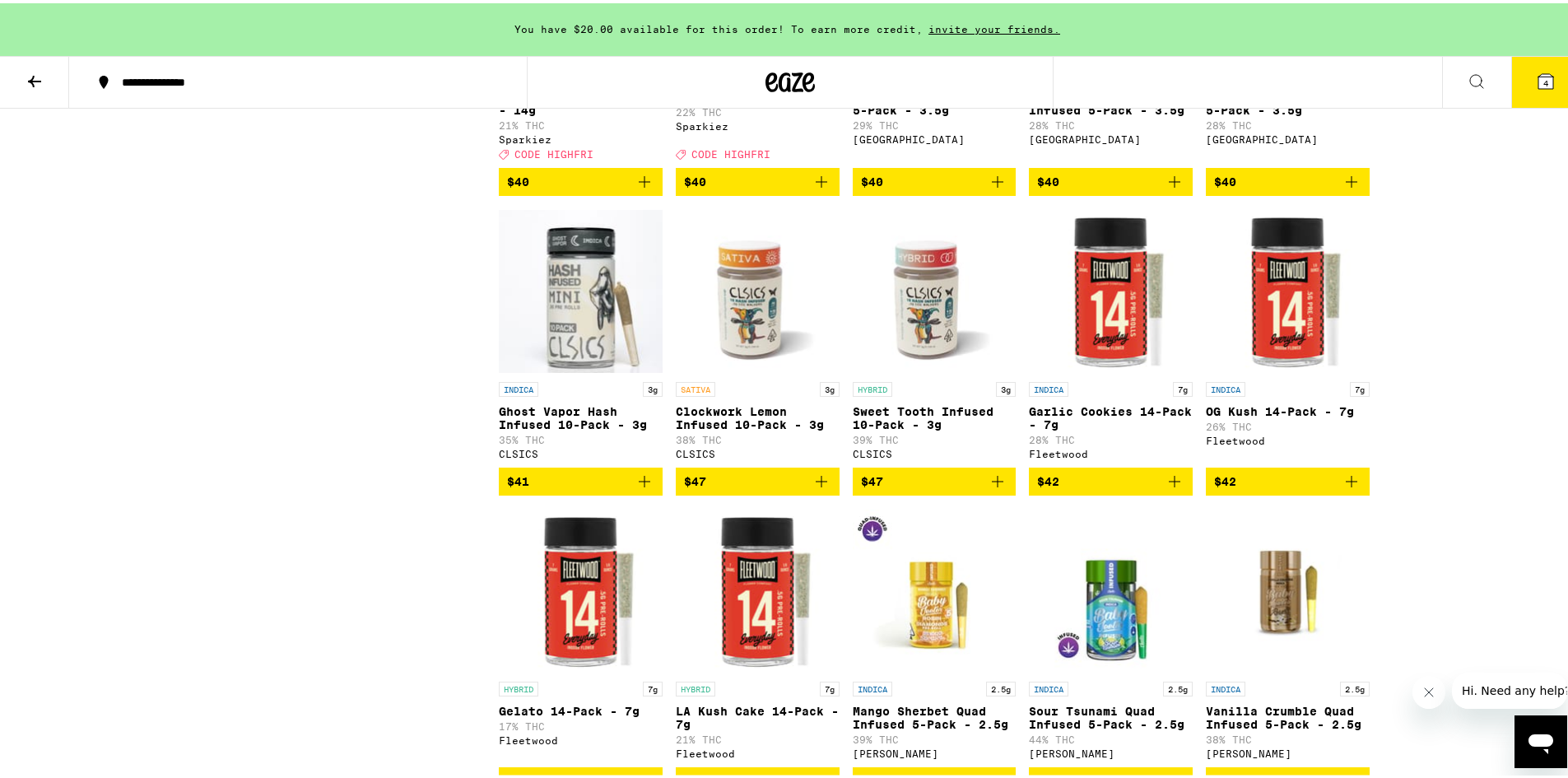
click at [1540, 87] on icon at bounding box center [1546, 78] width 20 height 20
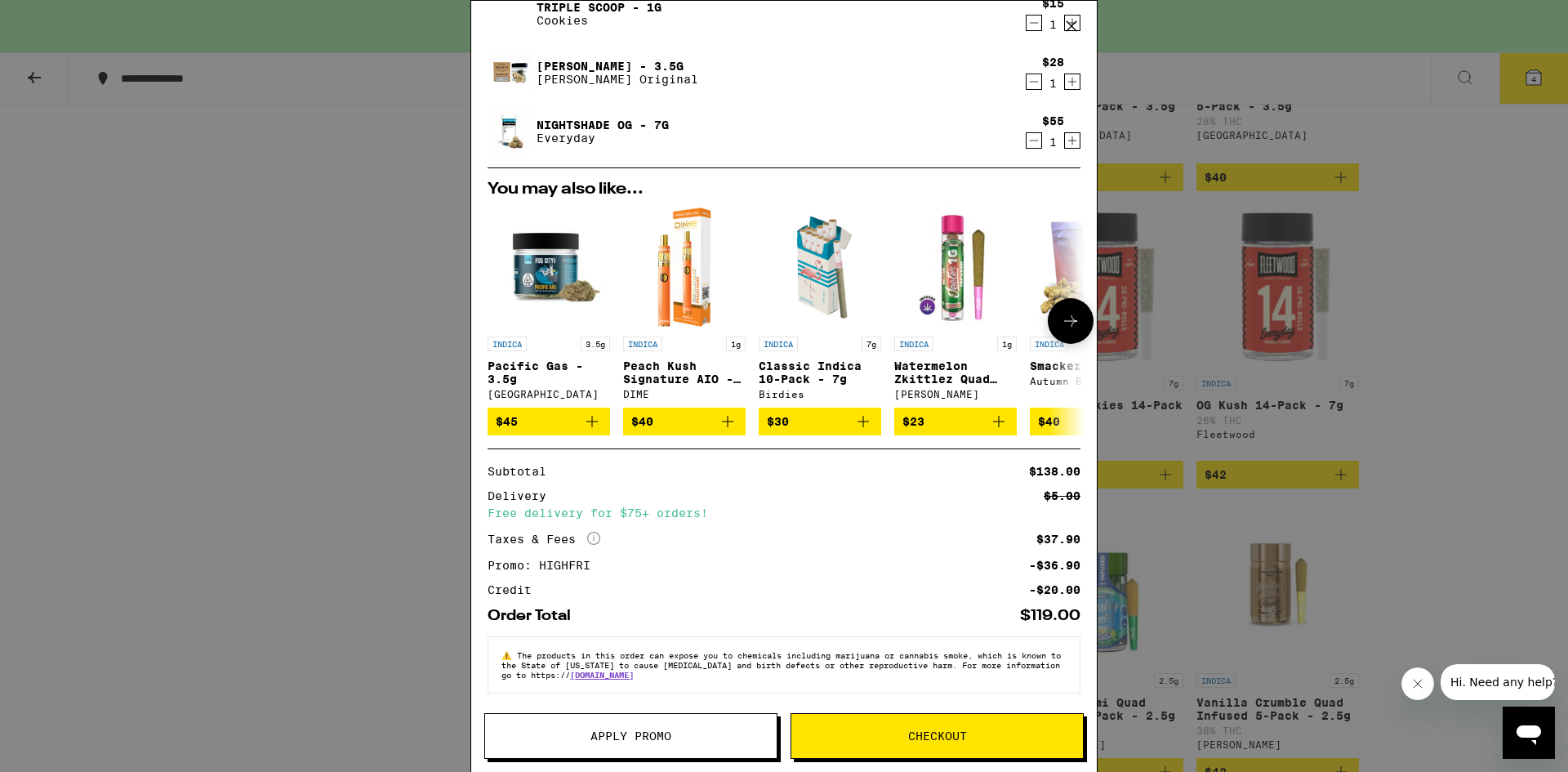
scroll to position [188, 0]
click at [903, 736] on span "Checkout" at bounding box center [936, 736] width 291 height 12
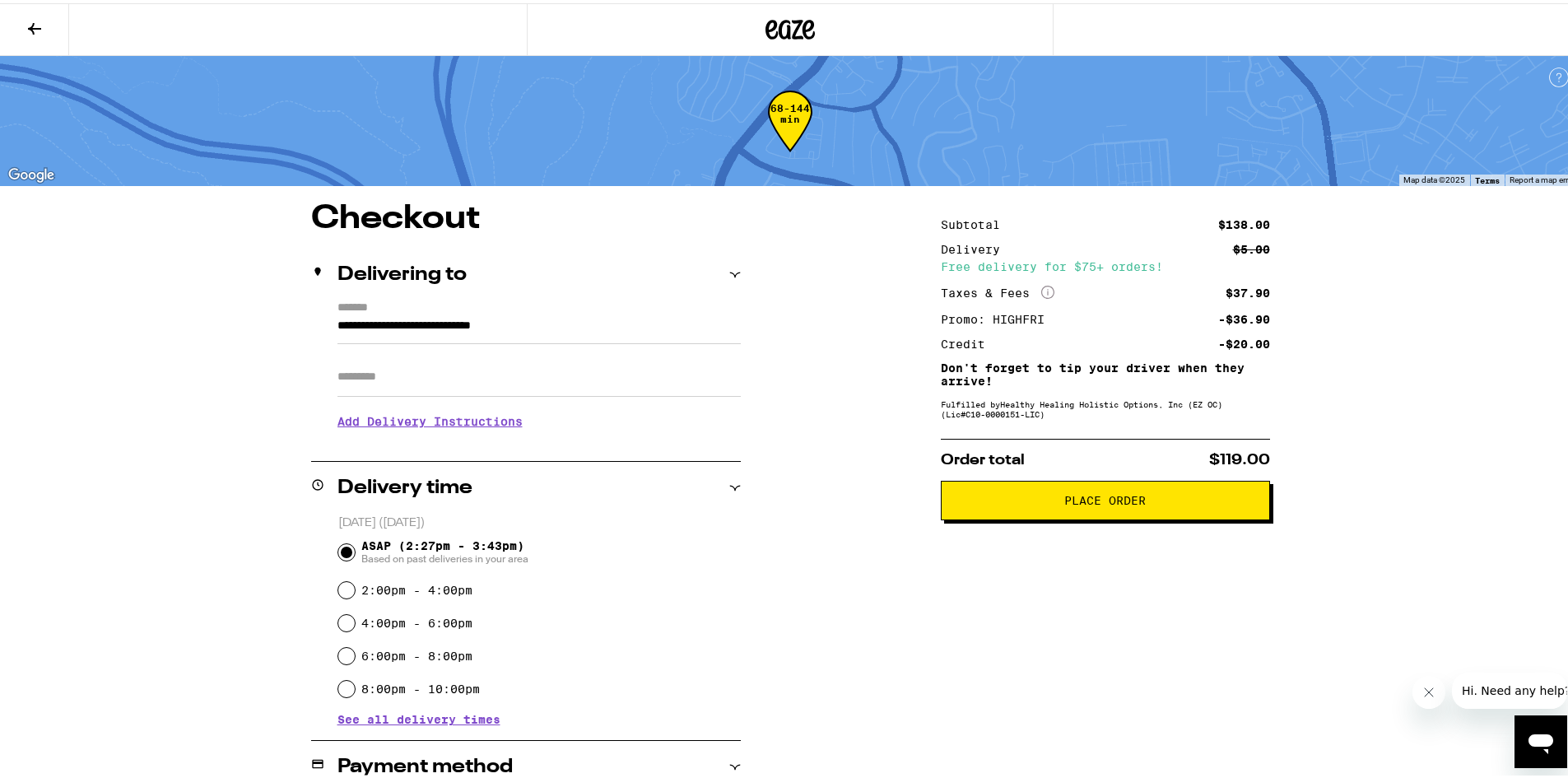
click at [1120, 500] on span "Place Order" at bounding box center [1105, 497] width 82 height 12
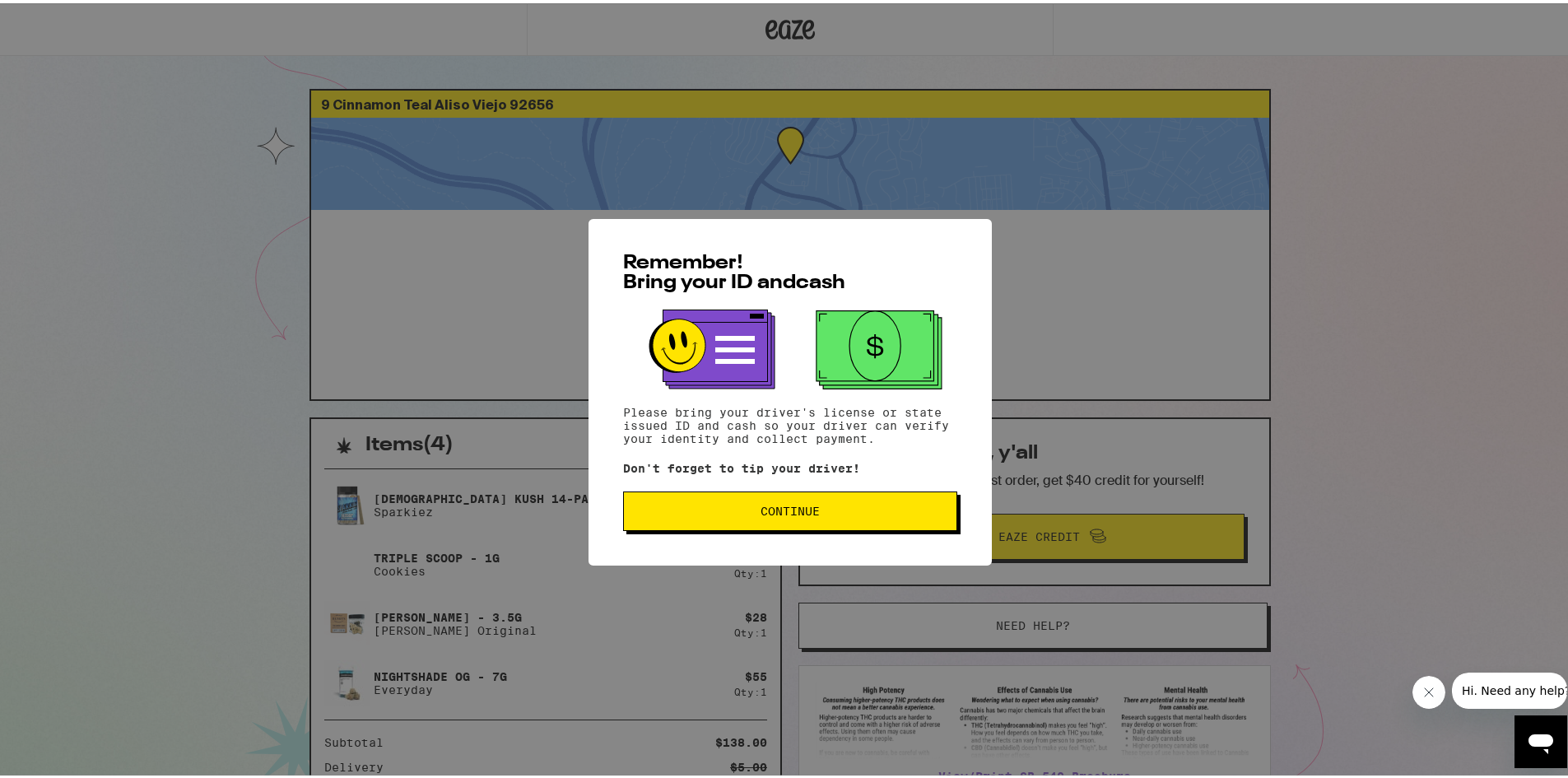
click at [934, 512] on span "Continue" at bounding box center [791, 507] width 306 height 12
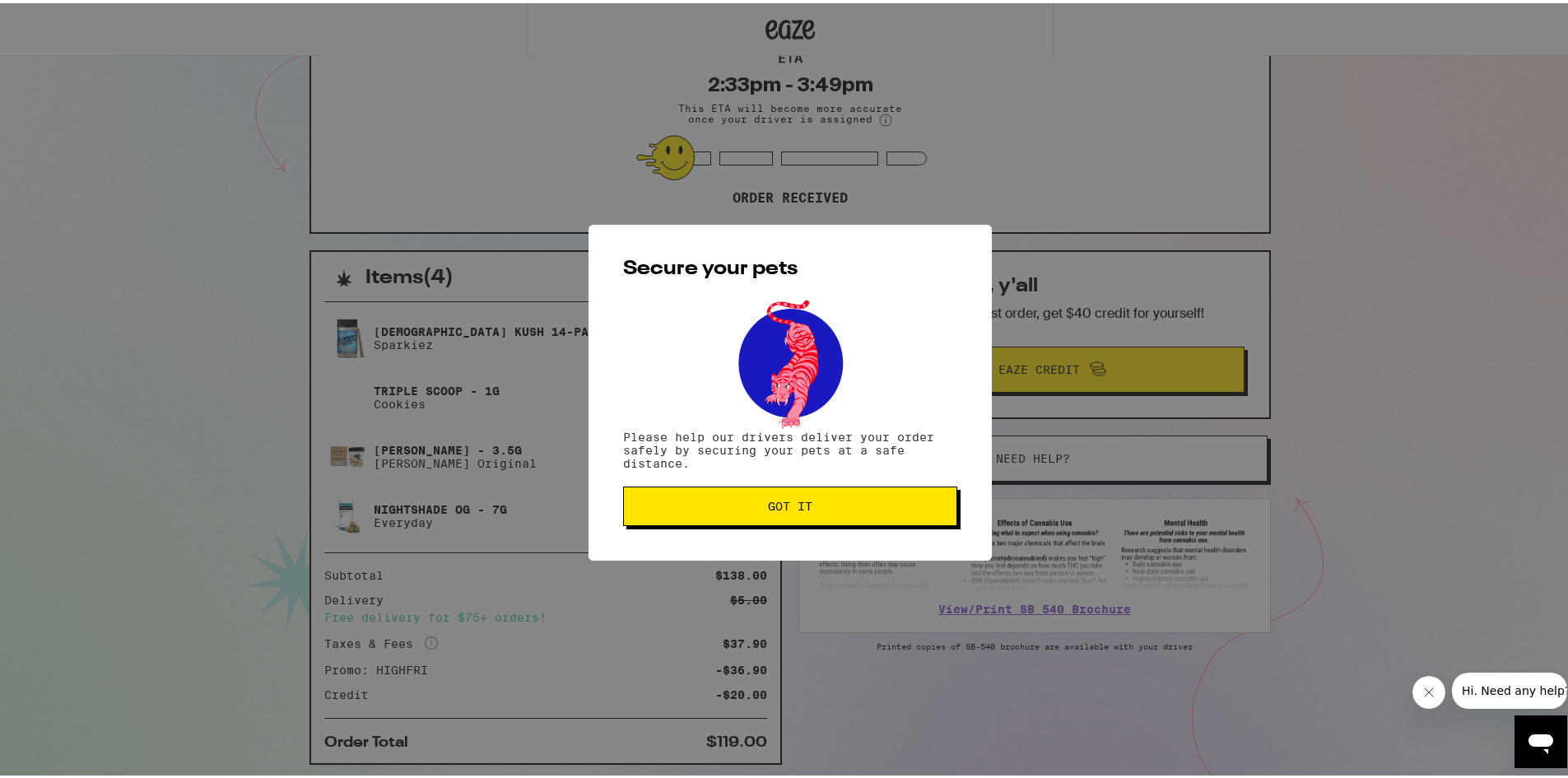
scroll to position [217, 0]
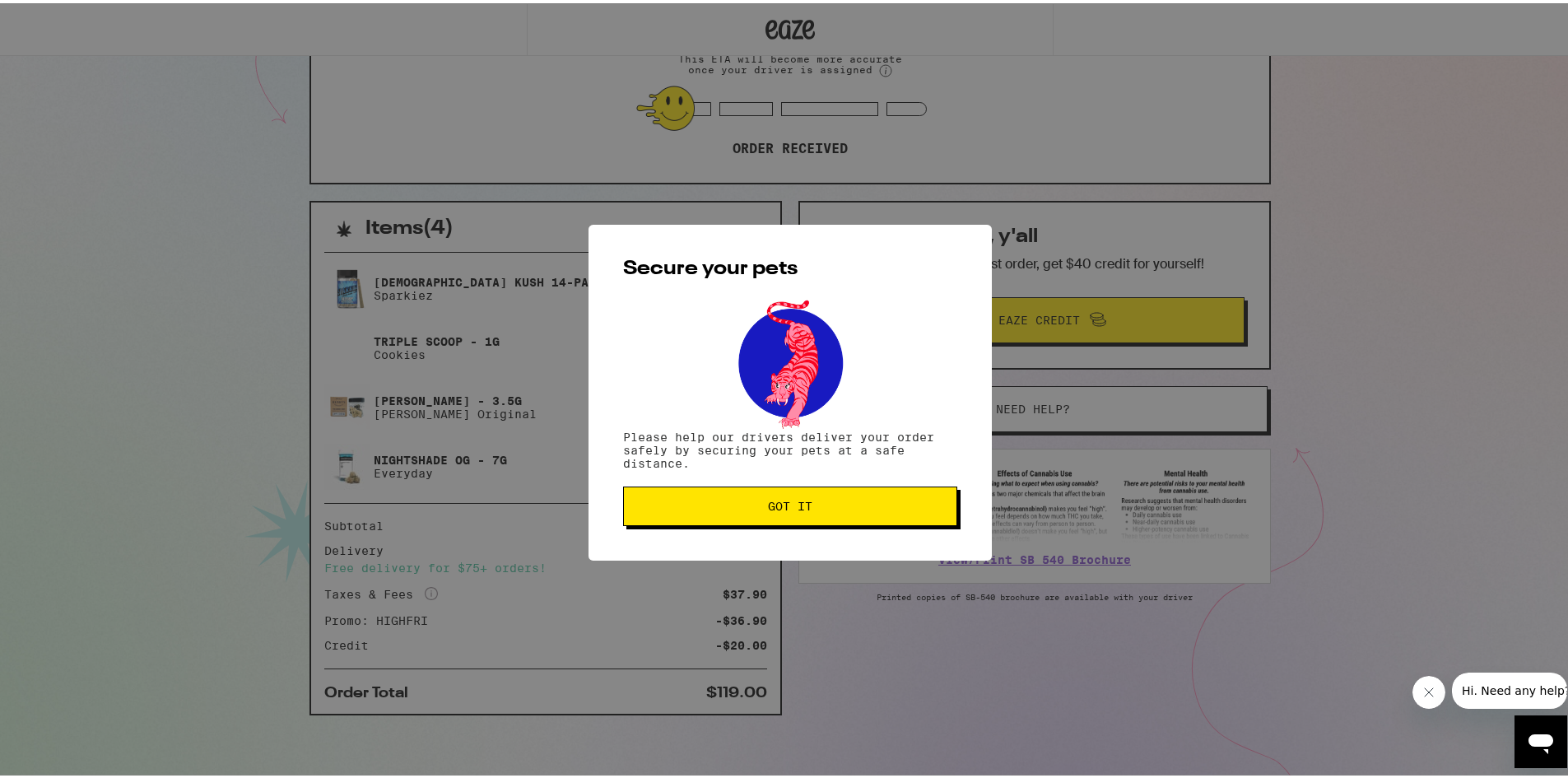
click at [744, 498] on button "Got it" at bounding box center [790, 503] width 334 height 39
